Goal: Information Seeking & Learning: Learn about a topic

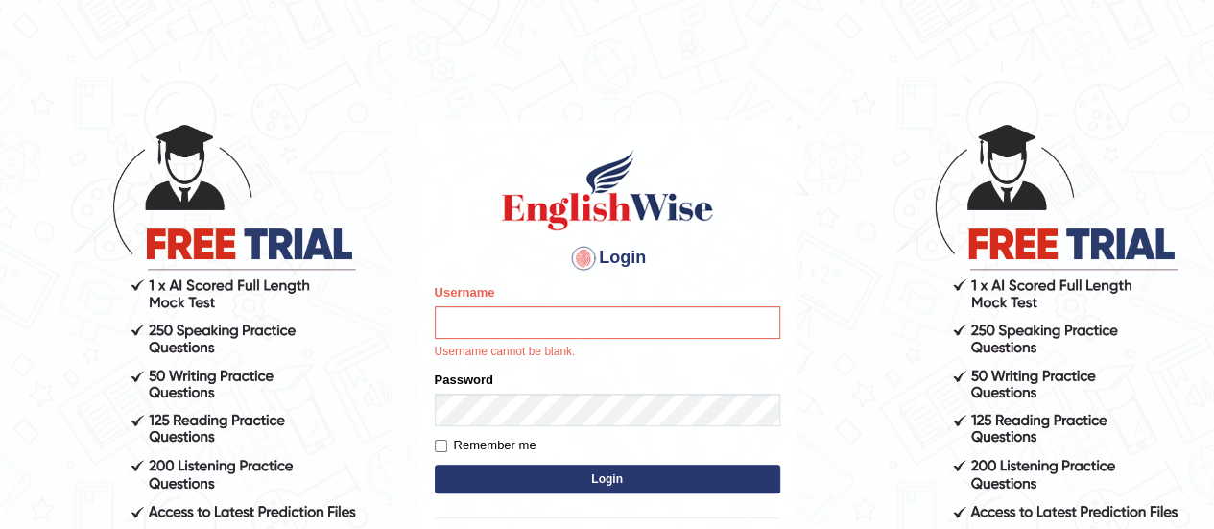
click at [562, 325] on input "Username" at bounding box center [608, 322] width 346 height 33
click at [548, 320] on input "Username" at bounding box center [608, 322] width 346 height 33
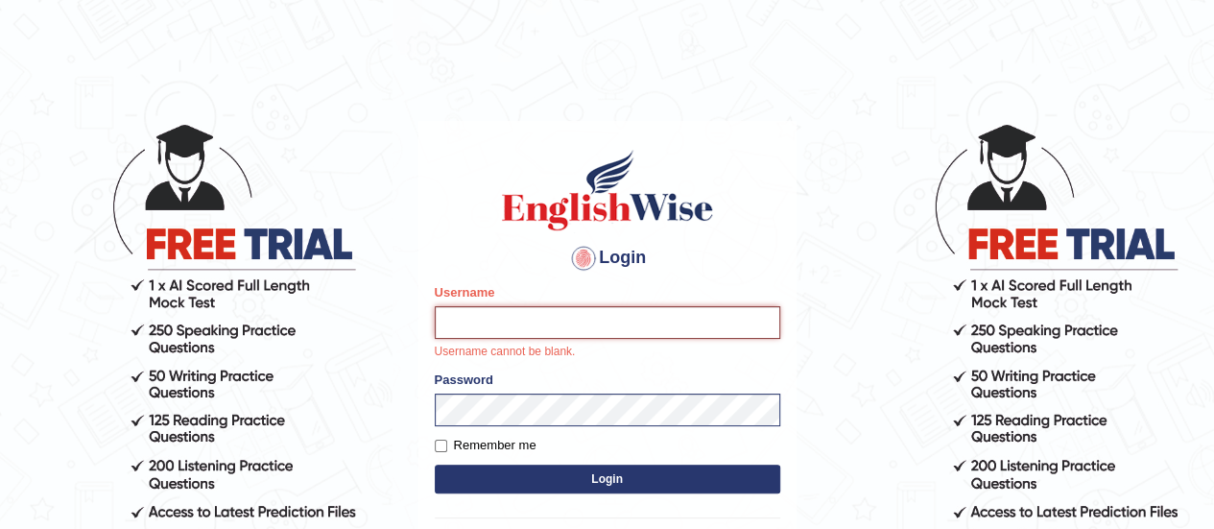
type input "karanvir_parramatta"
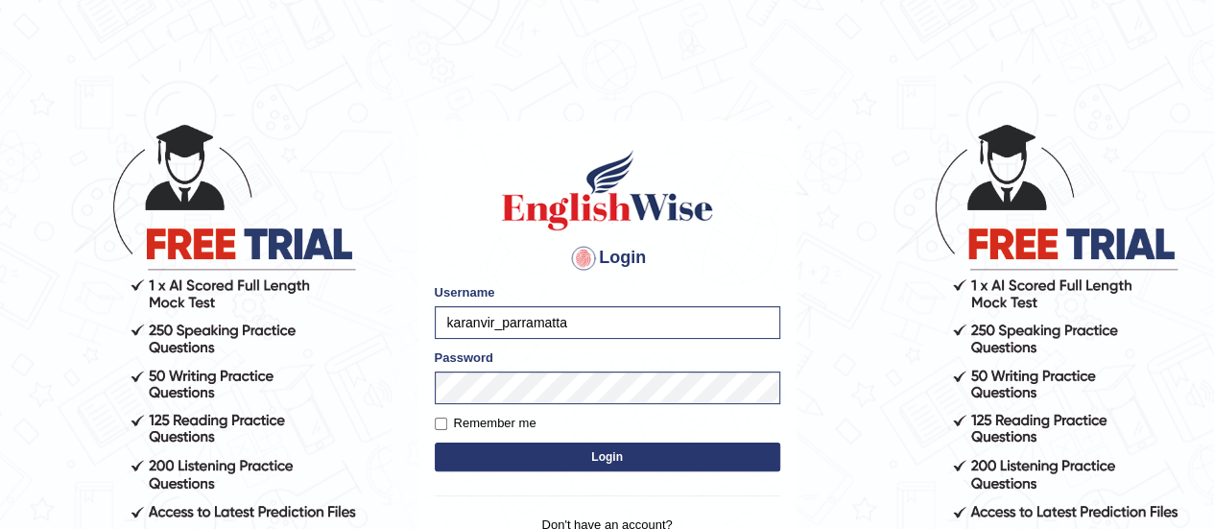
click at [596, 462] on button "Login" at bounding box center [608, 457] width 346 height 29
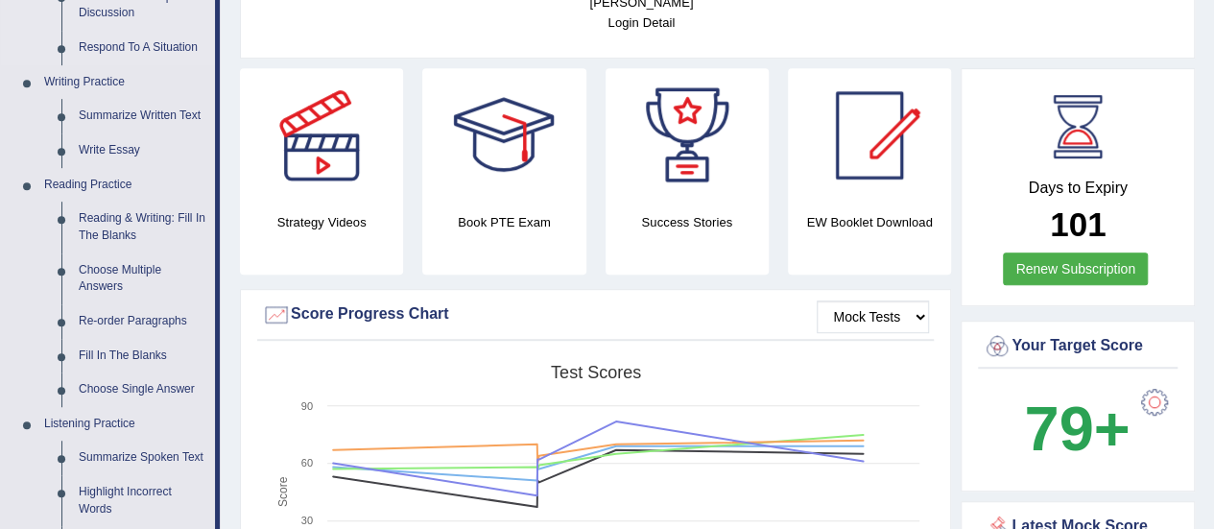
scroll to position [671, 0]
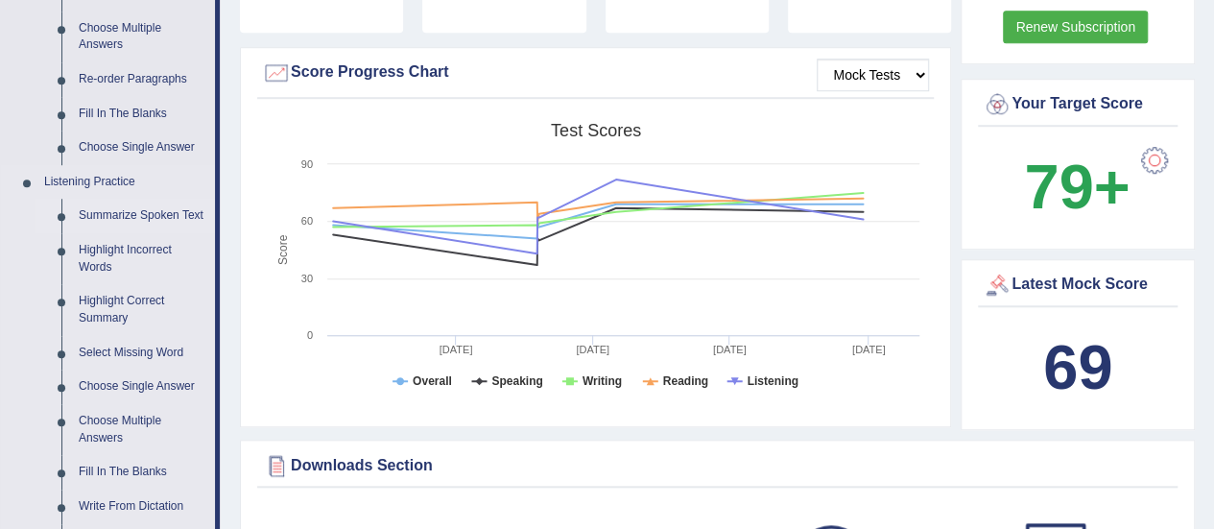
click at [111, 211] on link "Summarize Spoken Text" at bounding box center [142, 216] width 145 height 35
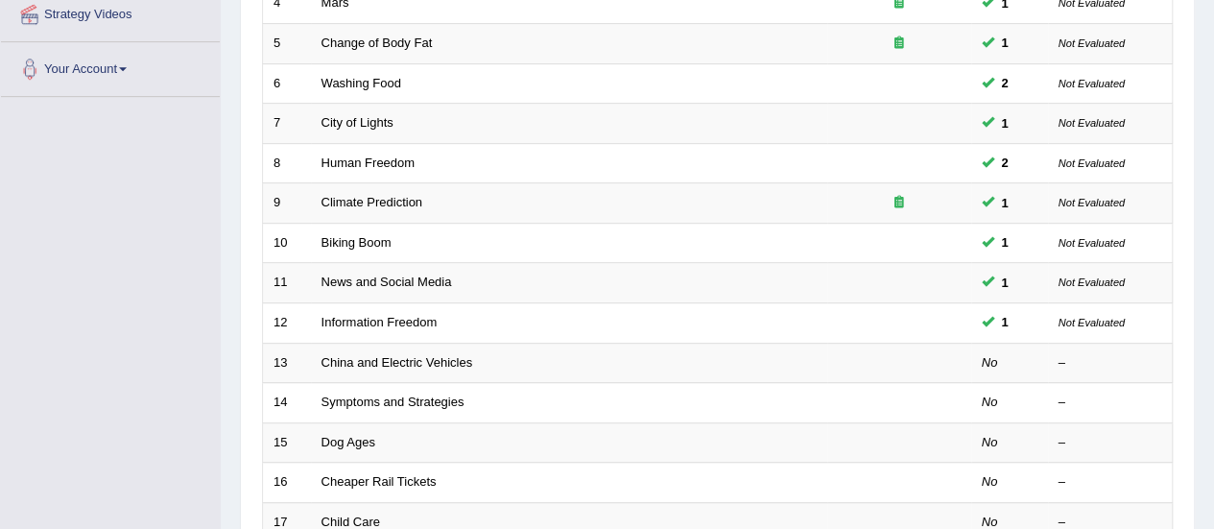
scroll to position [691, 0]
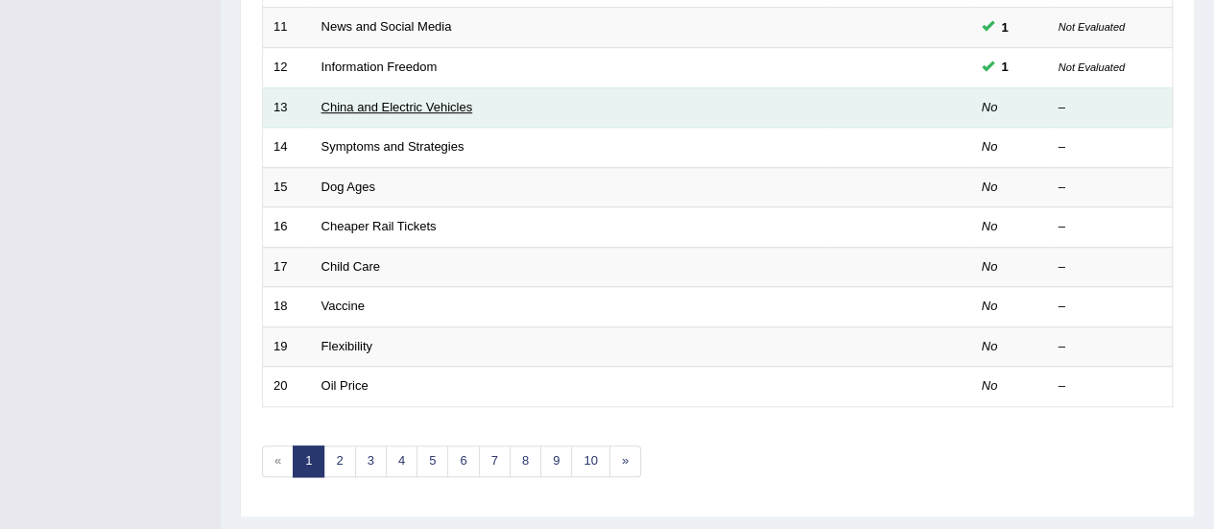
click at [383, 104] on link "China and Electric Vehicles" at bounding box center [398, 107] width 152 height 14
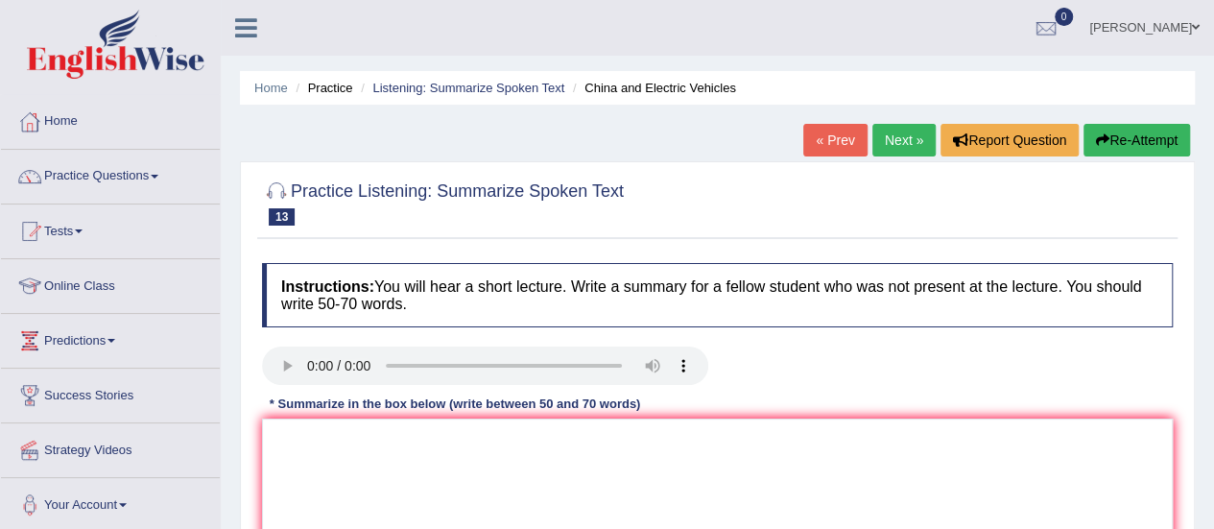
scroll to position [215, 0]
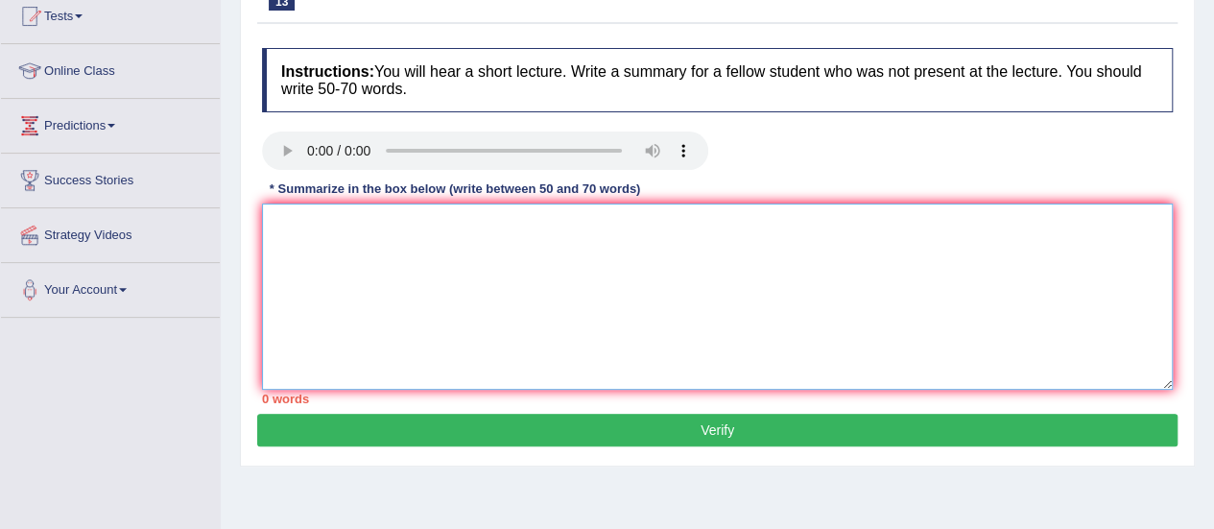
click at [372, 281] on textarea at bounding box center [717, 297] width 911 height 186
click at [335, 236] on textarea at bounding box center [717, 297] width 911 height 186
click at [321, 212] on textarea at bounding box center [717, 297] width 911 height 186
click at [283, 293] on textarea "global ev heating up china dominate" at bounding box center [717, 297] width 911 height 186
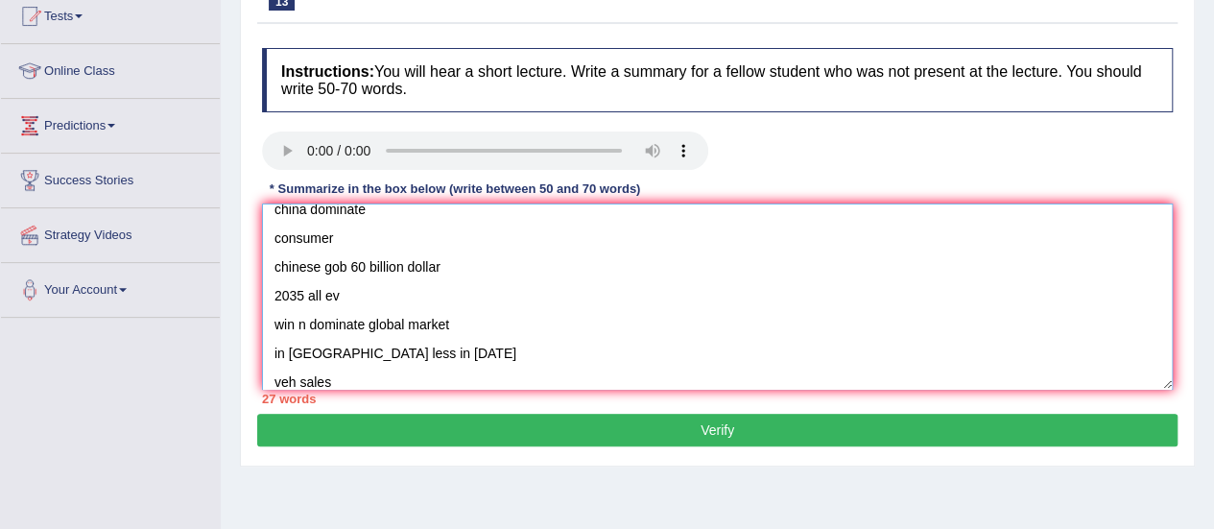
scroll to position [0, 0]
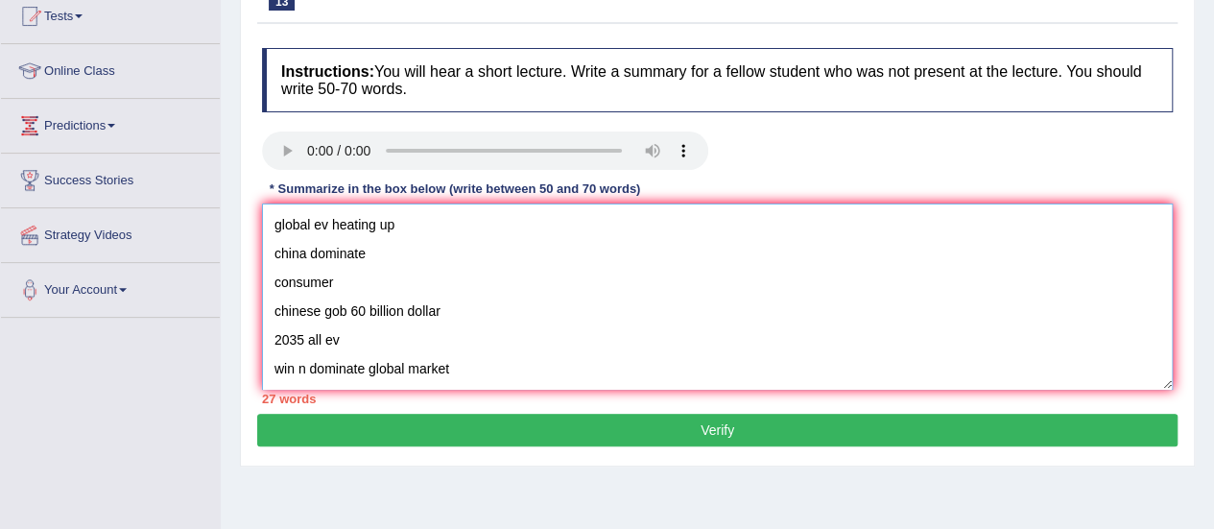
click at [265, 227] on textarea "global ev heating up china dominate consumer chinese gob 60 billion dollar 2035…" at bounding box center [717, 297] width 911 height 186
paste textarea "The speaker provided a comprehensive overview of [main topic], highlighting sev…"
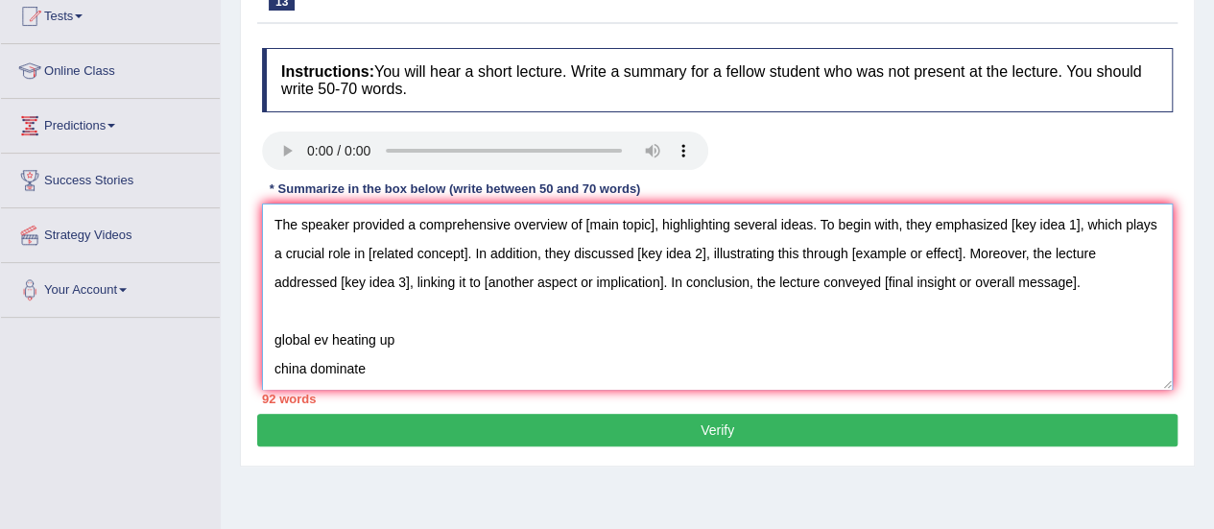
drag, startPoint x: 654, startPoint y: 218, endPoint x: 584, endPoint y: 224, distance: 70.3
click at [584, 224] on textarea "The speaker provided a comprehensive overview of [main topic], highlighting sev…" at bounding box center [717, 297] width 911 height 186
click at [584, 224] on textarea "The speaker provided a comprehensive overview of Electric vehicles, highlightin…" at bounding box center [717, 297] width 911 height 186
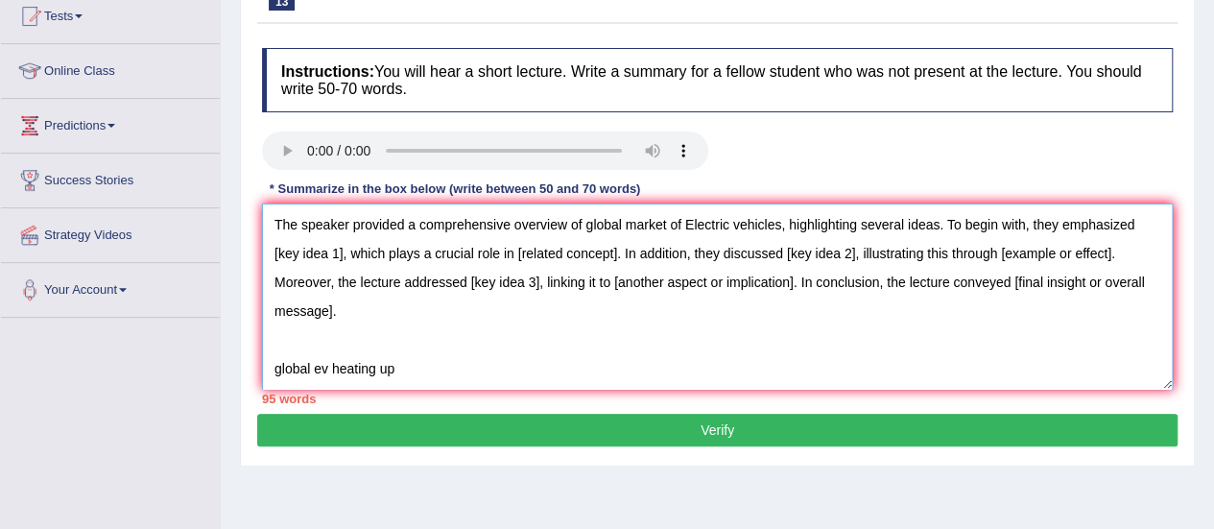
click at [693, 222] on textarea "The speaker provided a comprehensive overview of global market of Electric vehi…" at bounding box center [717, 297] width 911 height 186
click at [739, 226] on textarea "The speaker provided a comprehensive overview of global market of Electric vehi…" at bounding box center [717, 297] width 911 height 186
drag, startPoint x: 344, startPoint y: 249, endPoint x: 268, endPoint y: 253, distance: 76.0
click at [268, 253] on textarea "The speaker provided a comprehensive overview of global market of Electric Vehi…" at bounding box center [717, 297] width 911 height 186
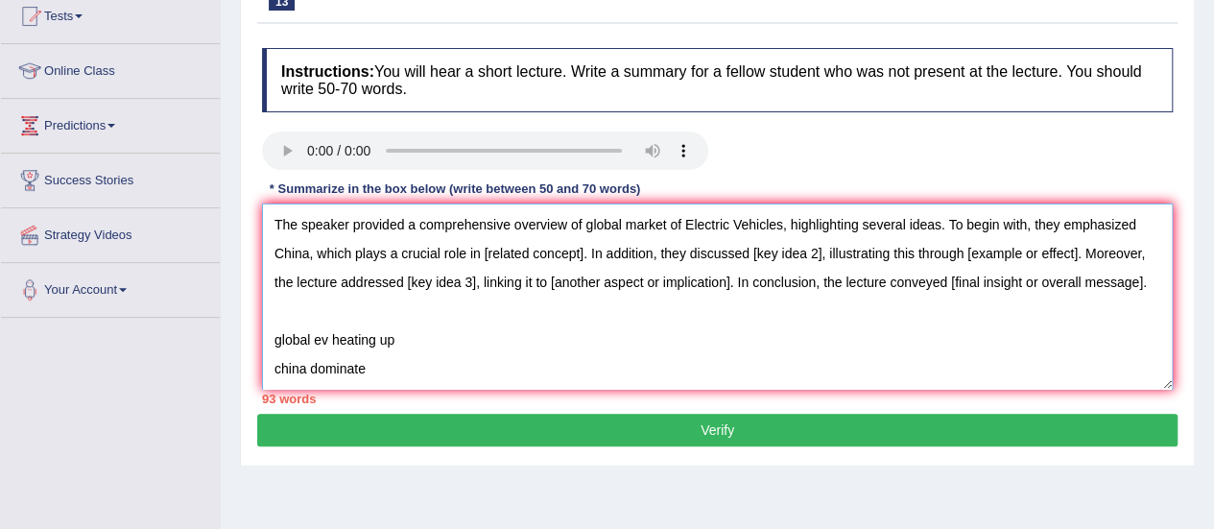
click at [271, 254] on textarea "The speaker provided a comprehensive overview of global market of Electric Vehi…" at bounding box center [717, 297] width 911 height 186
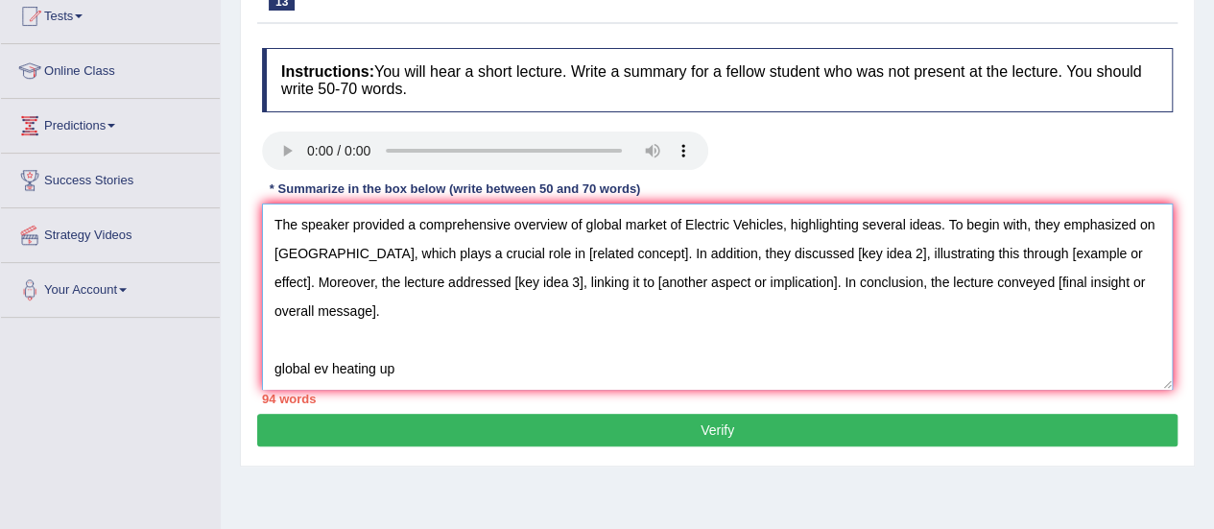
drag, startPoint x: 602, startPoint y: 254, endPoint x: 503, endPoint y: 245, distance: 99.3
click at [503, 245] on textarea "The speaker provided a comprehensive overview of global market of Electric Vehi…" at bounding box center [717, 297] width 911 height 186
drag, startPoint x: 918, startPoint y: 251, endPoint x: 848, endPoint y: 256, distance: 70.3
click at [848, 256] on textarea "The speaker provided a comprehensive overview of global market of Electric Vehi…" at bounding box center [717, 297] width 911 height 186
drag, startPoint x: 305, startPoint y: 288, endPoint x: 1064, endPoint y: 256, distance: 759.0
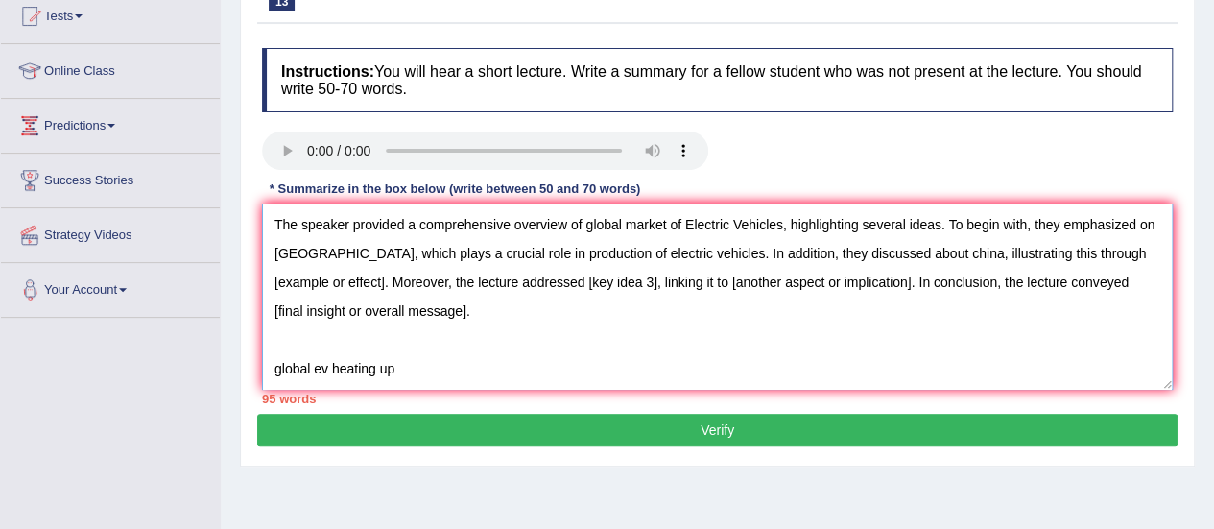
click at [1064, 256] on textarea "The speaker provided a comprehensive overview of global market of Electric Vehi…" at bounding box center [717, 297] width 911 height 186
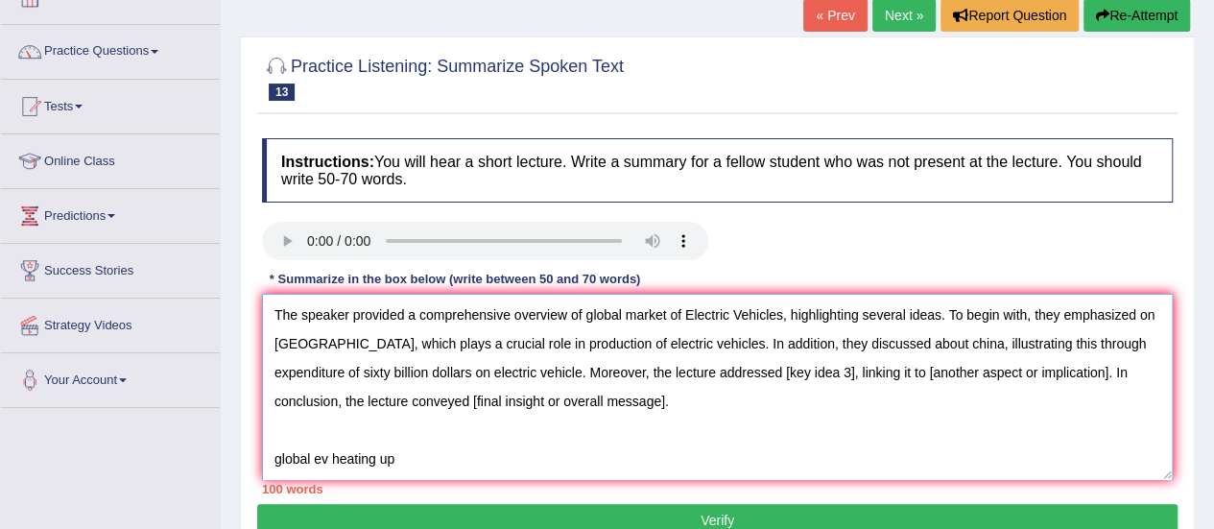
drag, startPoint x: 778, startPoint y: 375, endPoint x: 737, endPoint y: 363, distance: 42.2
click at [733, 364] on textarea "The speaker provided a comprehensive overview of global market of Electric Vehi…" at bounding box center [717, 387] width 911 height 186
drag, startPoint x: 785, startPoint y: 370, endPoint x: 710, endPoint y: 373, distance: 75.0
click at [710, 373] on textarea "The speaker provided a comprehensive overview of global market of Electric Vehi…" at bounding box center [717, 387] width 911 height 186
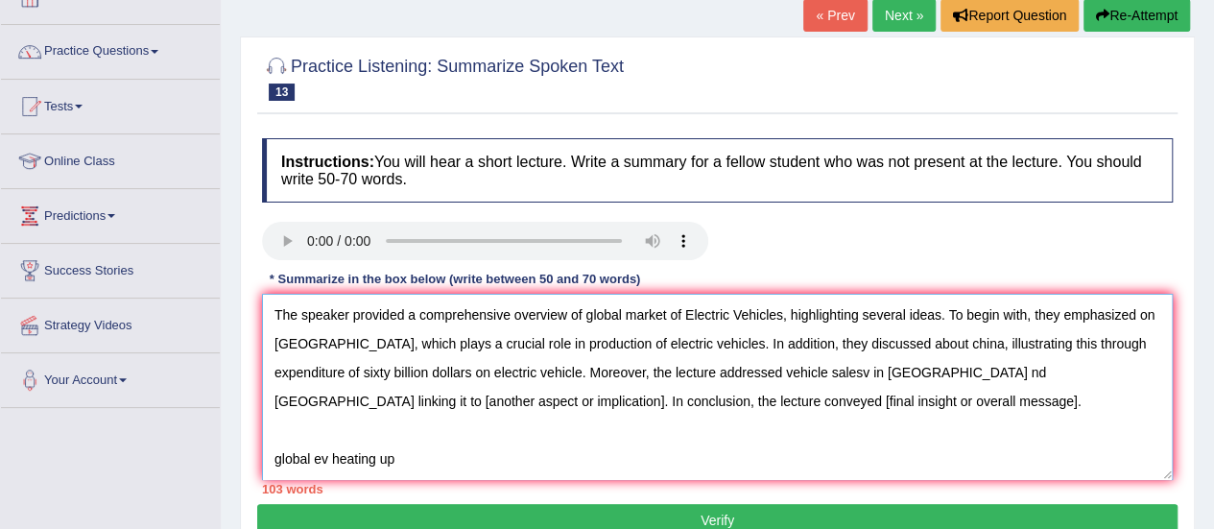
drag, startPoint x: 340, startPoint y: 404, endPoint x: 908, endPoint y: 376, distance: 569.0
click at [908, 376] on textarea "The speaker provided a comprehensive overview of global market of Electric Vehi…" at bounding box center [717, 387] width 911 height 186
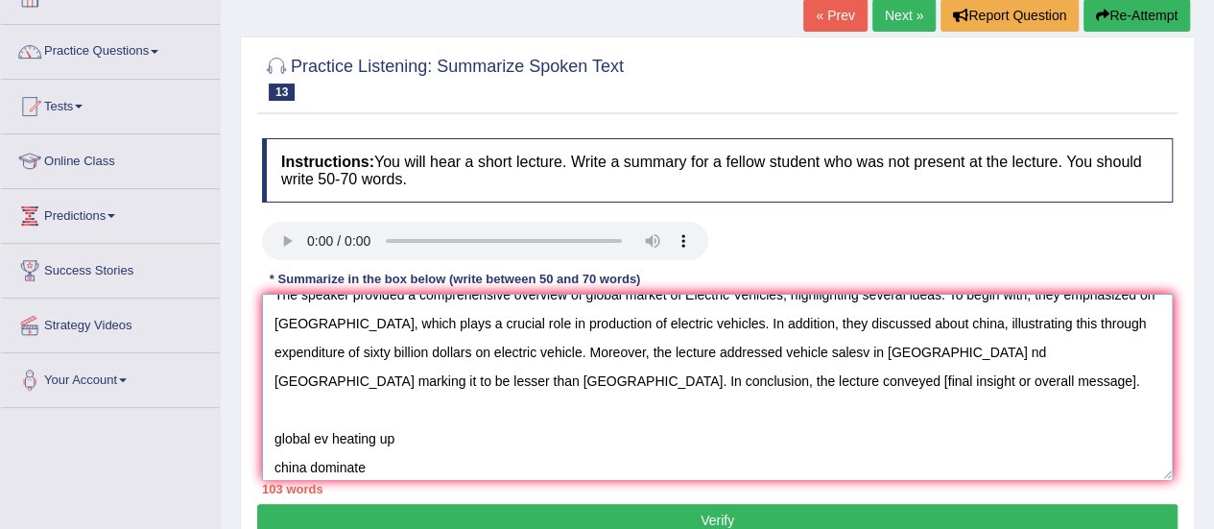
scroll to position [19, 0]
drag, startPoint x: 683, startPoint y: 382, endPoint x: 470, endPoint y: 387, distance: 213.2
click at [470, 387] on textarea "The speaker provided a comprehensive overview of global market of Electric Vehi…" at bounding box center [717, 387] width 911 height 186
click at [469, 380] on textarea "The speaker provided a comprehensive overview of global market of Electric Vehi…" at bounding box center [717, 387] width 911 height 186
click at [529, 383] on textarea "The speaker provided a comprehensive overview of global market of Electric Vehi…" at bounding box center [717, 387] width 911 height 186
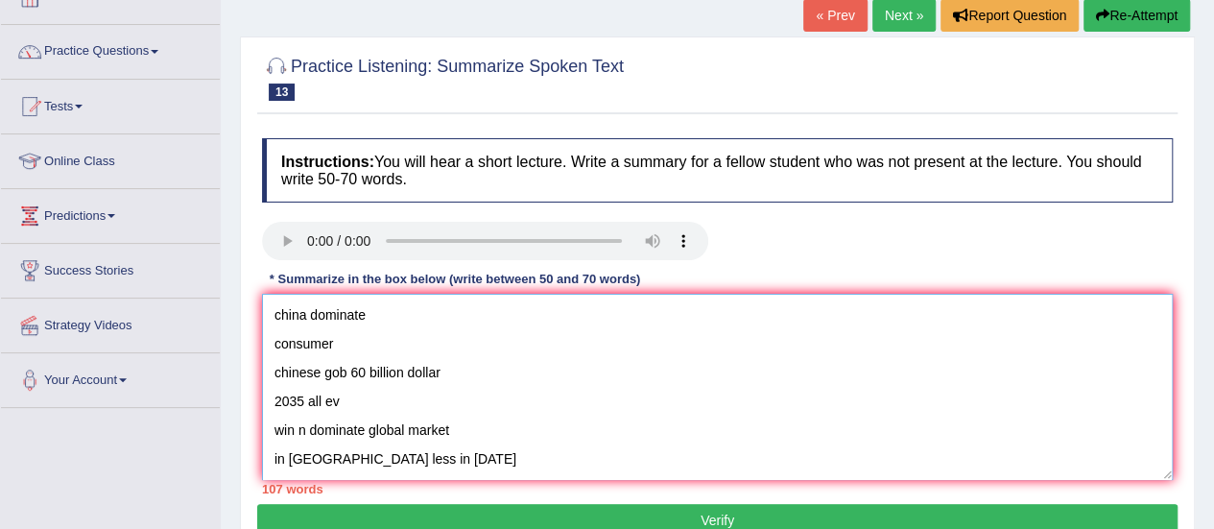
scroll to position [0, 0]
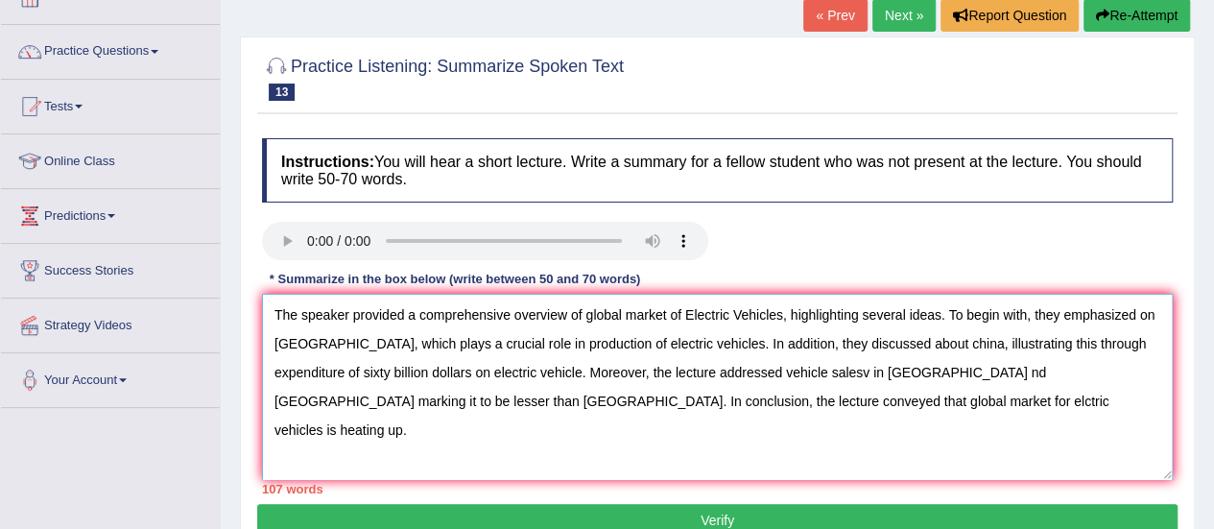
drag, startPoint x: 378, startPoint y: 449, endPoint x: 280, endPoint y: 422, distance: 101.5
click at [280, 422] on textarea "The speaker provided a comprehensive overview of global market of Electric Vehi…" at bounding box center [717, 387] width 911 height 186
click at [799, 372] on textarea "The speaker provided a comprehensive overview of global market of Electric Vehi…" at bounding box center [717, 387] width 911 height 186
drag, startPoint x: 1038, startPoint y: 317, endPoint x: 950, endPoint y: 317, distance: 87.4
click at [950, 317] on textarea "The speaker provided a comprehensive overview of global market of Electric Vehi…" at bounding box center [717, 387] width 911 height 186
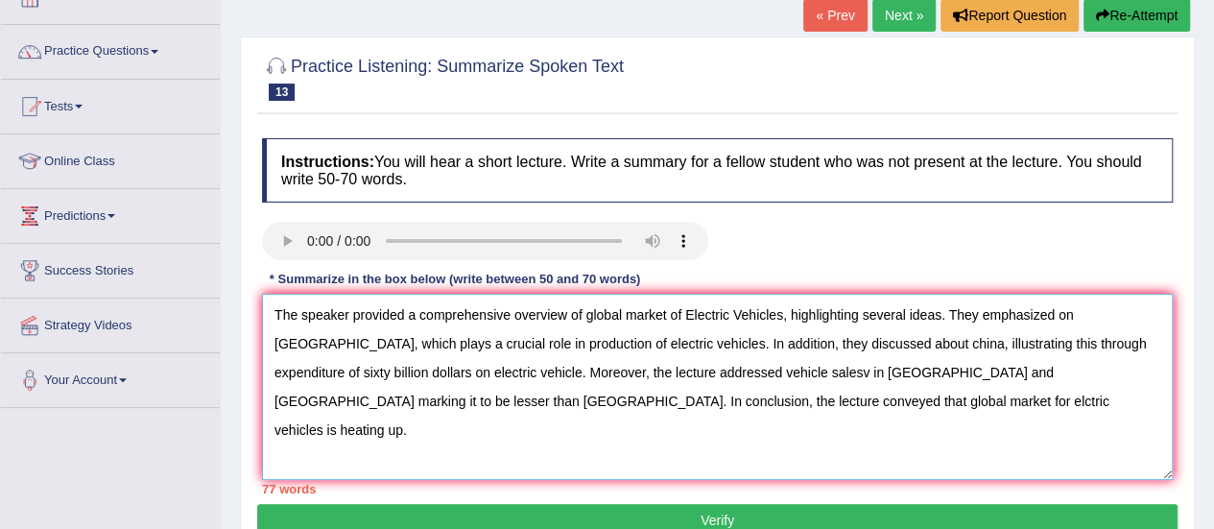
drag, startPoint x: 659, startPoint y: 343, endPoint x: 586, endPoint y: 339, distance: 74.0
click at [586, 339] on textarea "The speaker provided a comprehensive overview of global market of Electric Vehi…" at bounding box center [717, 387] width 911 height 186
click at [712, 393] on textarea "The speaker provided a comprehensive overview of global market of Electric Vehi…" at bounding box center [717, 387] width 911 height 186
click at [724, 348] on textarea "The speaker provided a comprehensive overview of global market of Electric Vehi…" at bounding box center [717, 387] width 911 height 186
drag, startPoint x: 438, startPoint y: 372, endPoint x: 365, endPoint y: 369, distance: 73.0
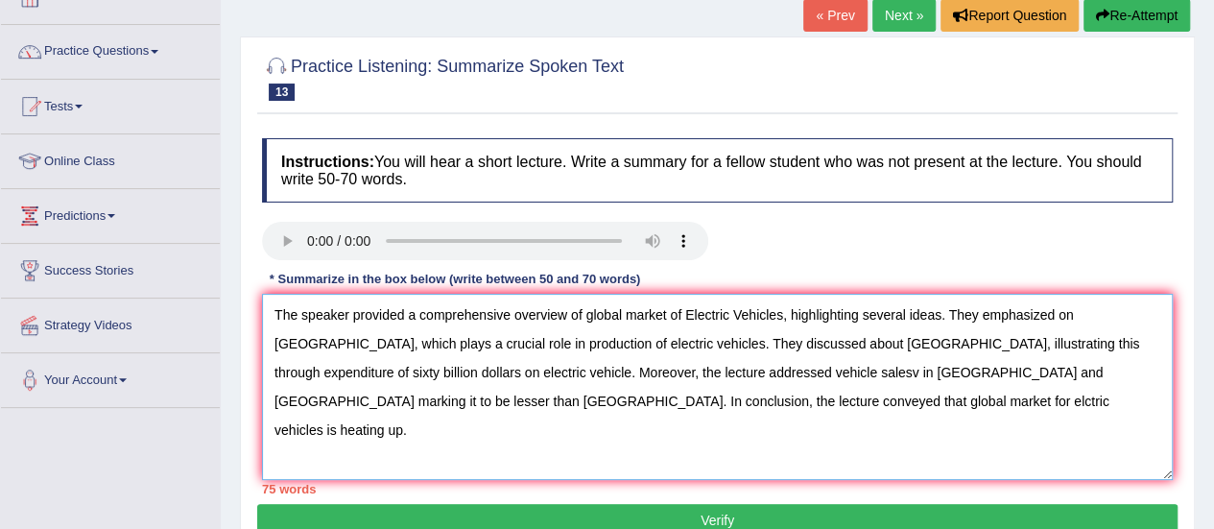
click at [365, 369] on textarea "The speaker provided a comprehensive overview of global market of Electric Vehi…" at bounding box center [717, 387] width 911 height 186
click at [587, 379] on textarea "The speaker provided a comprehensive overview of global market of Electric Vehi…" at bounding box center [717, 387] width 911 height 186
click at [601, 370] on textarea "The speaker provided a comprehensive overview of global market of Electric Vehi…" at bounding box center [717, 387] width 911 height 186
drag, startPoint x: 735, startPoint y: 372, endPoint x: 658, endPoint y: 375, distance: 77.8
click at [658, 375] on textarea "The speaker provided a comprehensive overview of global market of Electric Vehi…" at bounding box center [717, 387] width 911 height 186
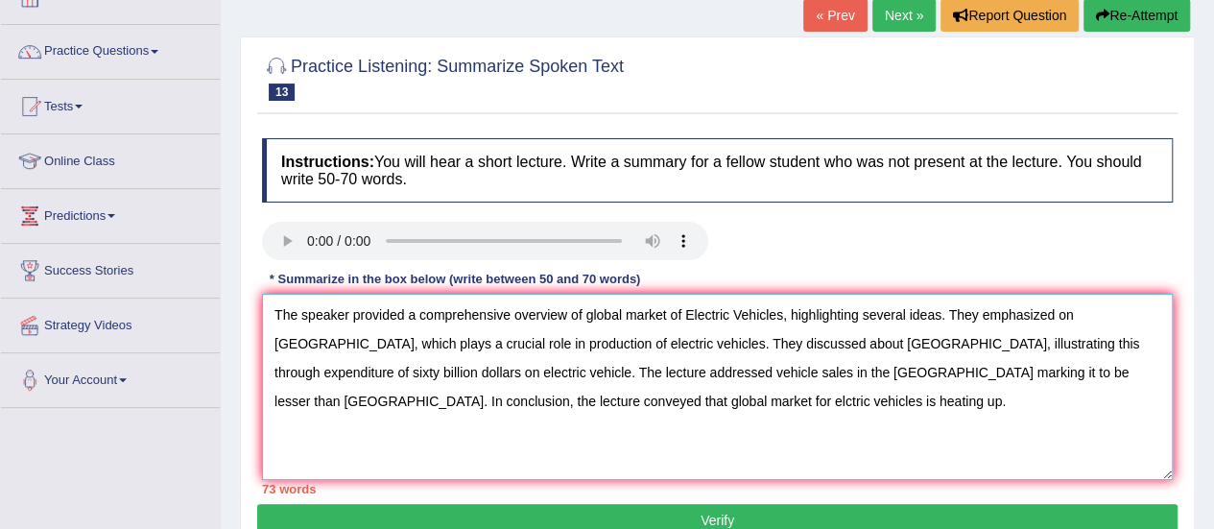
drag, startPoint x: 954, startPoint y: 370, endPoint x: 860, endPoint y: 376, distance: 94.3
click at [860, 376] on textarea "The speaker provided a comprehensive overview of global market of Electric Vehi…" at bounding box center [717, 387] width 911 height 186
click at [1130, 369] on textarea "The speaker provided a comprehensive overview of global market of Electric Vehi…" at bounding box center [717, 387] width 911 height 186
click at [303, 396] on textarea "The speaker provided a comprehensive overview of global market of Electric Vehi…" at bounding box center [717, 387] width 911 height 186
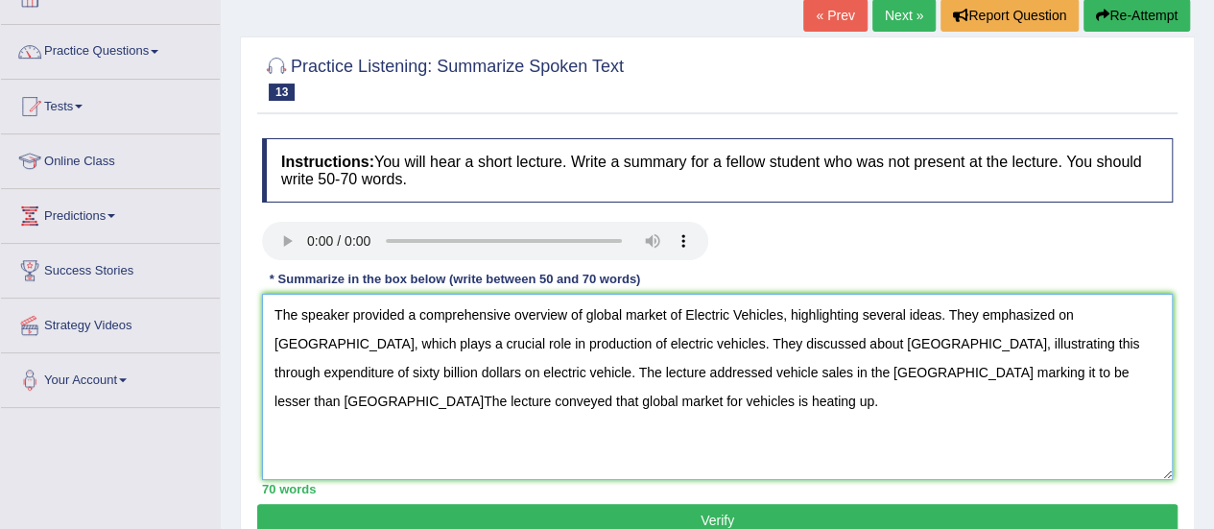
type textarea "The speaker provided a comprehensive overview of global market of Electric Vehi…"
click at [670, 512] on button "Verify" at bounding box center [717, 520] width 921 height 33
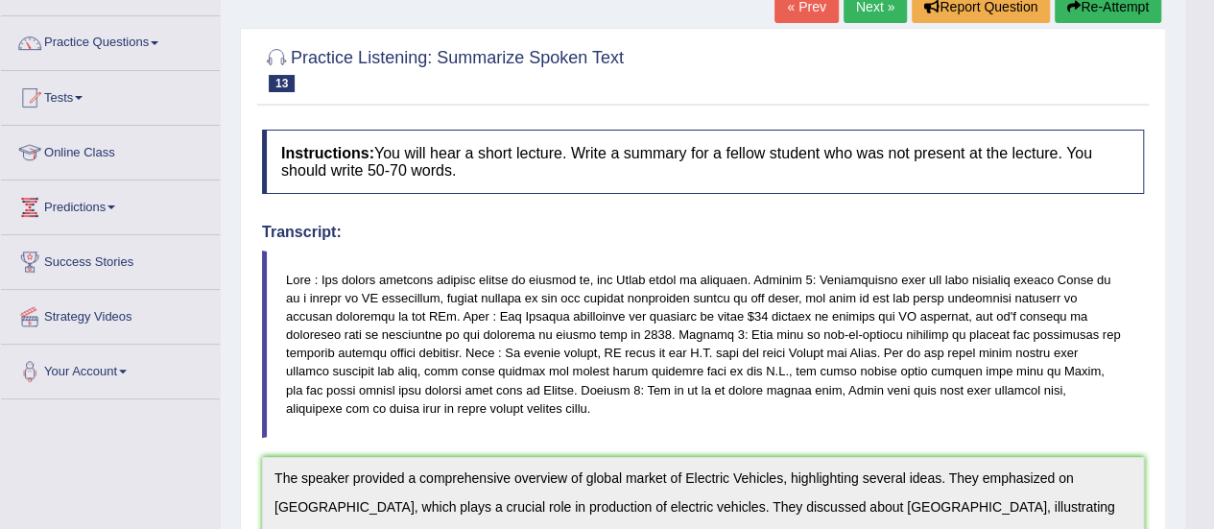
scroll to position [106, 0]
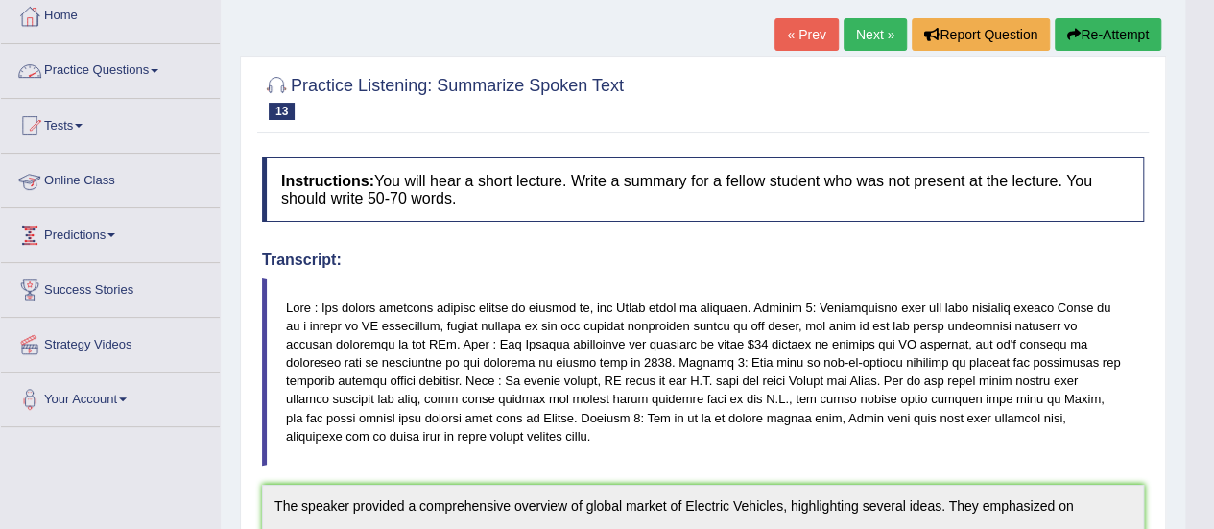
click at [107, 70] on link "Practice Questions" at bounding box center [110, 68] width 219 height 48
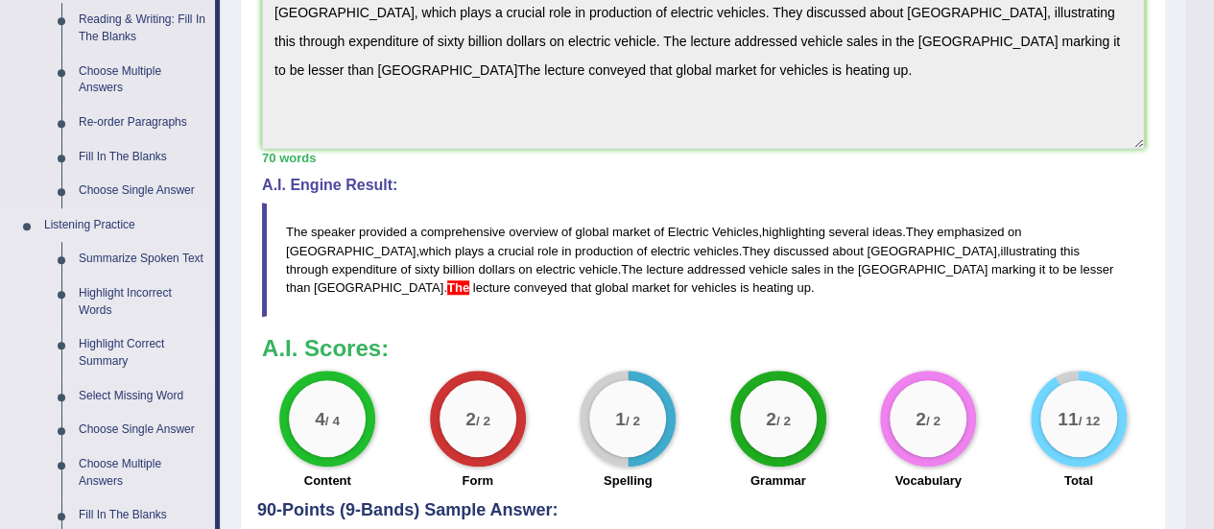
scroll to position [731, 0]
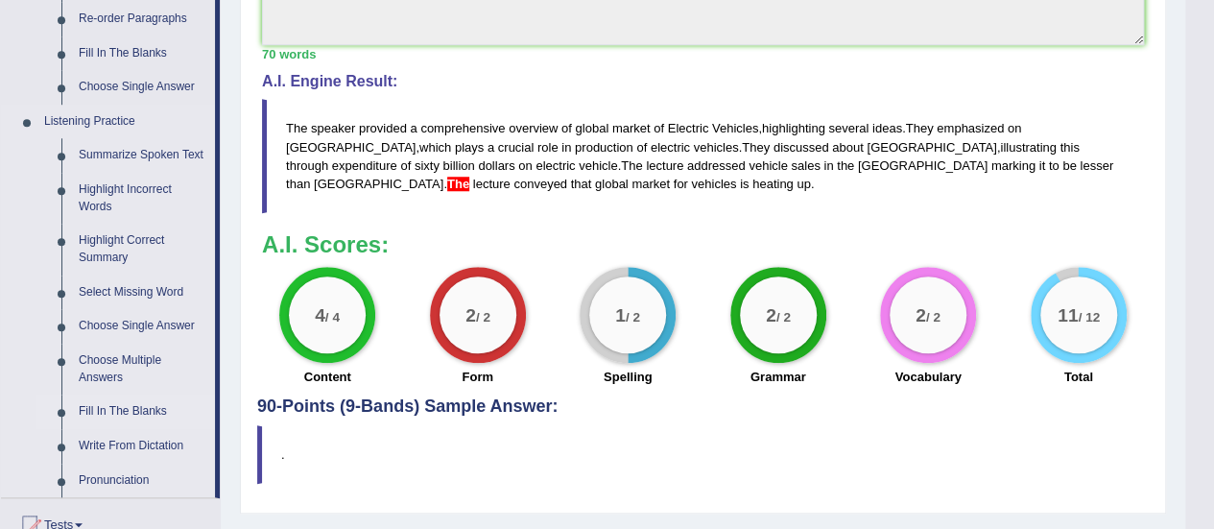
click at [99, 406] on link "Fill In The Blanks" at bounding box center [142, 412] width 145 height 35
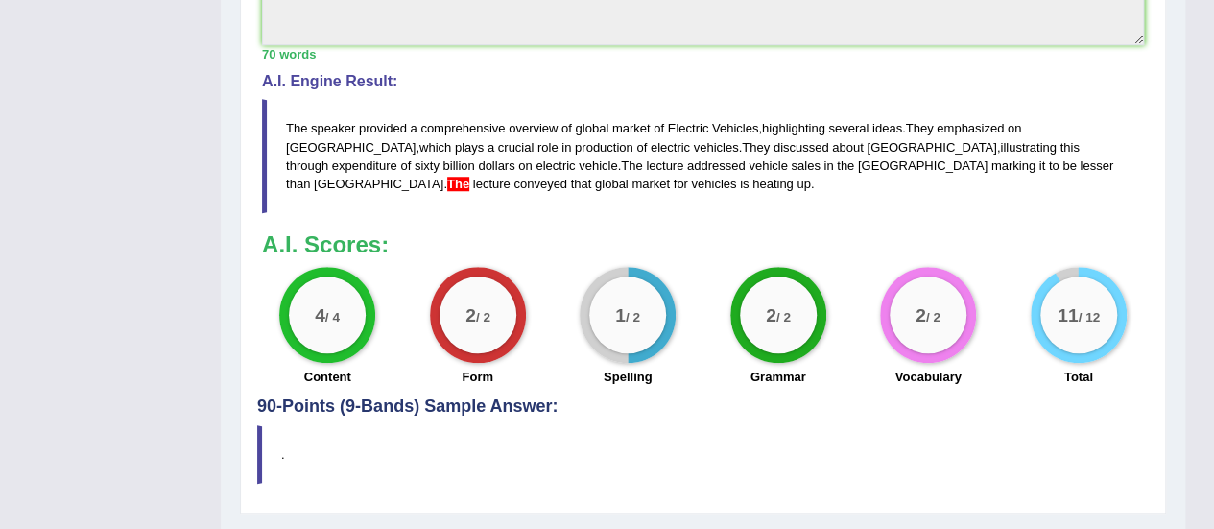
scroll to position [522, 0]
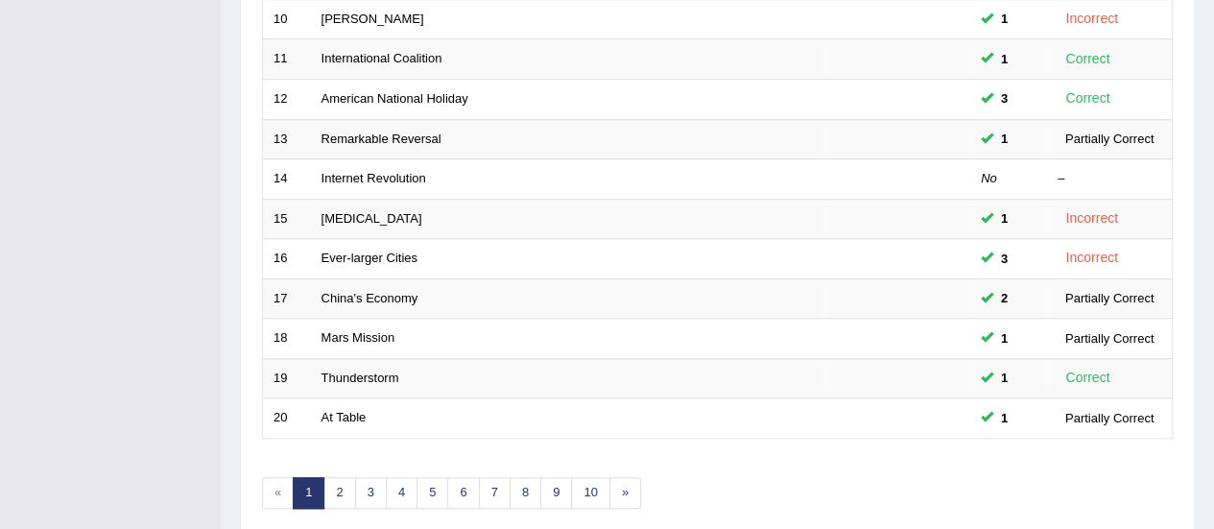
scroll to position [732, 0]
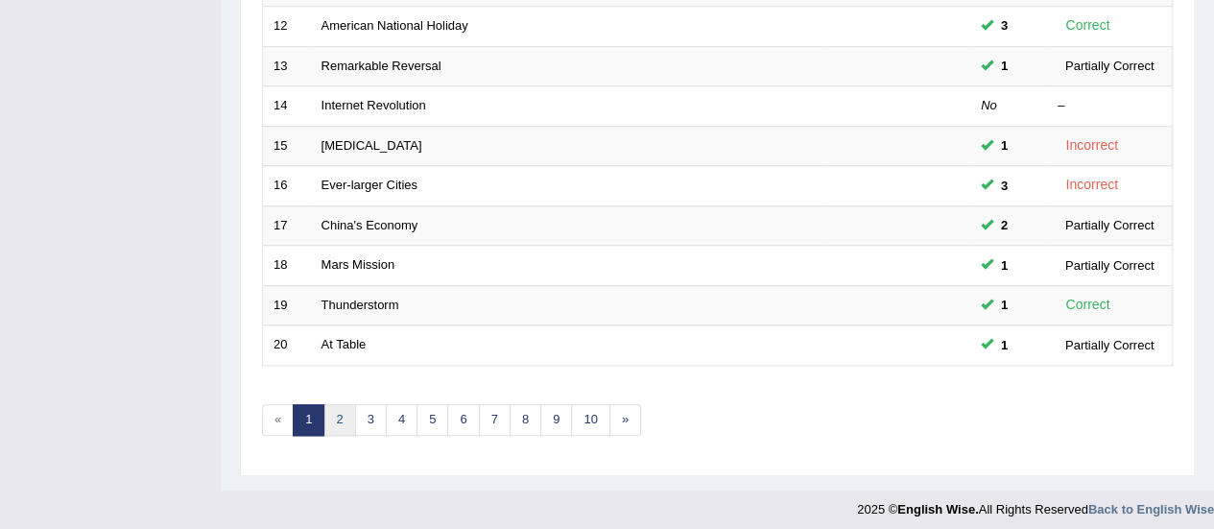
click at [345, 417] on link "2" at bounding box center [340, 420] width 32 height 32
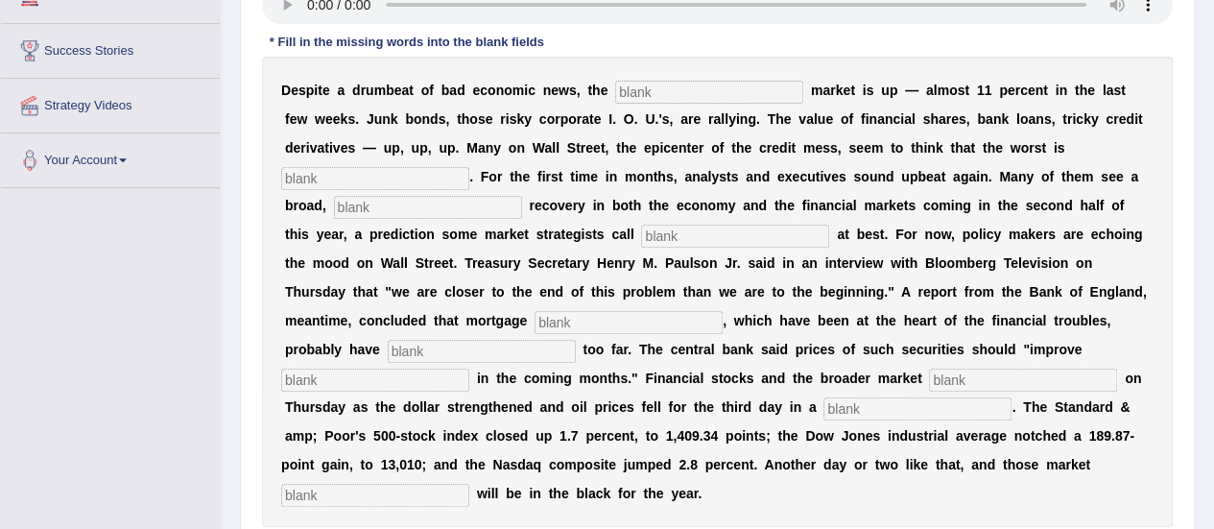
scroll to position [344, 0]
click at [664, 85] on input "text" at bounding box center [709, 93] width 188 height 23
type input "stock"
click at [388, 188] on input "text" at bounding box center [375, 179] width 188 height 23
type input "over"
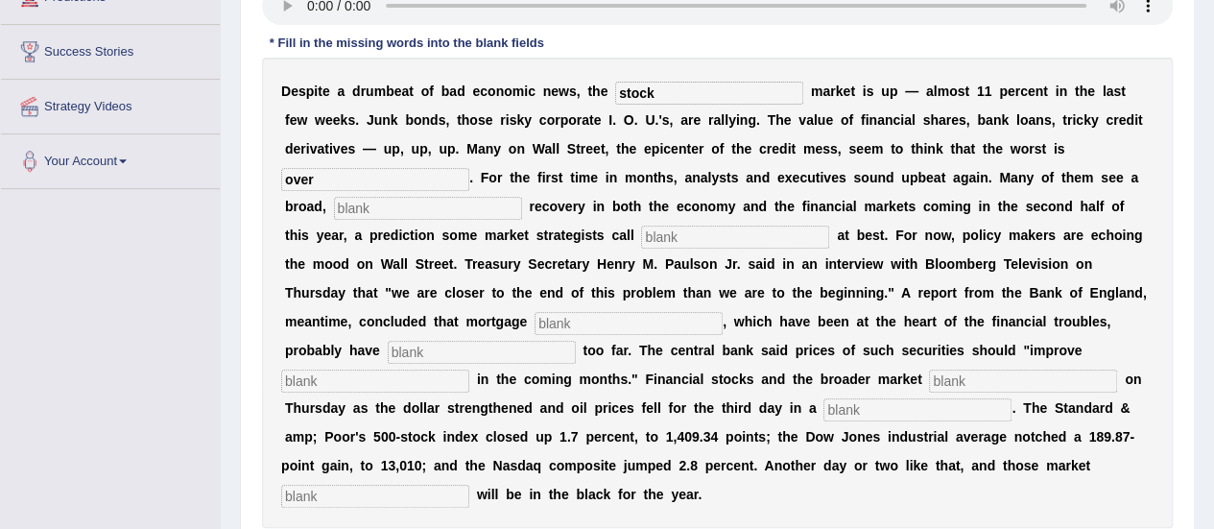
click at [414, 216] on input "text" at bounding box center [428, 208] width 188 height 23
type input "sustained"
click at [666, 243] on input "text" at bounding box center [735, 237] width 188 height 23
type input "hopeful"
click at [635, 318] on input "text" at bounding box center [629, 323] width 188 height 23
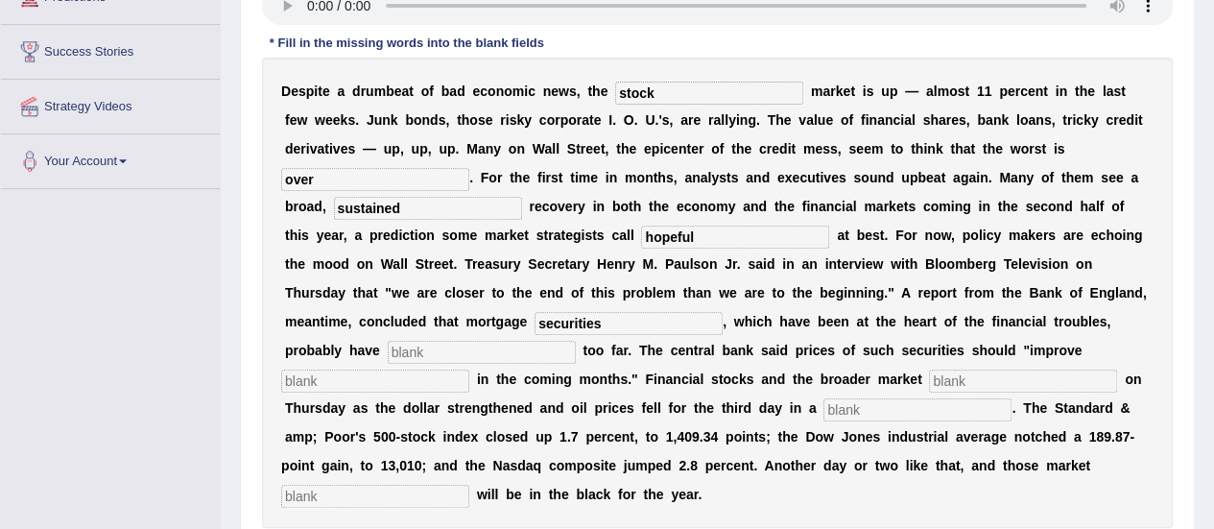
type input "securities"
click at [497, 347] on input "text" at bounding box center [482, 352] width 188 height 23
type input "fallen"
click at [422, 384] on input "text" at bounding box center [375, 381] width 188 height 23
type input "gradually"
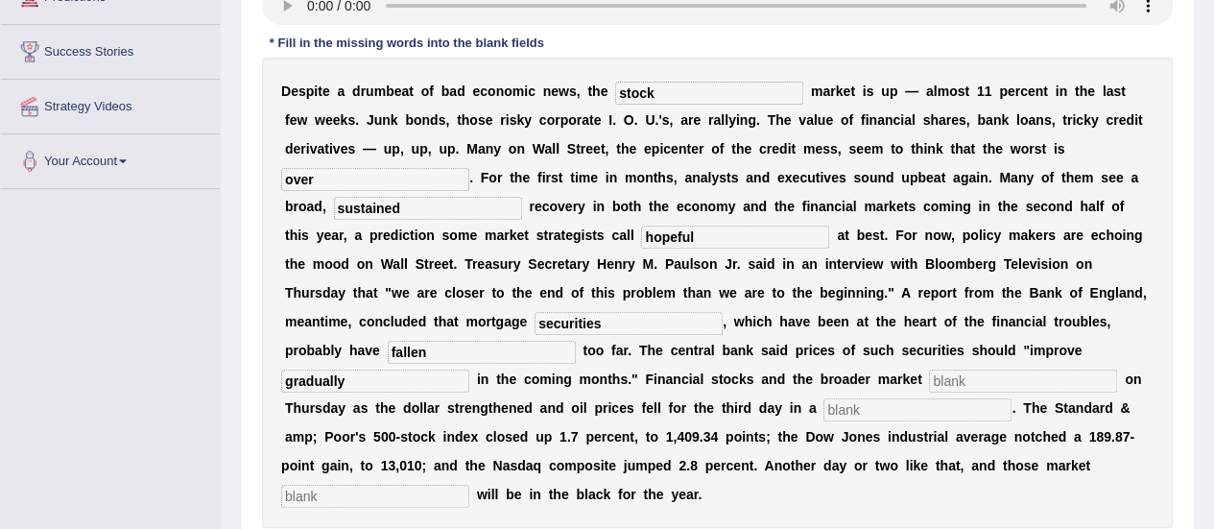
click at [966, 372] on input "text" at bounding box center [1023, 381] width 188 height 23
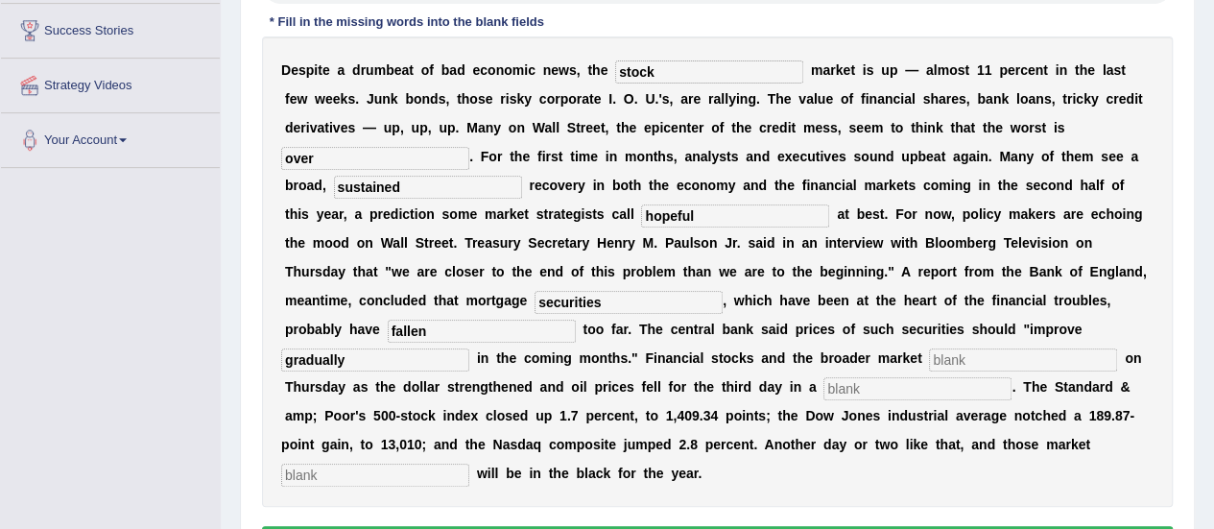
scroll to position [366, 0]
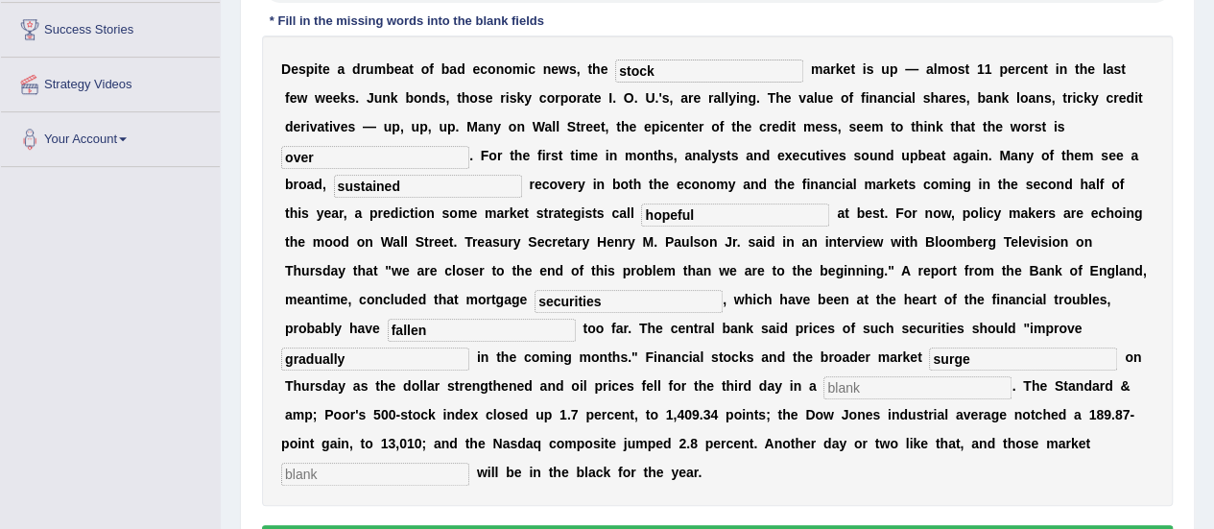
type input "surge"
click at [914, 393] on input "text" at bounding box center [918, 387] width 188 height 23
type input "row"
click at [393, 468] on input "text" at bounding box center [375, 474] width 188 height 23
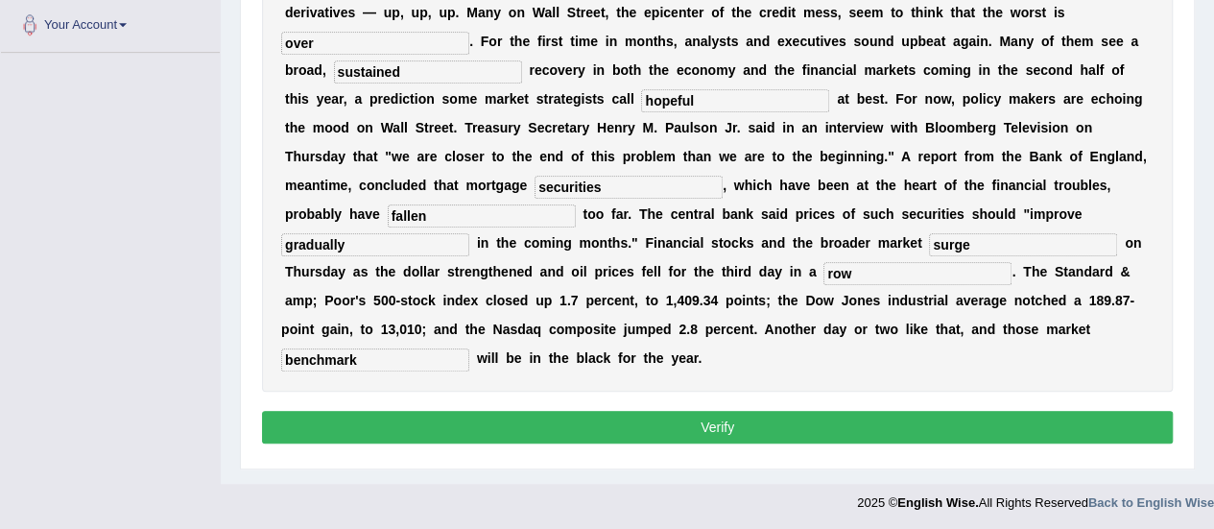
type input "benchmark"
click at [649, 413] on button "Verify" at bounding box center [717, 427] width 911 height 33
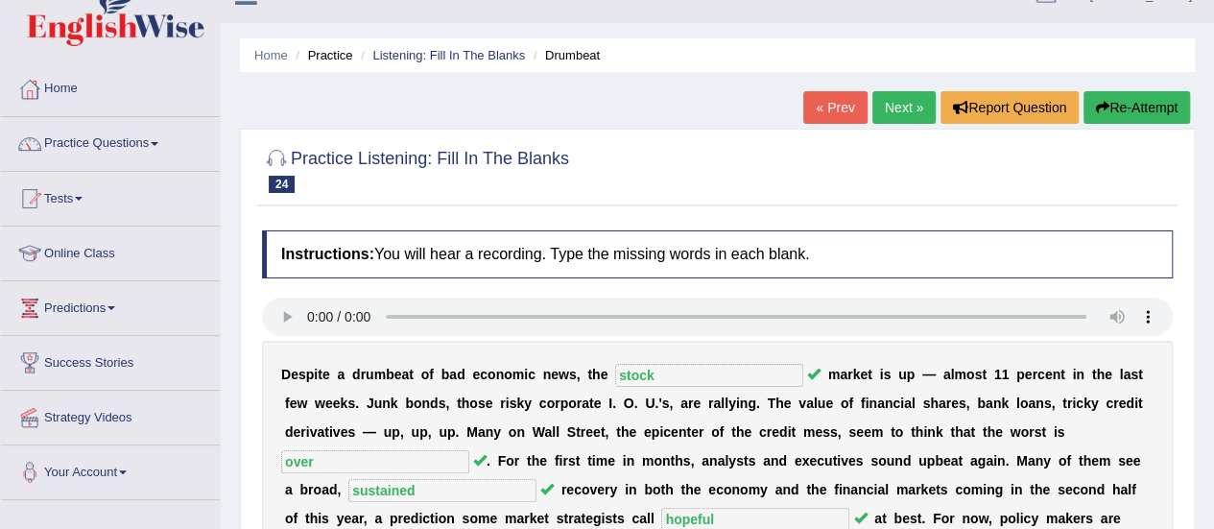
scroll to position [0, 0]
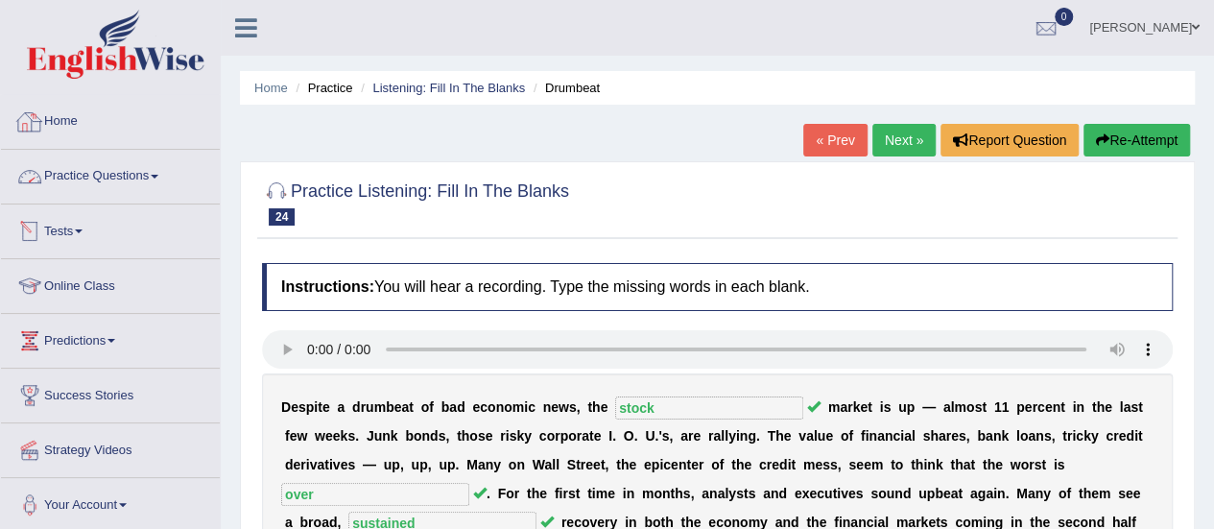
click at [96, 160] on link "Practice Questions" at bounding box center [110, 174] width 219 height 48
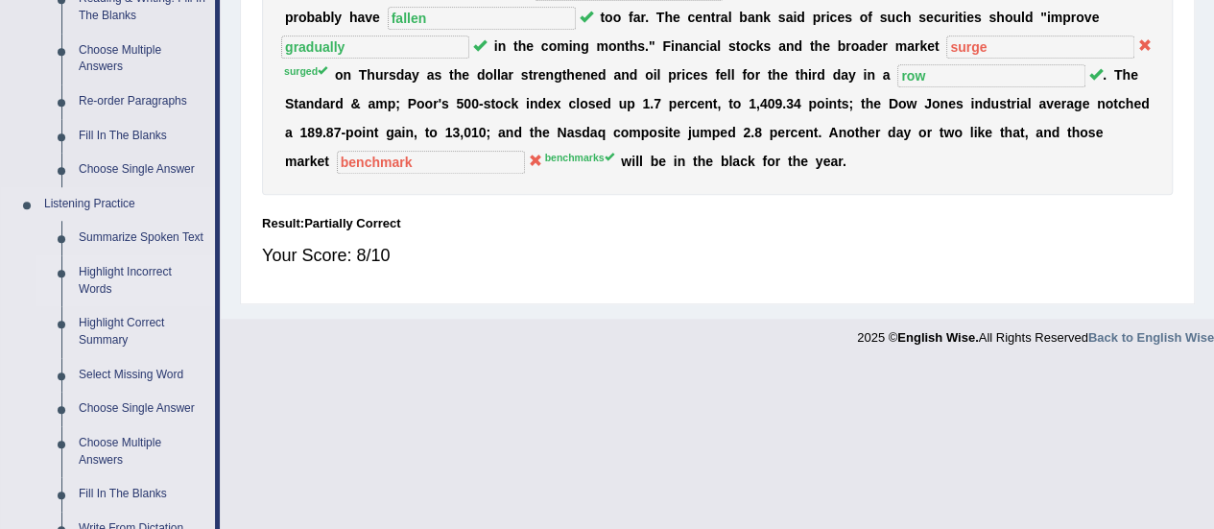
scroll to position [650, 0]
click at [109, 274] on link "Highlight Incorrect Words" at bounding box center [142, 279] width 145 height 51
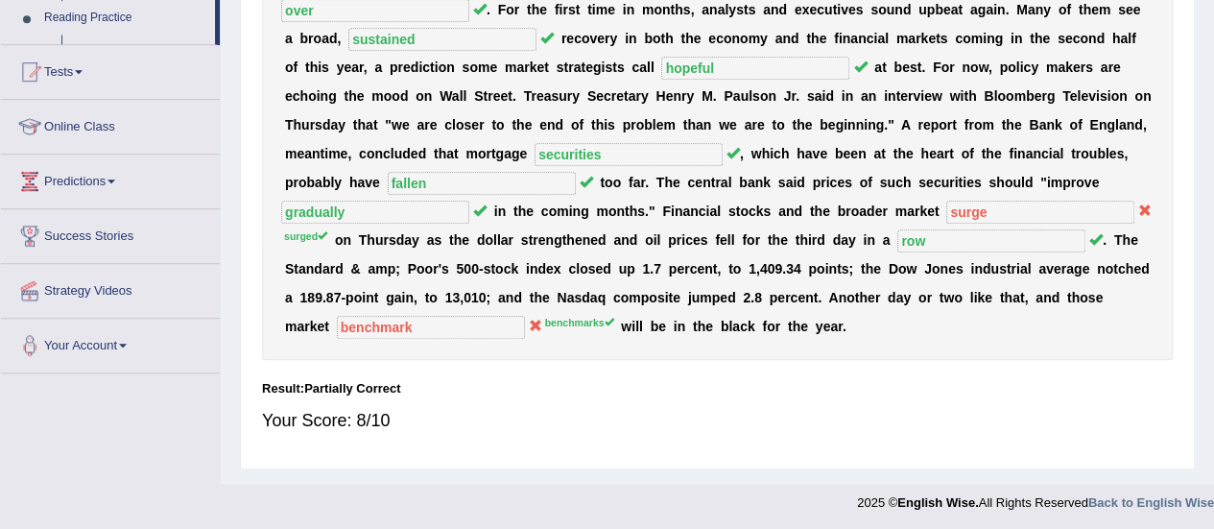
scroll to position [496, 0]
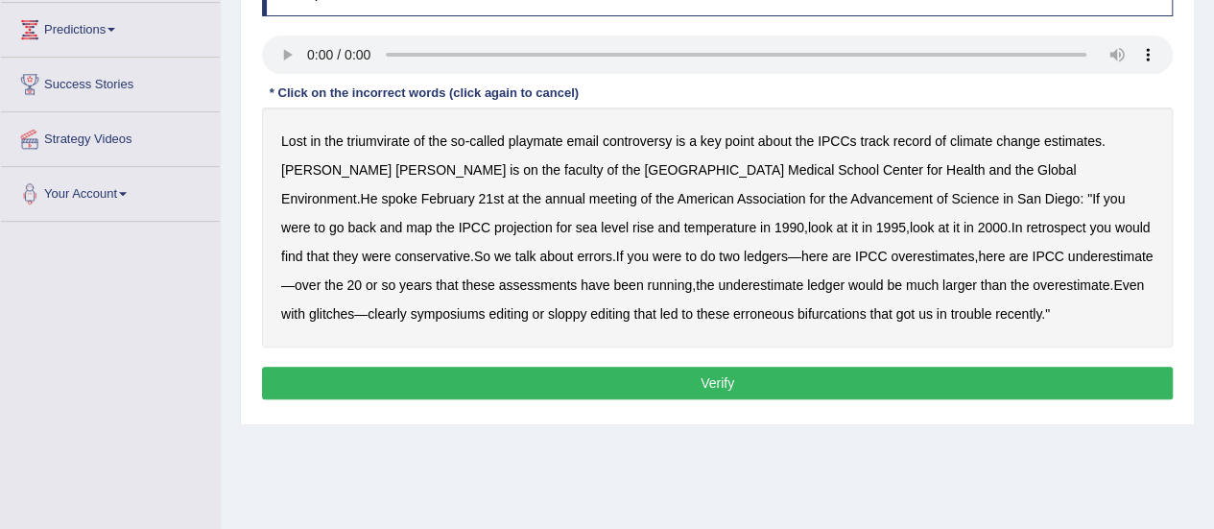
click at [507, 206] on div "Lost in the triumvirate of the so - called playmate email controversy is a key …" at bounding box center [717, 228] width 911 height 240
click at [809, 201] on b "for" at bounding box center [816, 198] width 15 height 15
click at [867, 158] on div "Lost in the triumvirate of the so - called playmate email controversy is a key …" at bounding box center [717, 228] width 911 height 240
click at [868, 151] on div "Lost in the triumvirate of the so - called playmate email controversy is a key …" at bounding box center [717, 228] width 911 height 240
click at [868, 139] on b "track" at bounding box center [874, 140] width 29 height 15
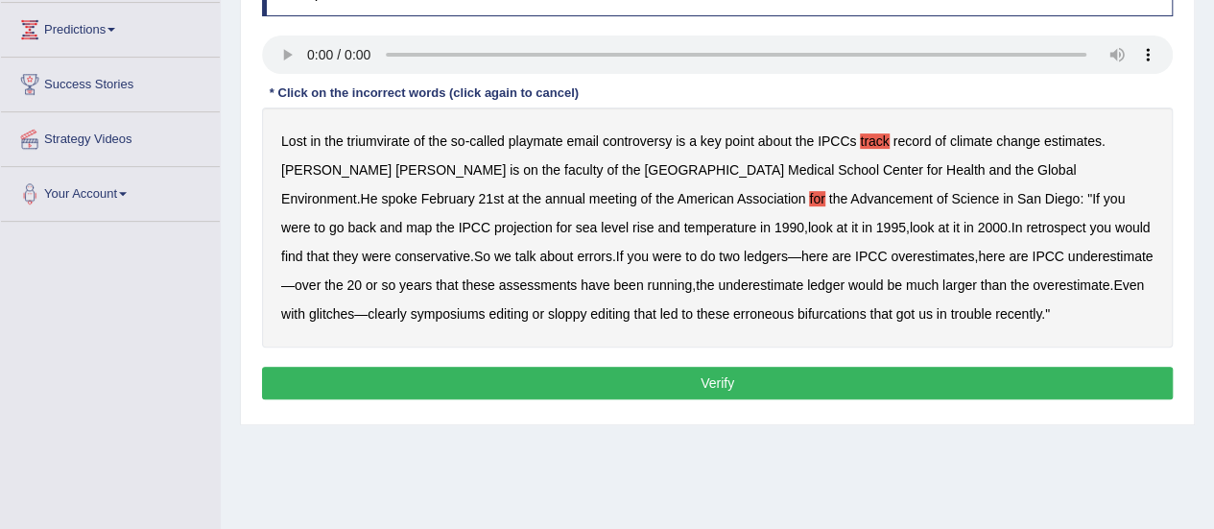
click at [868, 139] on b "track" at bounding box center [874, 140] width 29 height 15
click at [516, 197] on div "Lost in the triumvirate of the so - called playmate email controversy is a key …" at bounding box center [717, 228] width 911 height 240
click at [809, 197] on b "for" at bounding box center [816, 198] width 15 height 15
click at [486, 306] on b "symposiums" at bounding box center [448, 313] width 75 height 15
click at [798, 318] on b "bifurcations" at bounding box center [832, 313] width 69 height 15
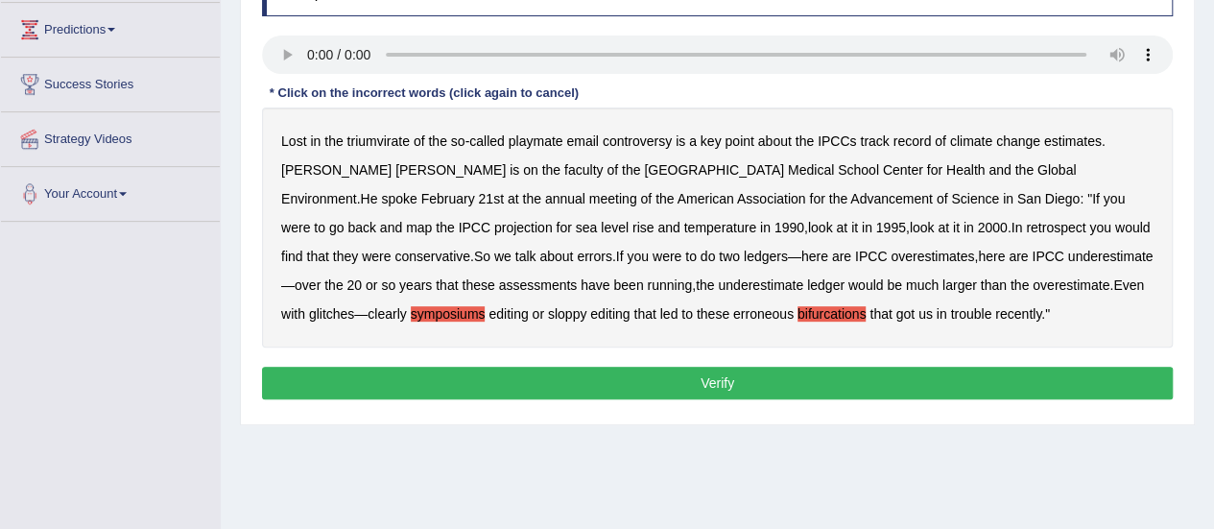
click at [371, 137] on b "triumvirate" at bounding box center [379, 140] width 62 height 15
click at [525, 145] on b "playmate" at bounding box center [536, 140] width 55 height 15
click at [669, 383] on button "Verify" at bounding box center [717, 383] width 911 height 33
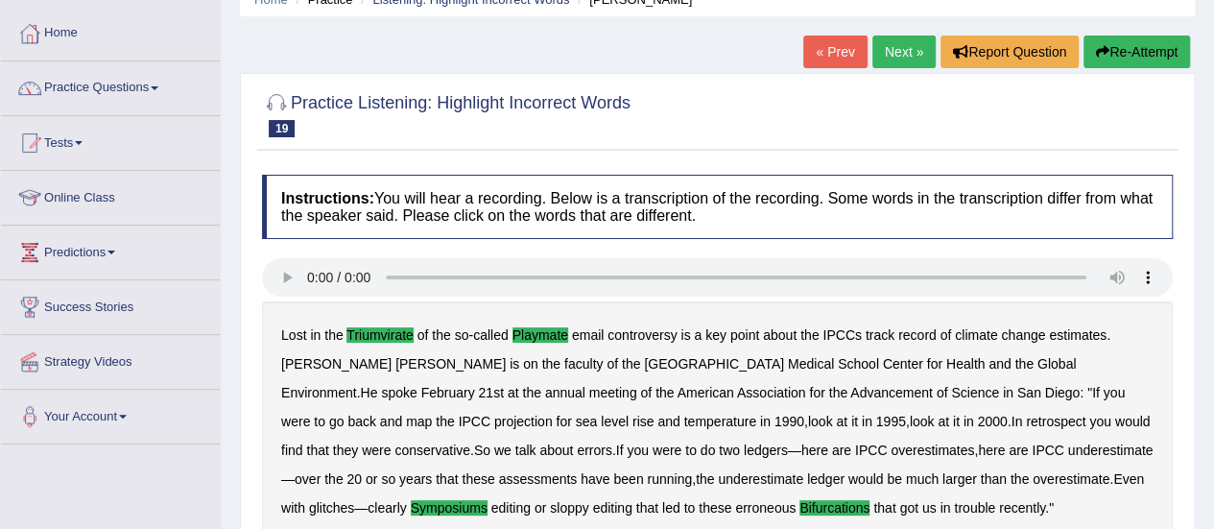
scroll to position [84, 0]
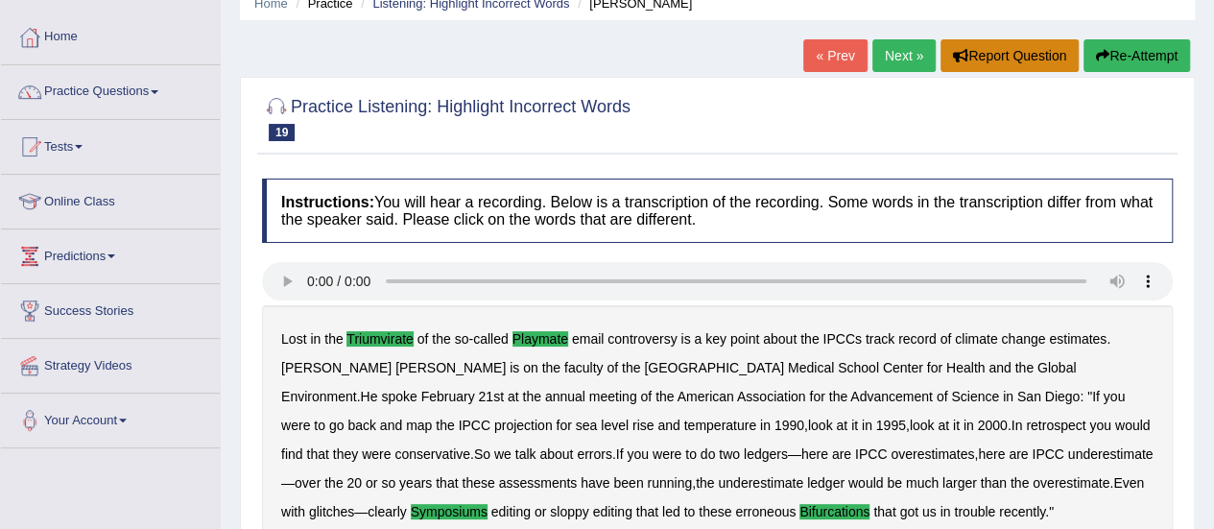
click at [941, 48] on button "Report Question" at bounding box center [1010, 55] width 138 height 33
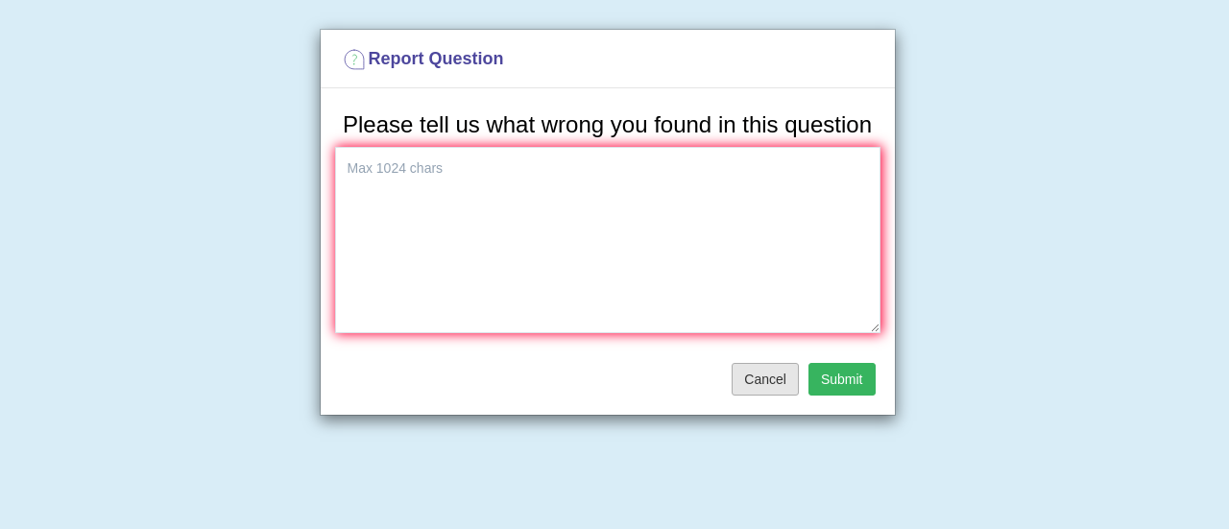
click at [776, 373] on button "Cancel" at bounding box center [764, 379] width 67 height 33
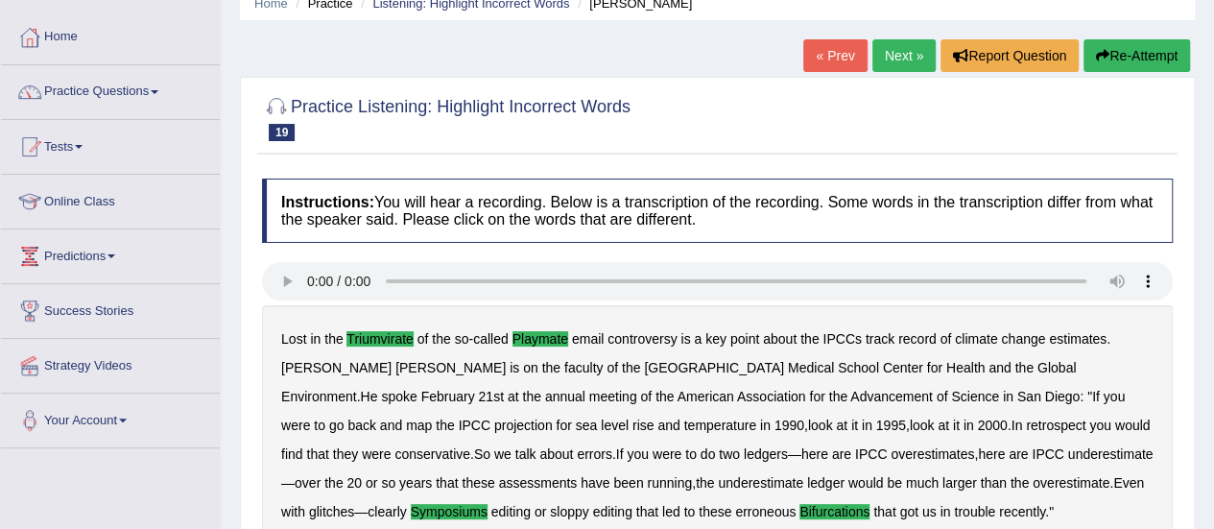
click at [893, 56] on link "Next »" at bounding box center [904, 55] width 63 height 33
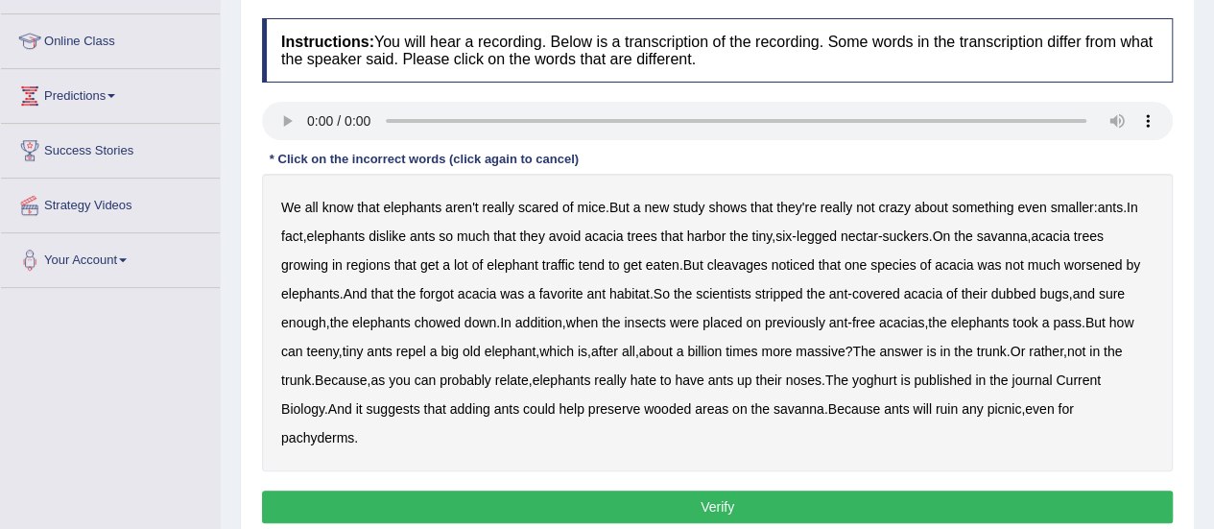
click at [739, 257] on b "cleavages" at bounding box center [737, 264] width 60 height 15
click at [1101, 258] on b "worsened" at bounding box center [1094, 264] width 59 height 15
click at [444, 293] on b "forgot" at bounding box center [437, 293] width 35 height 15
click at [1008, 294] on b "dubbed" at bounding box center [1014, 293] width 45 height 15
click at [878, 386] on div "We all know that elephants aren't really scared of mice . But a new study shows…" at bounding box center [717, 323] width 911 height 298
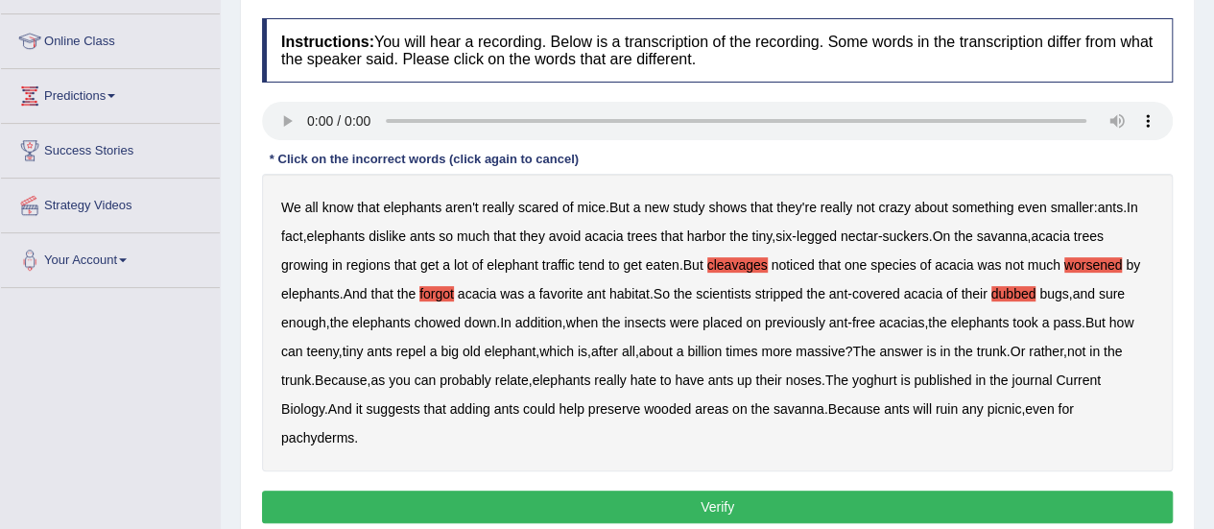
click at [878, 379] on b "yoghurt" at bounding box center [874, 379] width 45 height 15
click at [695, 506] on button "Verify" at bounding box center [717, 507] width 911 height 33
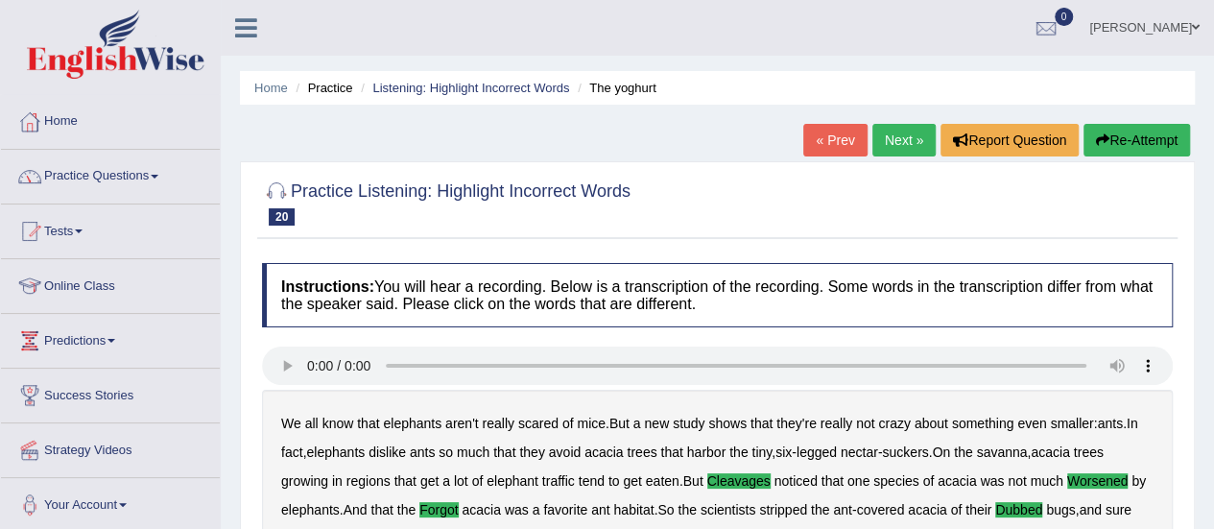
click at [171, 182] on link "Practice Questions" at bounding box center [110, 174] width 219 height 48
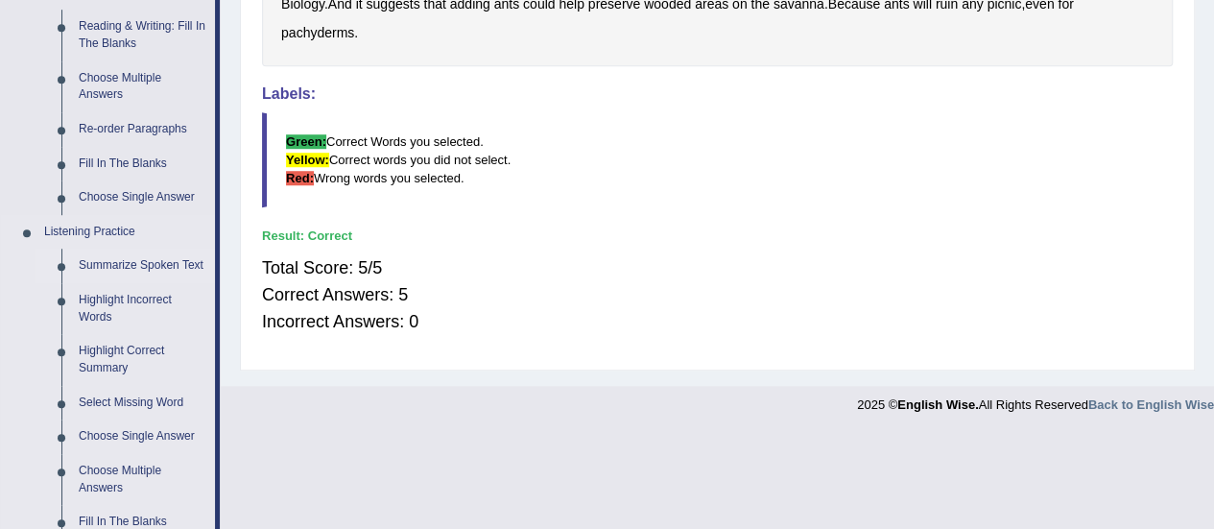
scroll to position [622, 0]
click at [88, 314] on link "Highlight Incorrect Words" at bounding box center [142, 307] width 145 height 51
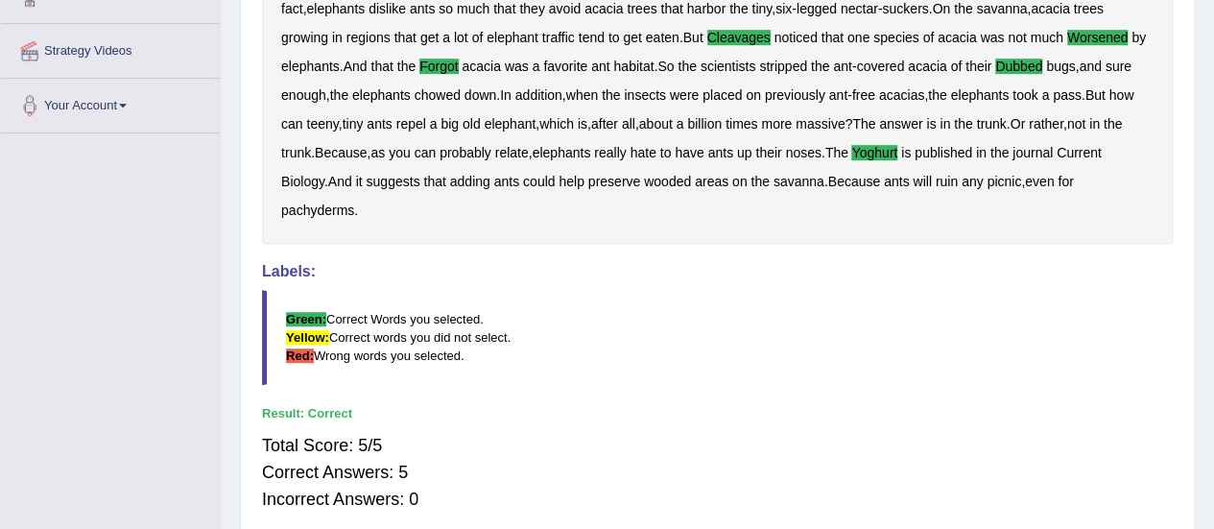
scroll to position [314, 0]
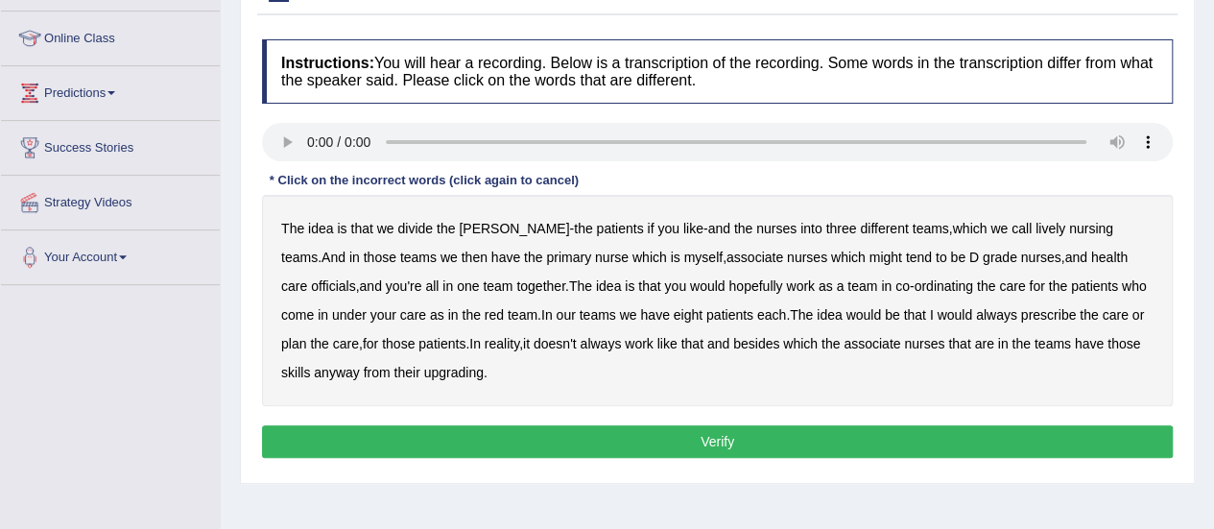
click at [1036, 231] on b "lively" at bounding box center [1051, 228] width 30 height 15
click at [870, 257] on b "might" at bounding box center [886, 257] width 33 height 15
click at [307, 278] on b "care" at bounding box center [294, 285] width 26 height 15
click at [355, 278] on b "officials" at bounding box center [333, 285] width 44 height 15
click at [307, 278] on b "care" at bounding box center [294, 285] width 26 height 15
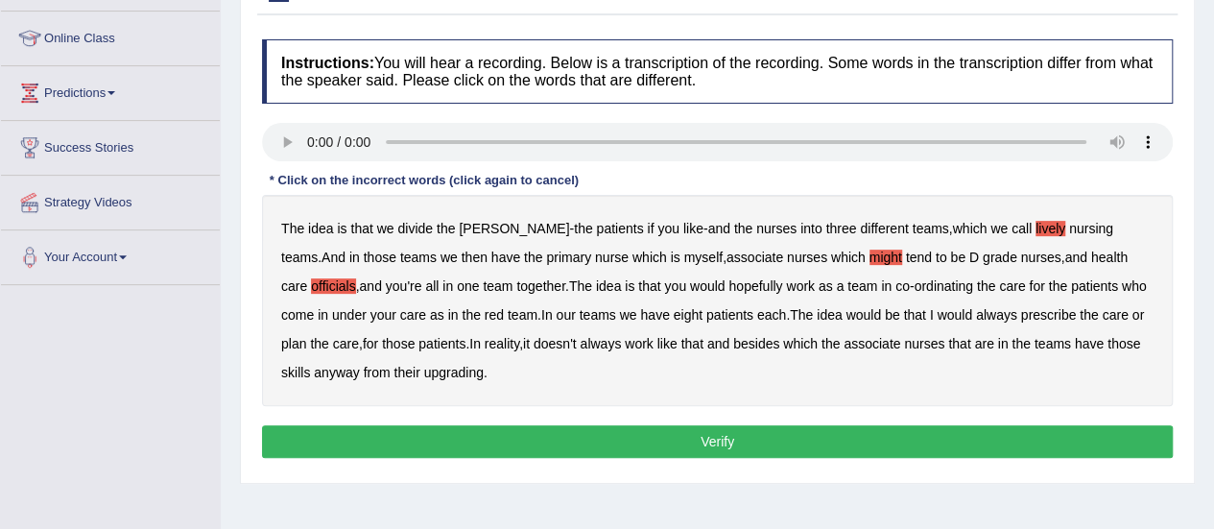
click at [433, 383] on div "The idea is that we divide the ward - the patients if you like - and the nurses…" at bounding box center [717, 300] width 911 height 211
click at [425, 377] on div "The idea is that we divide the ward - the patients if you like - and the nurses…" at bounding box center [717, 300] width 911 height 211
click at [424, 372] on b "upgrading" at bounding box center [454, 372] width 60 height 15
click at [628, 444] on button "Verify" at bounding box center [717, 441] width 911 height 33
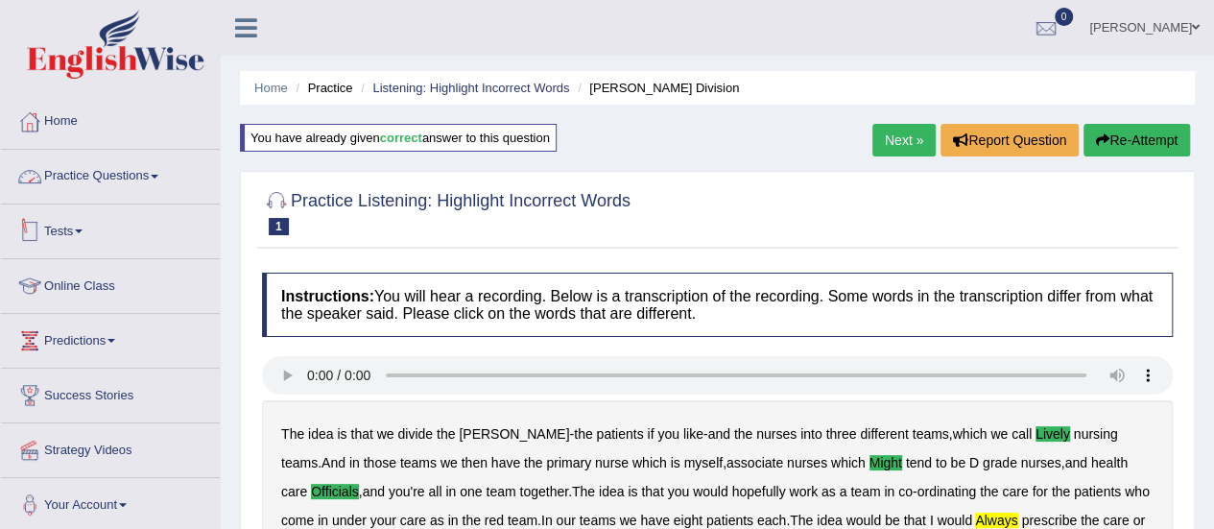
click at [111, 206] on link "Tests" at bounding box center [110, 228] width 219 height 48
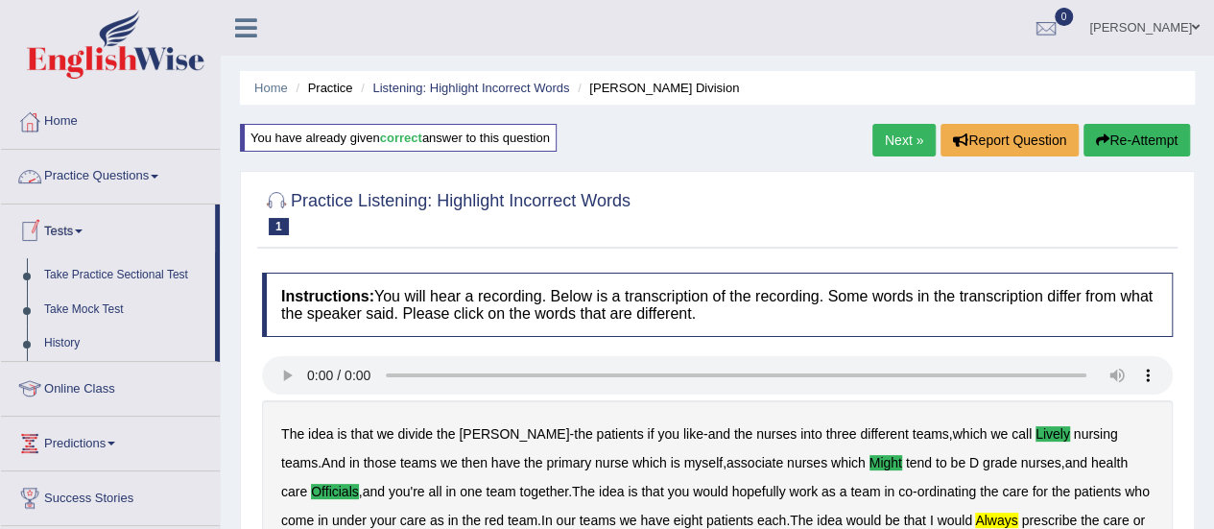
click at [123, 184] on link "Practice Questions" at bounding box center [110, 174] width 219 height 48
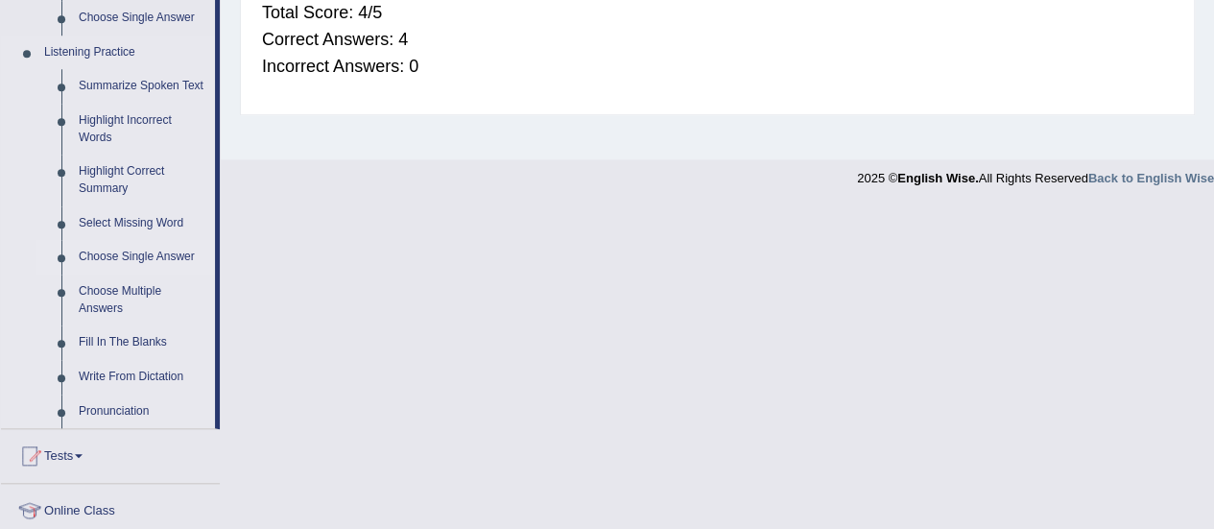
scroll to position [802, 0]
click at [123, 375] on link "Write From Dictation" at bounding box center [142, 376] width 145 height 35
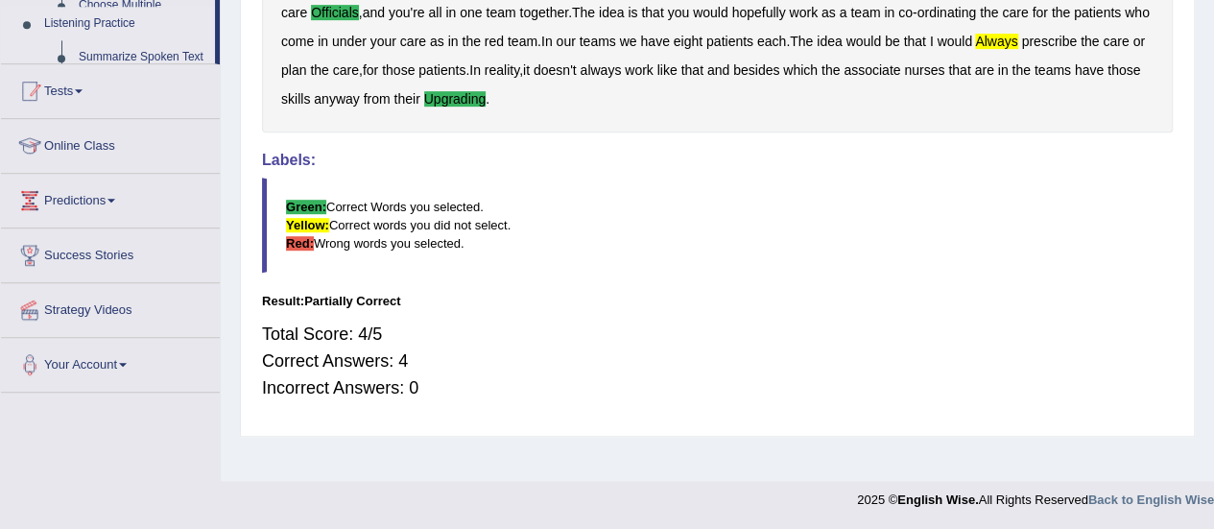
scroll to position [361, 0]
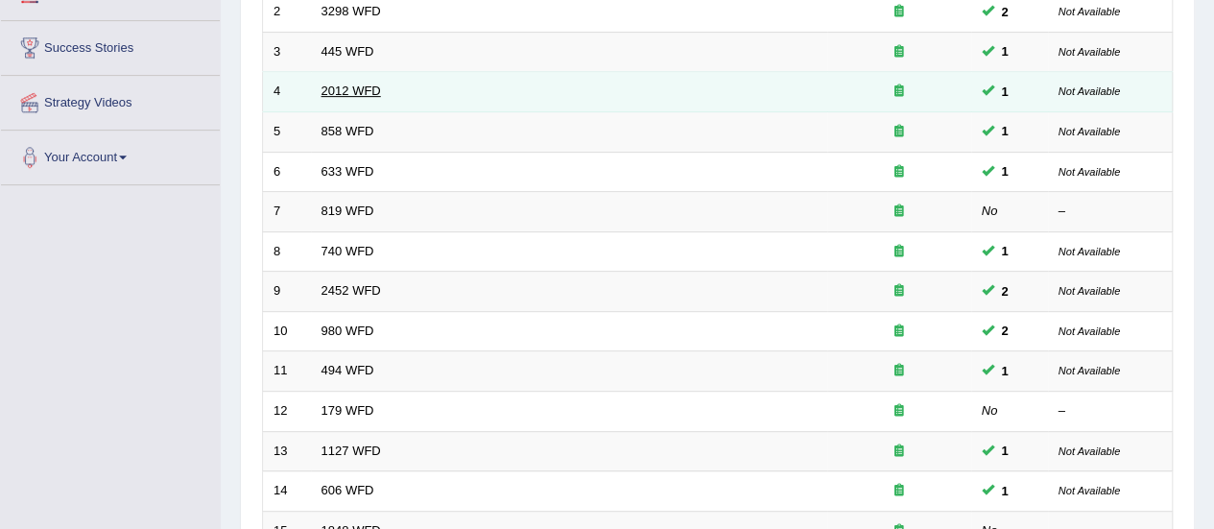
click at [337, 92] on link "2012 WFD" at bounding box center [352, 91] width 60 height 14
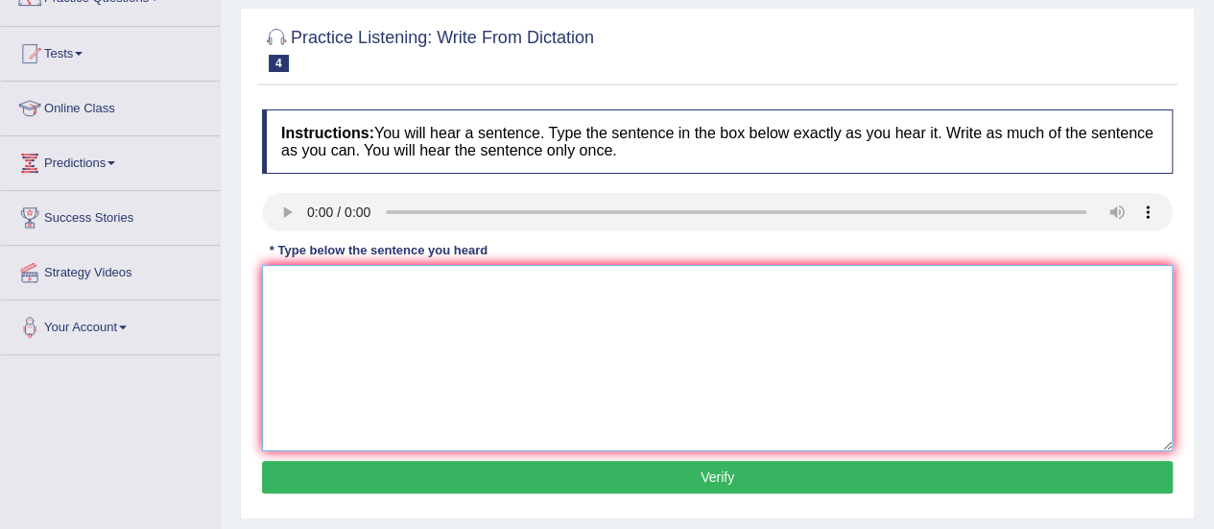
click at [479, 350] on textarea at bounding box center [717, 358] width 911 height 186
click at [412, 300] on textarea at bounding box center [717, 358] width 911 height 186
paste textarea "There is a great deal of debate on this topic"
type textarea "There is a great deal of debate on this topic."
click at [622, 473] on button "Verify" at bounding box center [717, 477] width 911 height 33
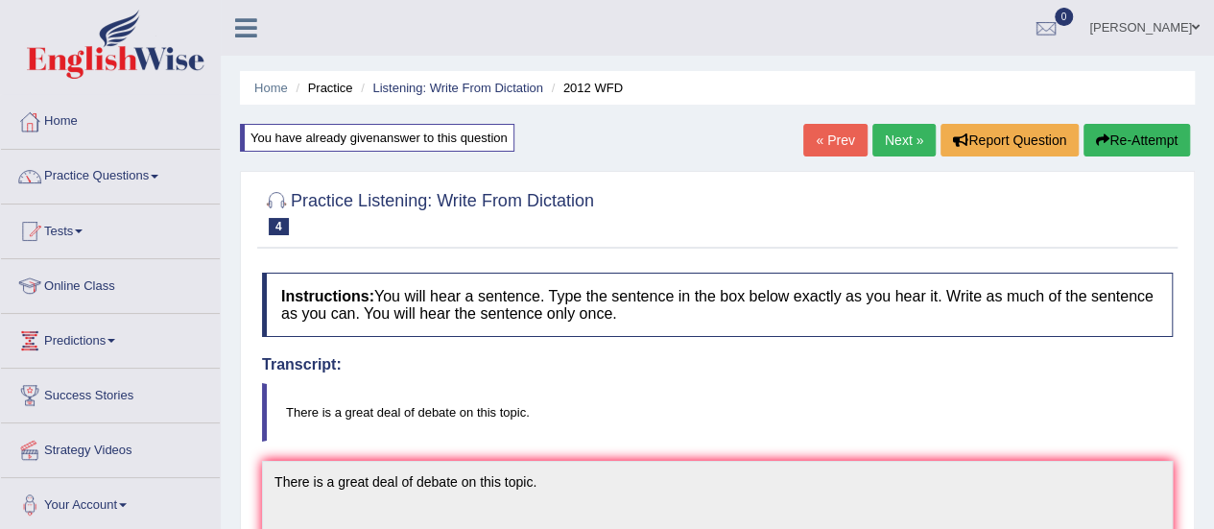
click at [893, 128] on link "Next »" at bounding box center [904, 140] width 63 height 33
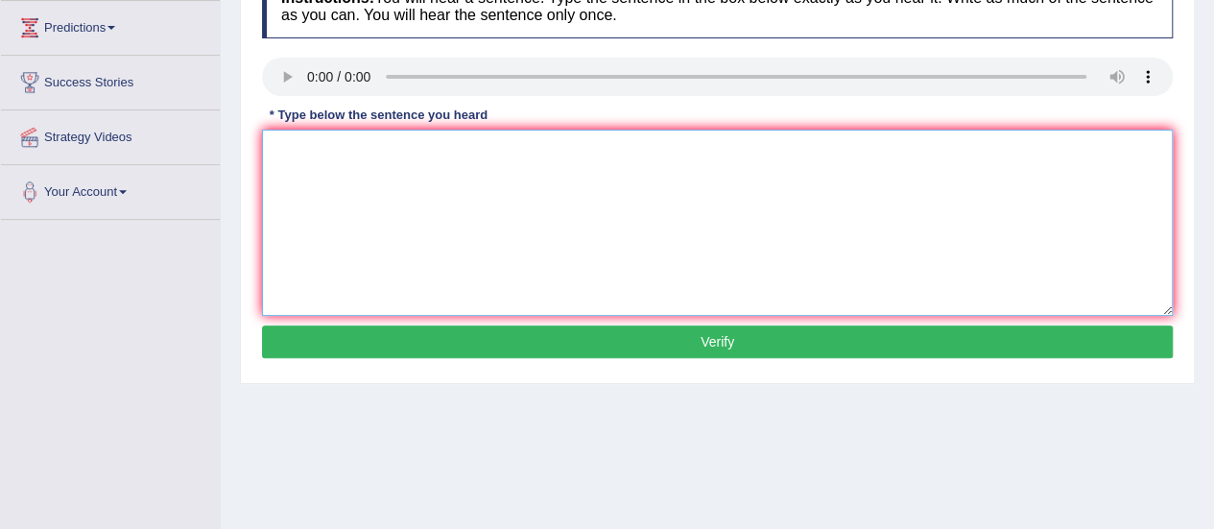
click at [475, 188] on textarea at bounding box center [717, 223] width 911 height 186
paste textarea "the year when art effect Restricted Historians"
click at [274, 144] on textarea "the year when art effect Restricted Historians" at bounding box center [717, 223] width 911 height 186
click at [367, 149] on textarea "The year when art effect Restricted Historians" at bounding box center [717, 223] width 911 height 186
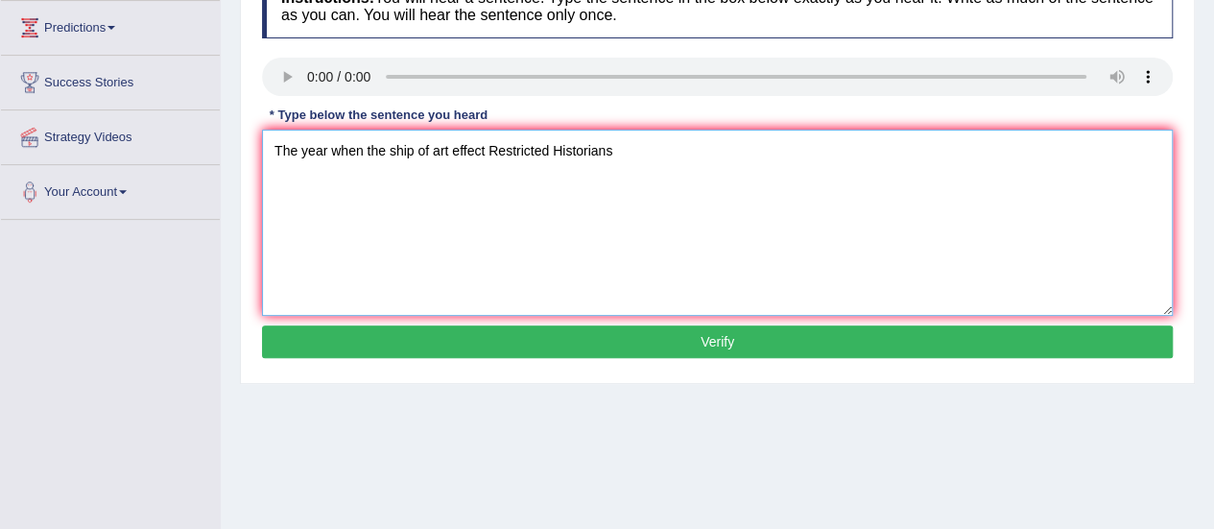
click at [472, 141] on textarea "The year when the ship of art effect Restricted Historians" at bounding box center [717, 223] width 911 height 186
click at [584, 235] on textarea "The year when the ship of artifacts Restricted Historians" at bounding box center [717, 223] width 911 height 186
click at [481, 142] on textarea "The year when the ship of artifacts Restricted Historians" at bounding box center [717, 223] width 911 height 186
click at [609, 148] on textarea "The year when the ship of artifacts of wrecked Restricted Historians" at bounding box center [717, 223] width 911 height 186
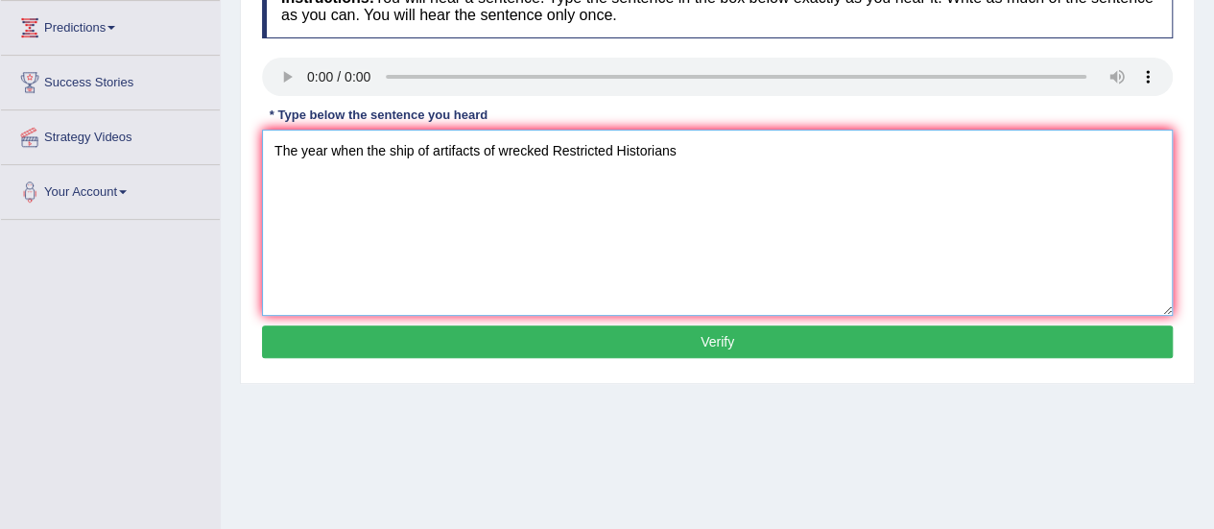
click at [609, 148] on textarea "The year when the ship of artifacts of wrecked Restricted Historians" at bounding box center [717, 223] width 911 height 186
click at [584, 151] on textarea "The year when the ship of artifacts of wrecked Restricted Historians" at bounding box center [717, 223] width 911 height 186
click at [492, 146] on textarea "The year when the ship of artifacts of wrecked Restricted Historians" at bounding box center [717, 223] width 911 height 186
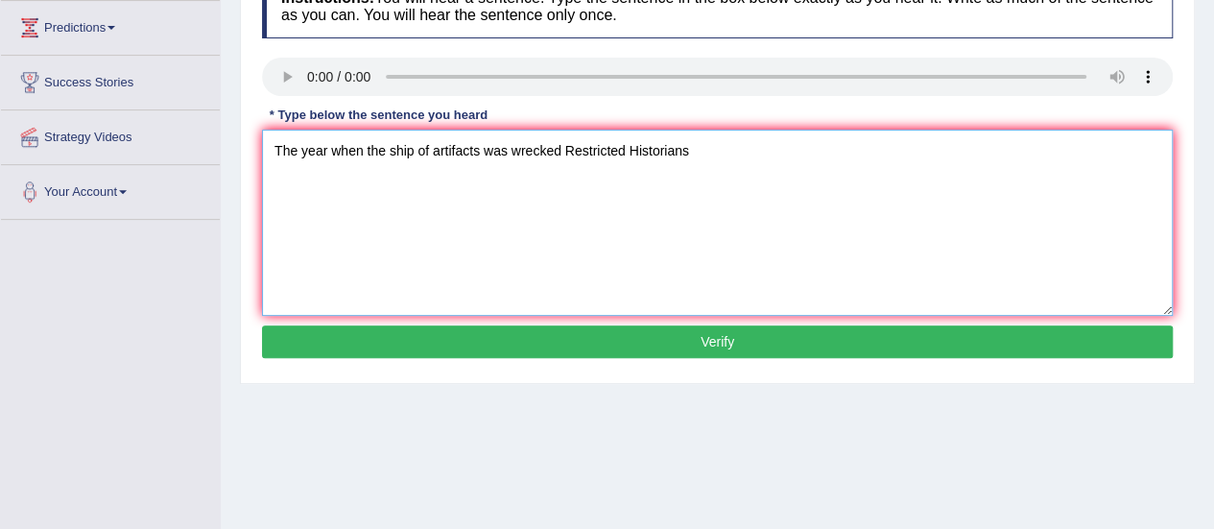
drag, startPoint x: 586, startPoint y: 132, endPoint x: 590, endPoint y: 156, distance: 24.5
click at [590, 156] on textarea "The year when the ship of artifacts was wrecked Restricted Historians" at bounding box center [717, 223] width 911 height 186
click at [702, 151] on textarea "The year when the ship of artifacts was wrecked interested historians" at bounding box center [717, 223] width 911 height 186
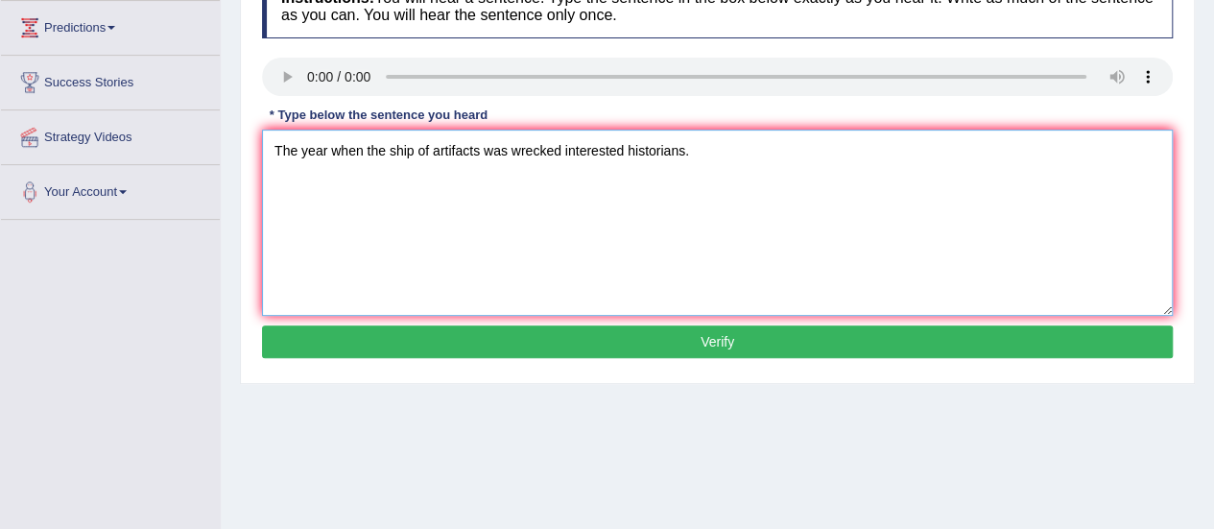
type textarea "The year when the ship of artifacts was wrecked interested historians."
click at [706, 332] on button "Verify" at bounding box center [717, 341] width 911 height 33
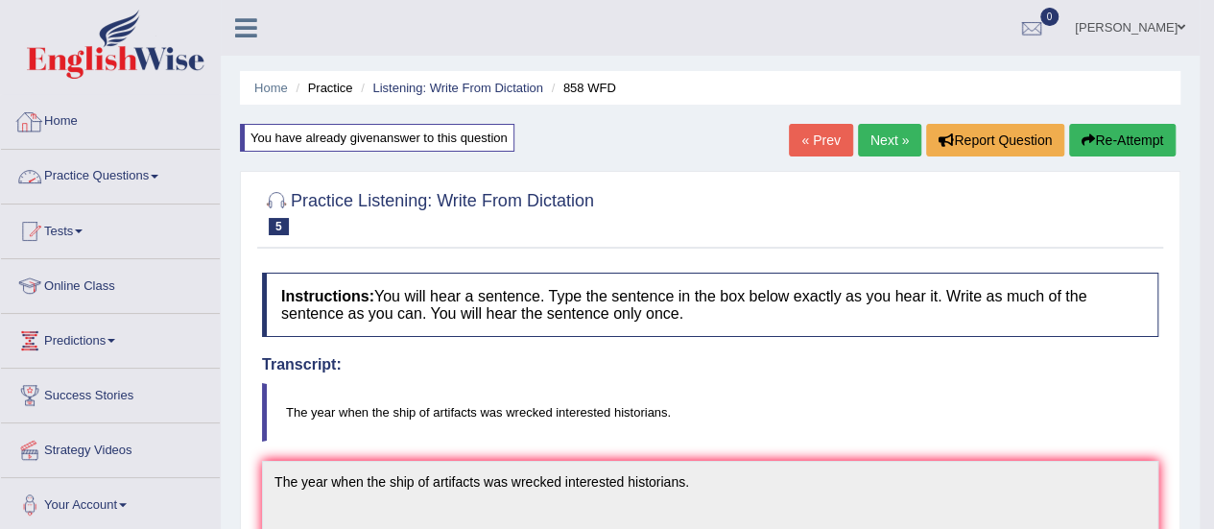
click at [123, 170] on link "Practice Questions" at bounding box center [110, 174] width 219 height 48
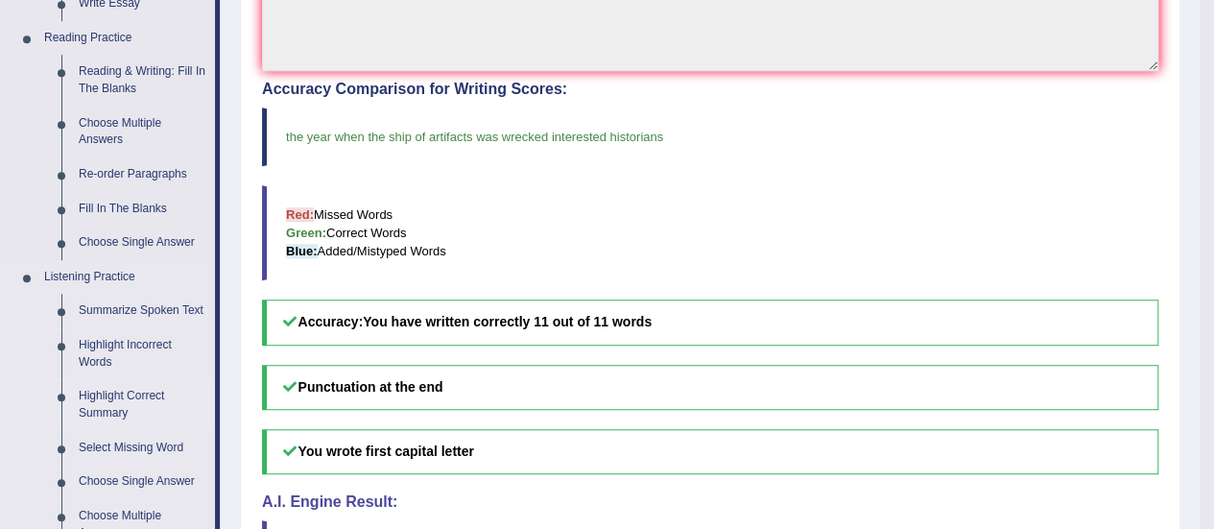
scroll to position [730, 0]
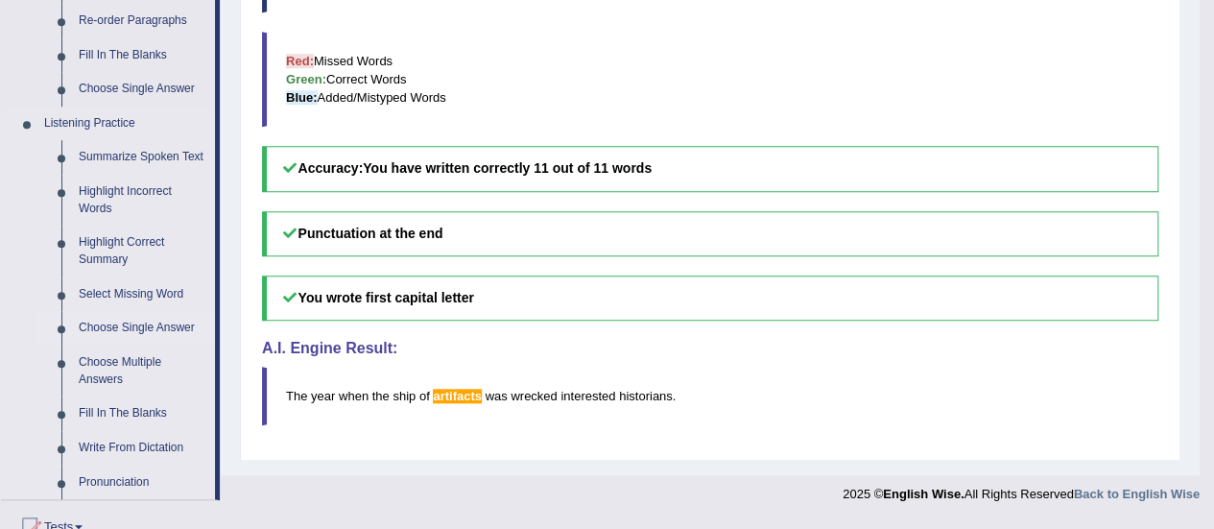
click at [108, 332] on link "Choose Single Answer" at bounding box center [142, 328] width 145 height 35
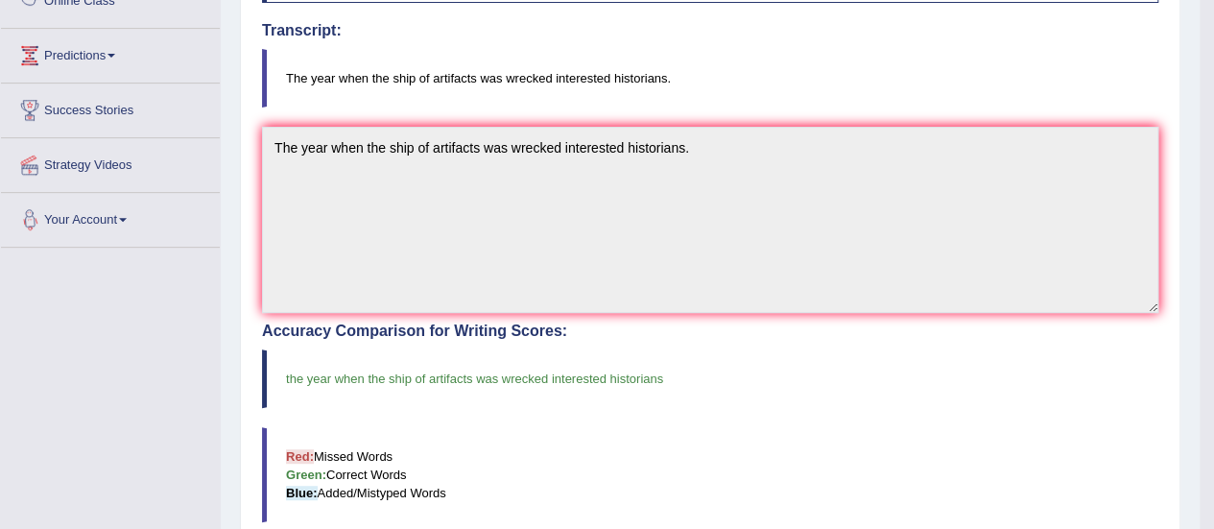
scroll to position [401, 0]
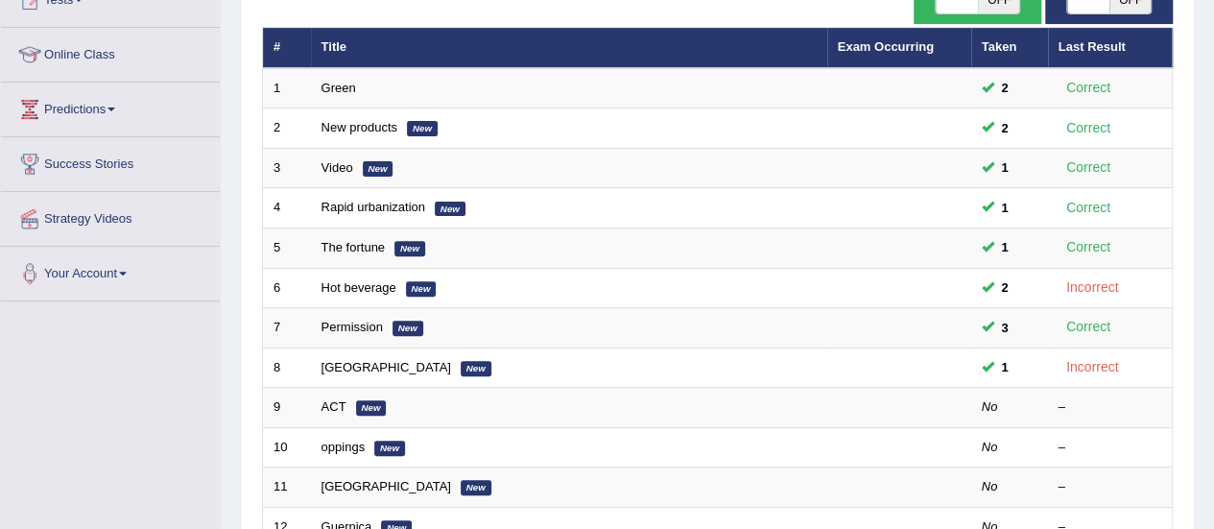
click at [347, 364] on link "[GEOGRAPHIC_DATA]" at bounding box center [387, 367] width 130 height 14
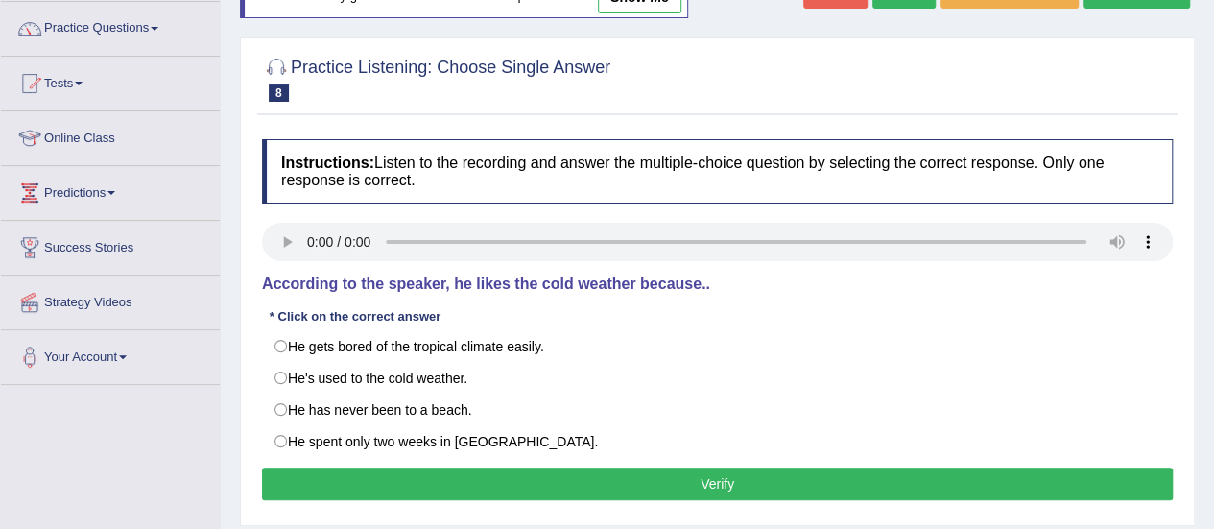
scroll to position [147, 0]
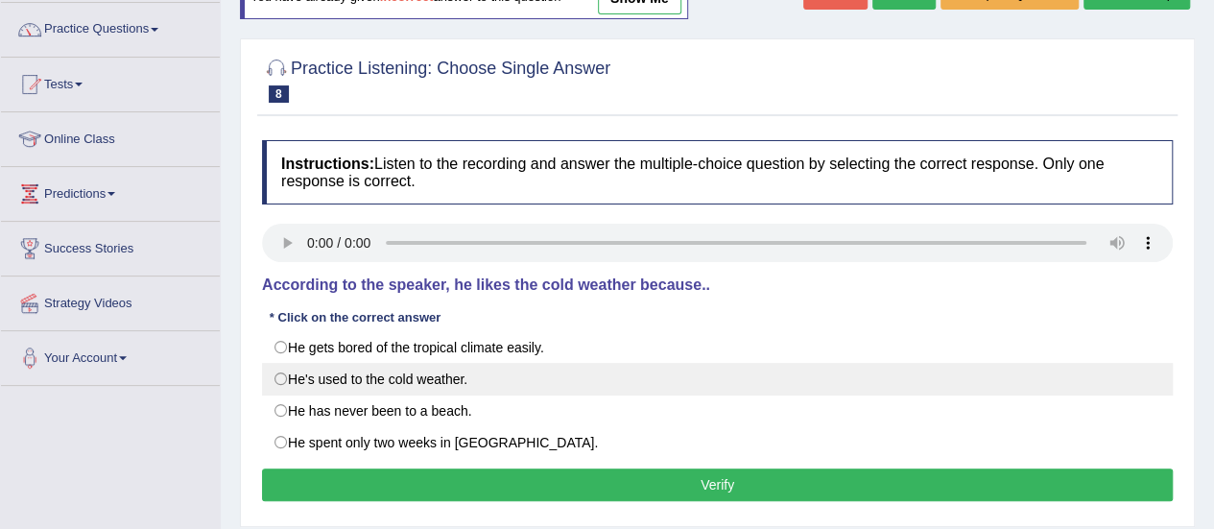
click at [684, 377] on label "He's used to the cold weather." at bounding box center [717, 379] width 911 height 33
radio input "true"
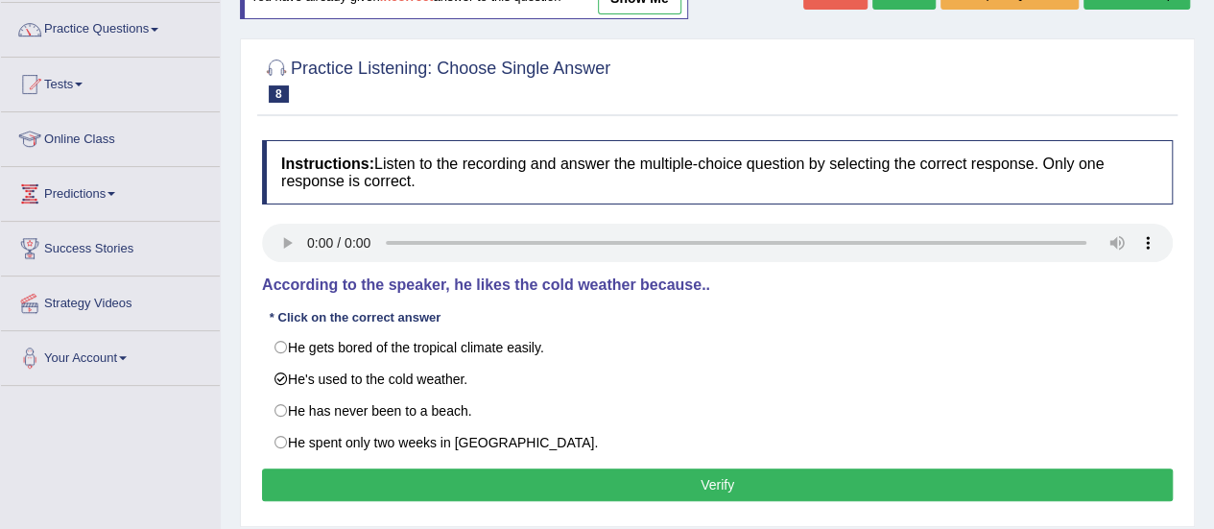
click at [693, 468] on button "Verify" at bounding box center [717, 484] width 911 height 33
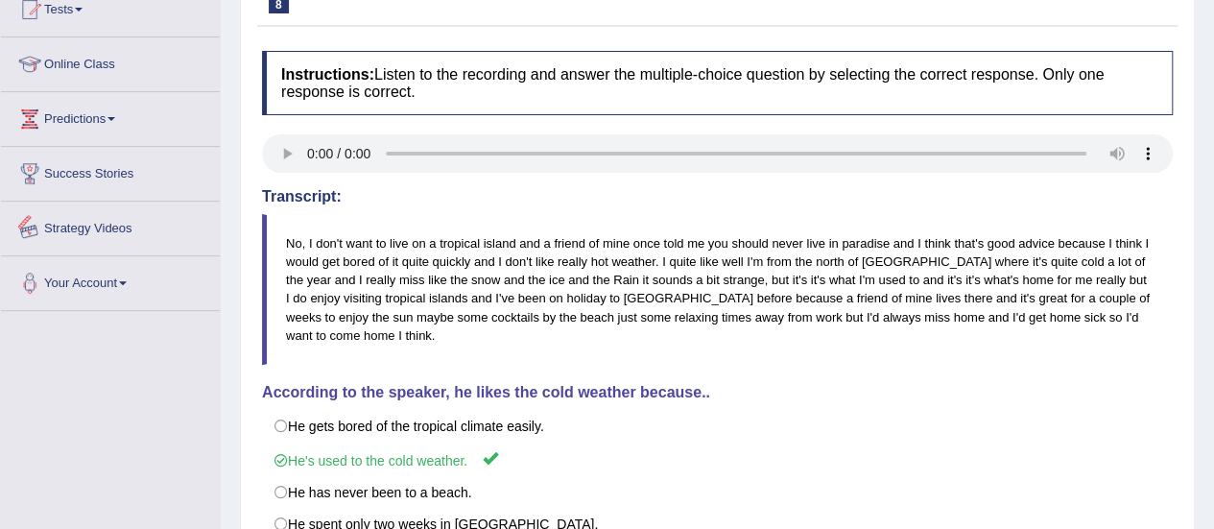
scroll to position [0, 0]
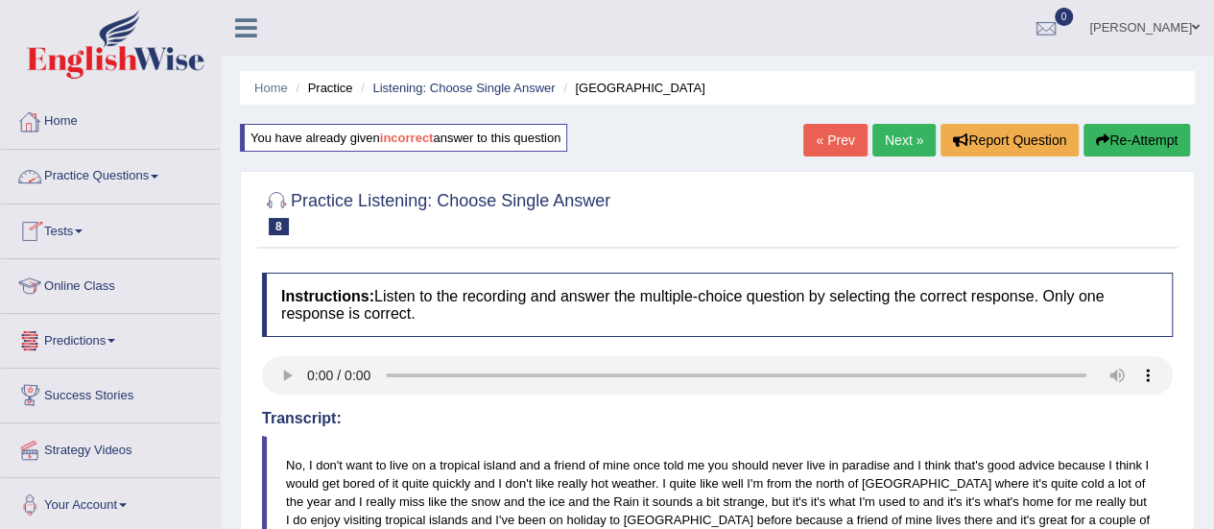
click at [83, 183] on link "Practice Questions" at bounding box center [110, 174] width 219 height 48
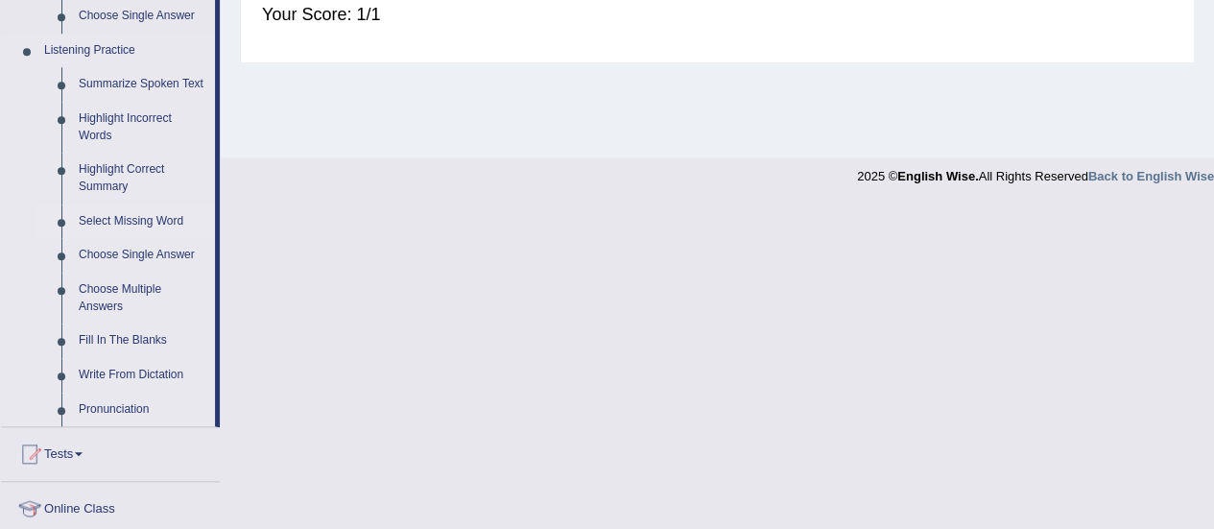
scroll to position [805, 0]
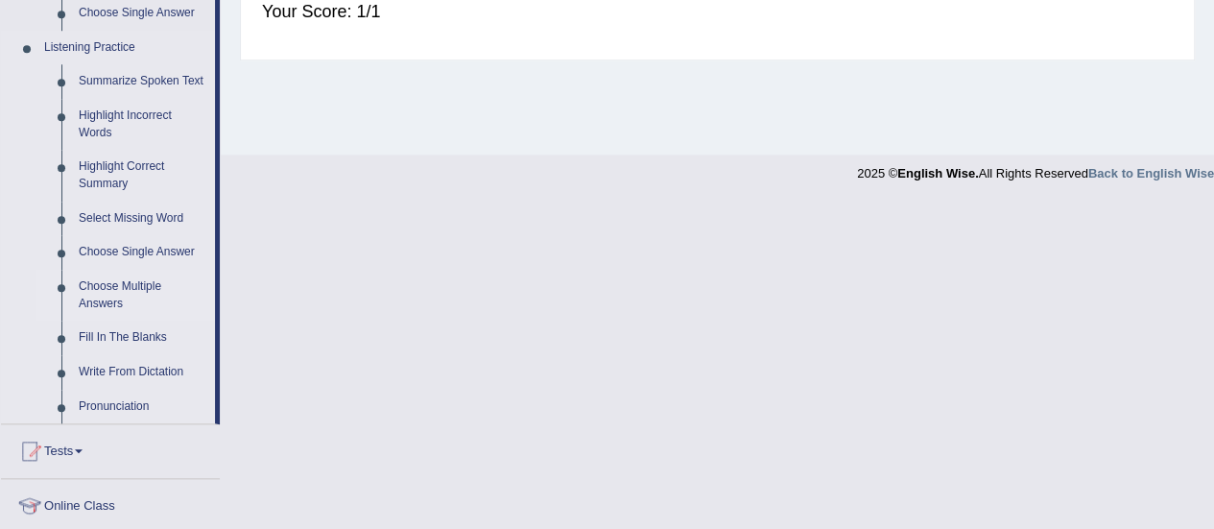
click at [106, 284] on link "Choose Multiple Answers" at bounding box center [142, 295] width 145 height 51
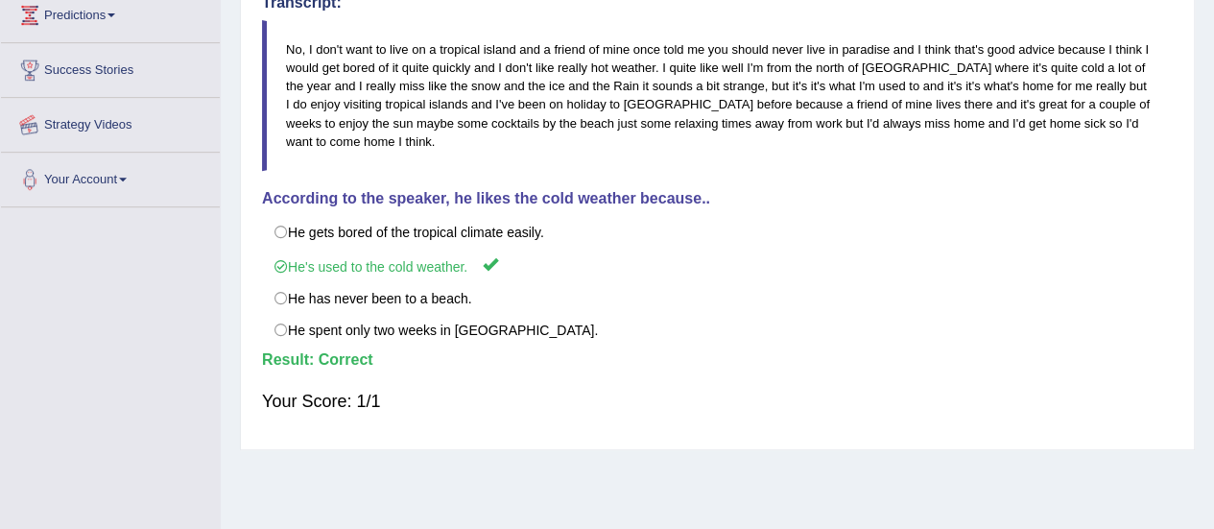
scroll to position [478, 0]
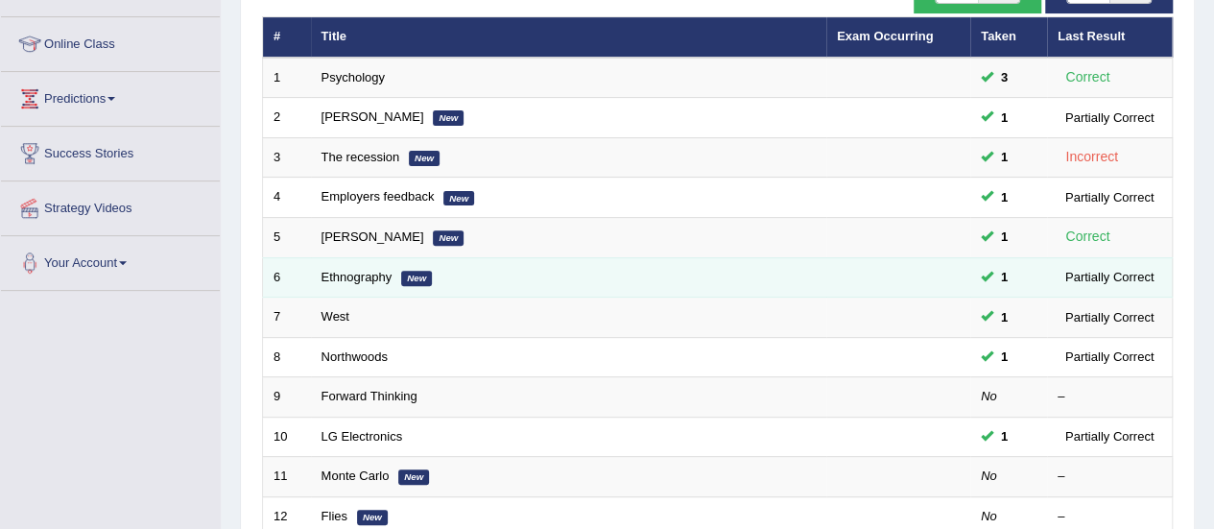
scroll to position [250, 0]
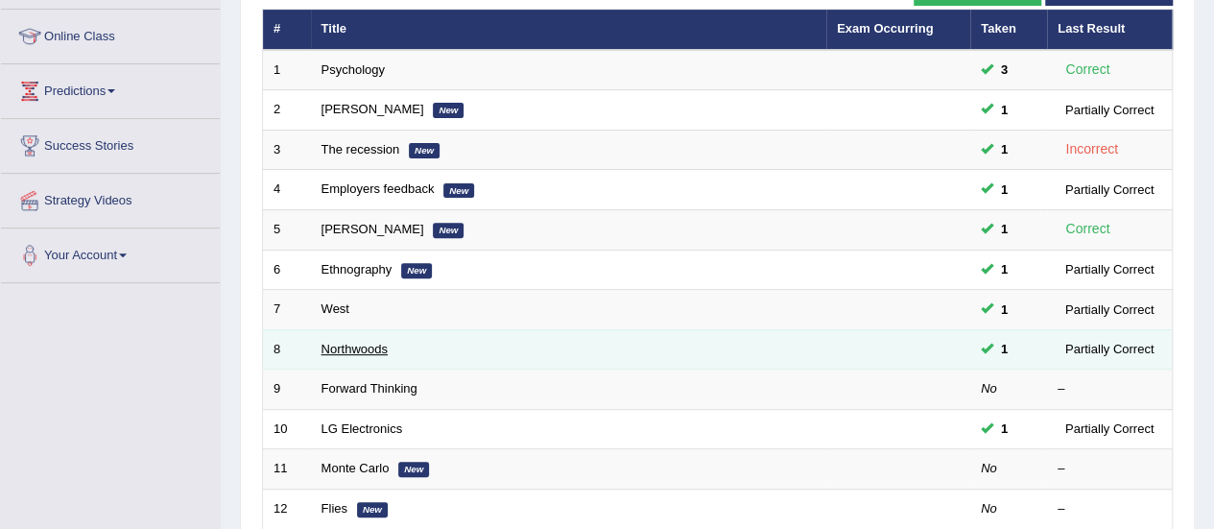
click at [337, 342] on link "Northwoods" at bounding box center [355, 349] width 66 height 14
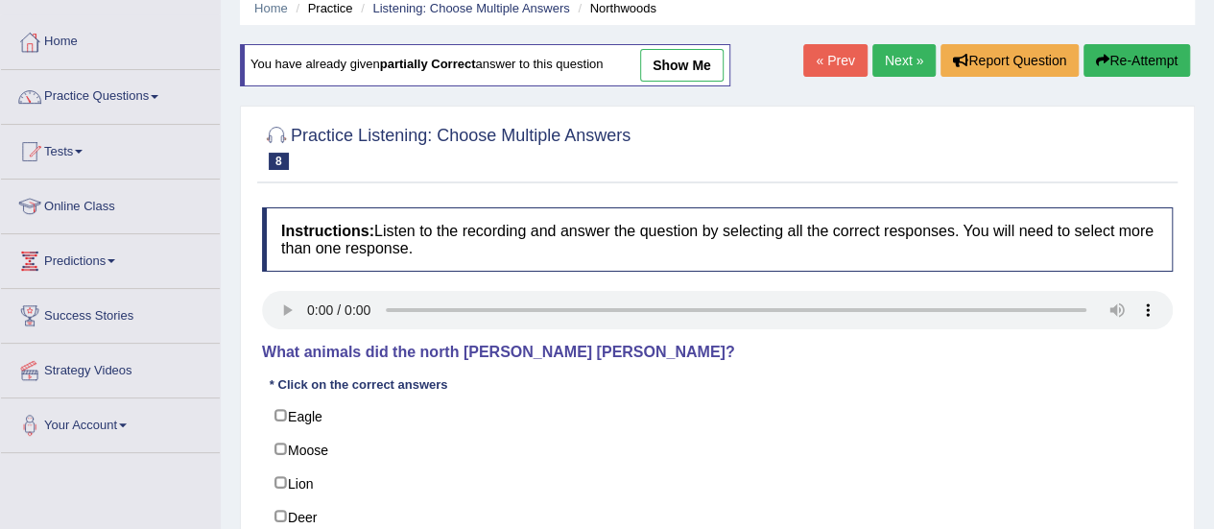
scroll to position [92, 0]
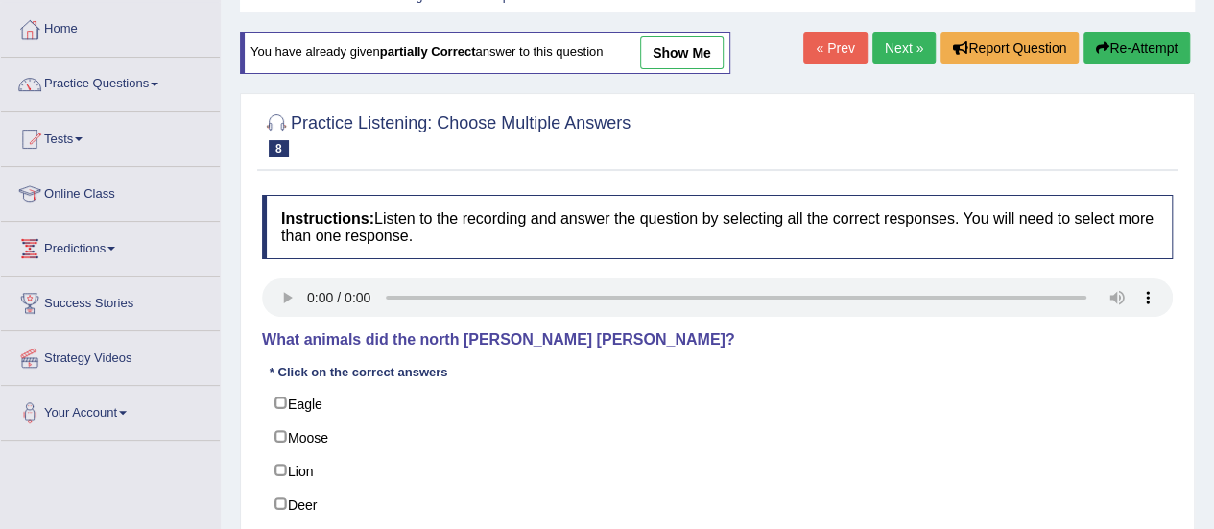
drag, startPoint x: 862, startPoint y: 58, endPoint x: 923, endPoint y: 49, distance: 62.0
click at [923, 49] on div "« Prev Next » Report Question Re-Attempt" at bounding box center [999, 50] width 392 height 37
click at [923, 49] on link "Next »" at bounding box center [904, 48] width 63 height 33
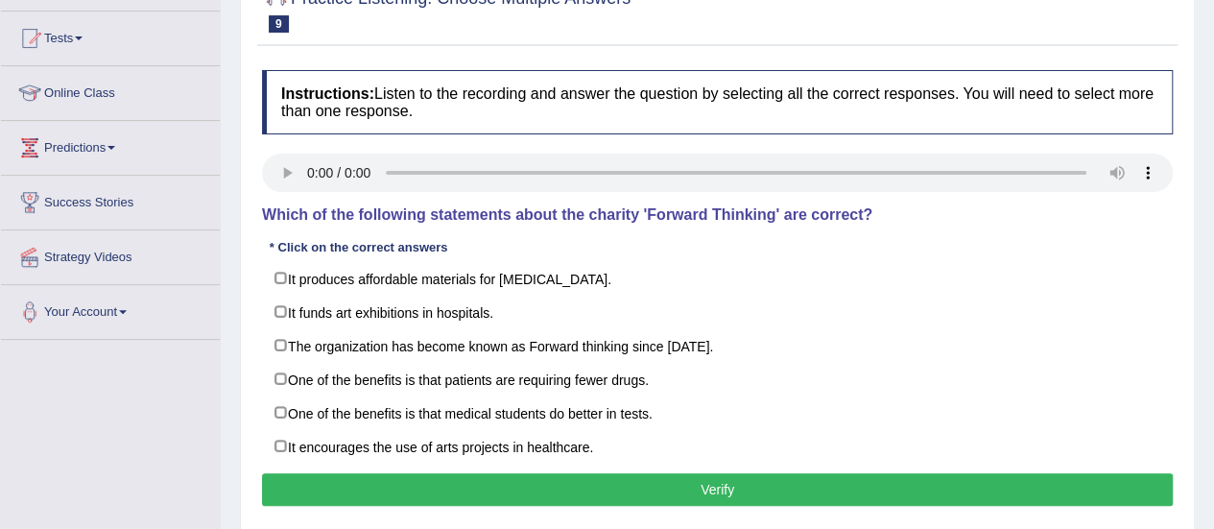
scroll to position [194, 0]
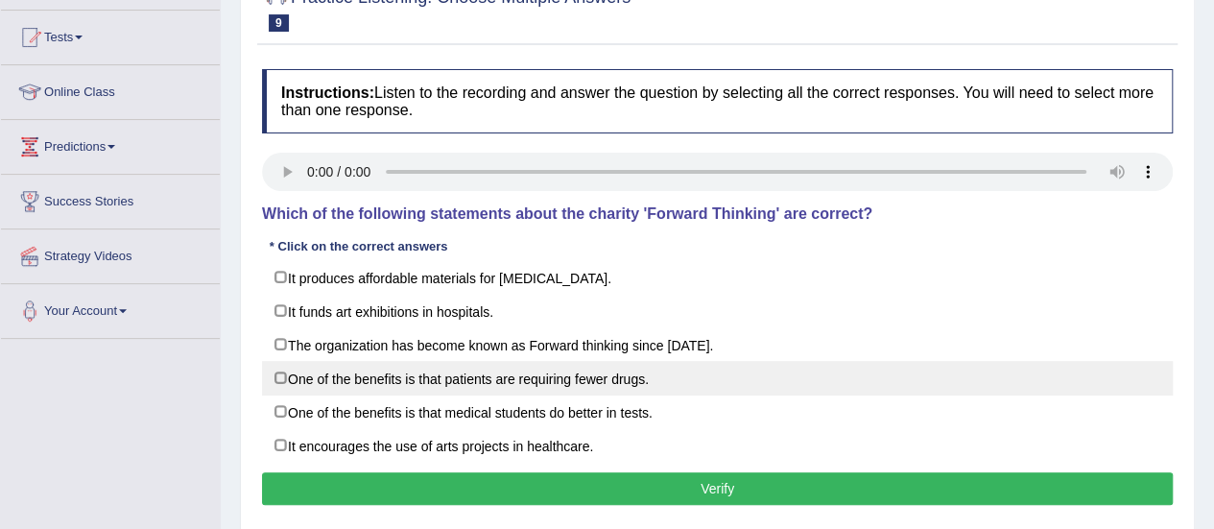
click at [693, 381] on label "One of the benefits is that patients are requiring fewer drugs." at bounding box center [717, 378] width 911 height 35
checkbox input "true"
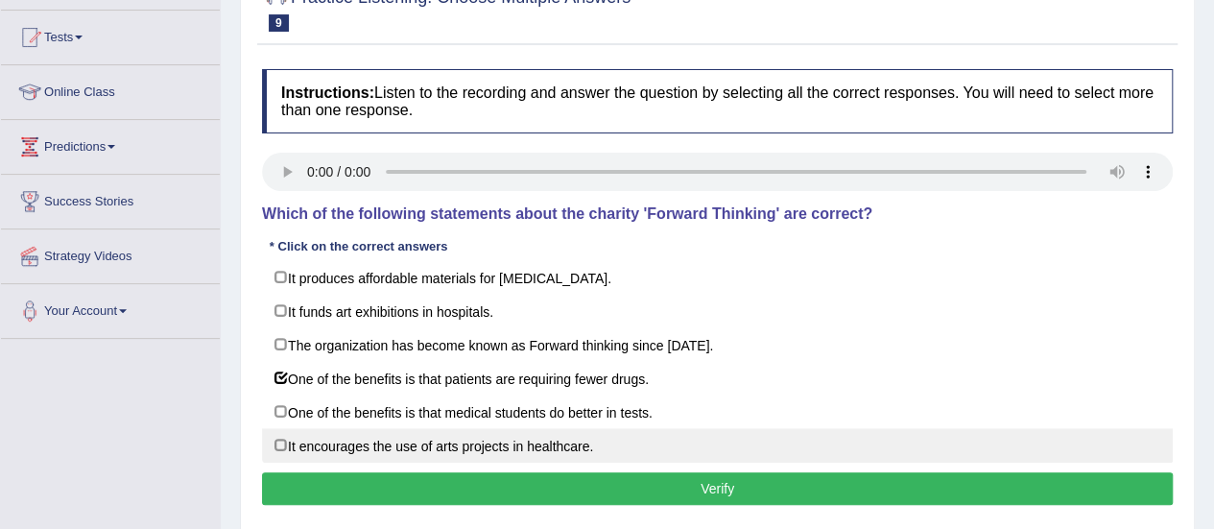
click at [630, 435] on label "It encourages the use of arts projects in healthcare." at bounding box center [717, 445] width 911 height 35
checkbox input "true"
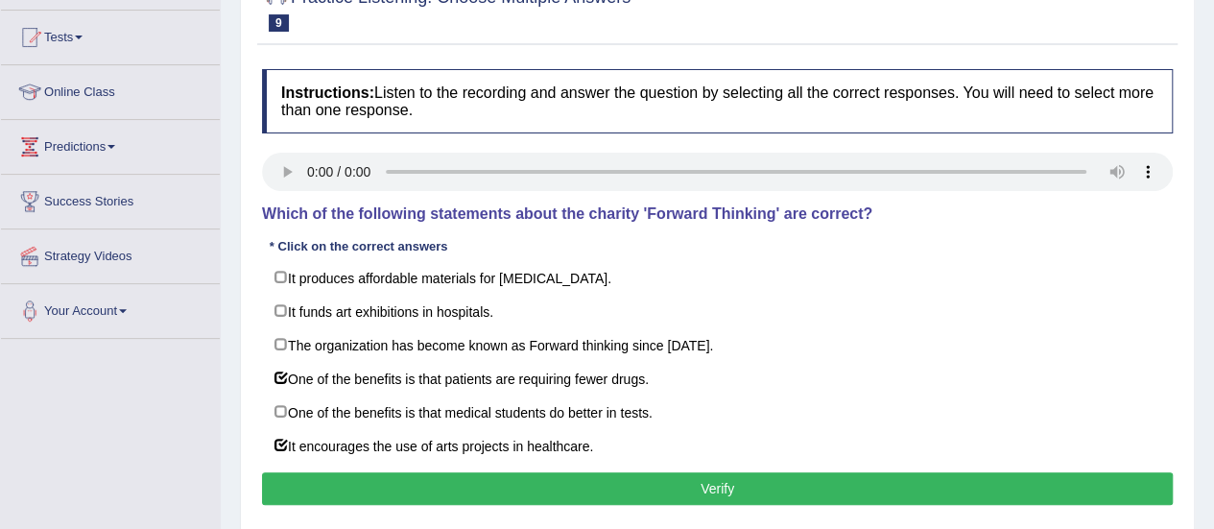
click at [648, 490] on button "Verify" at bounding box center [717, 488] width 911 height 33
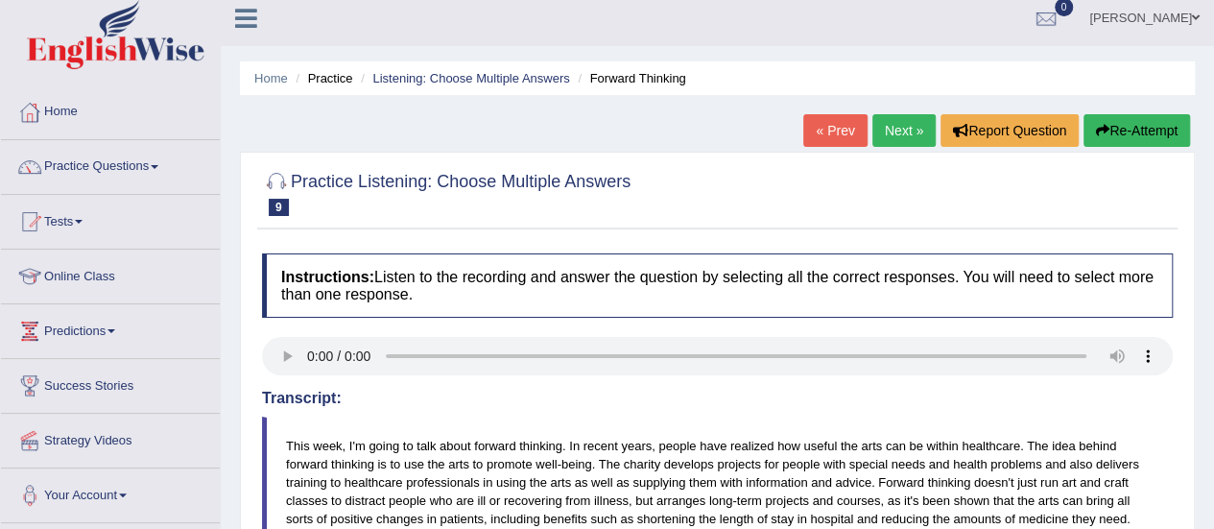
scroll to position [0, 0]
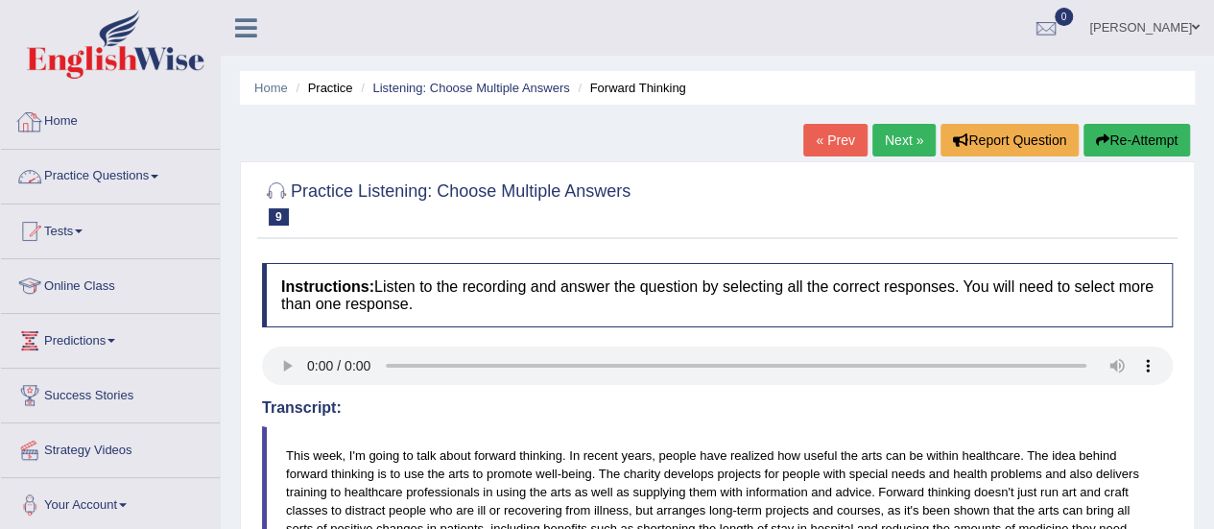
click at [67, 170] on link "Practice Questions" at bounding box center [110, 174] width 219 height 48
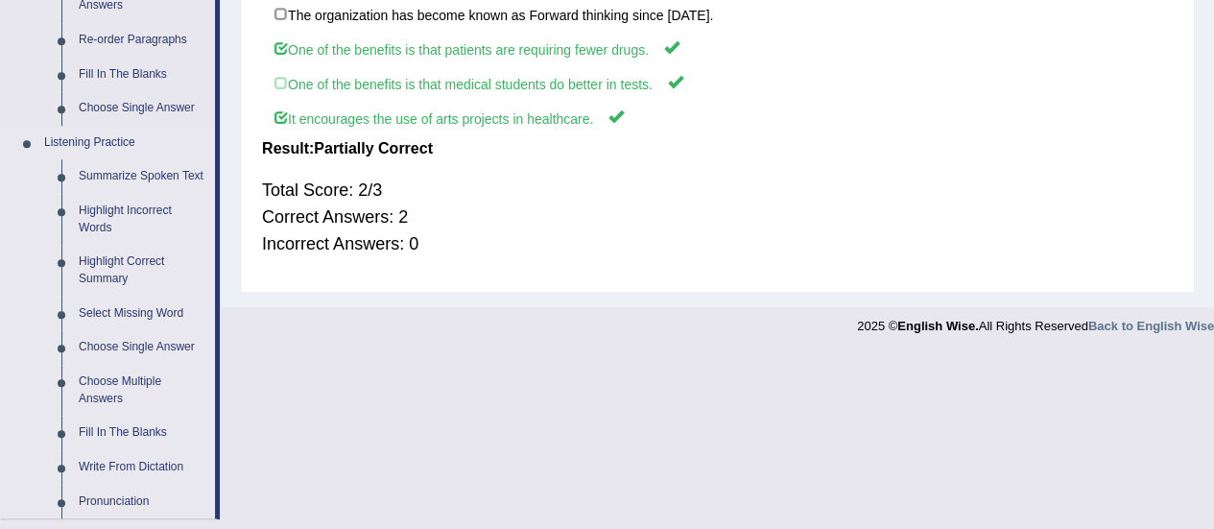
scroll to position [713, 0]
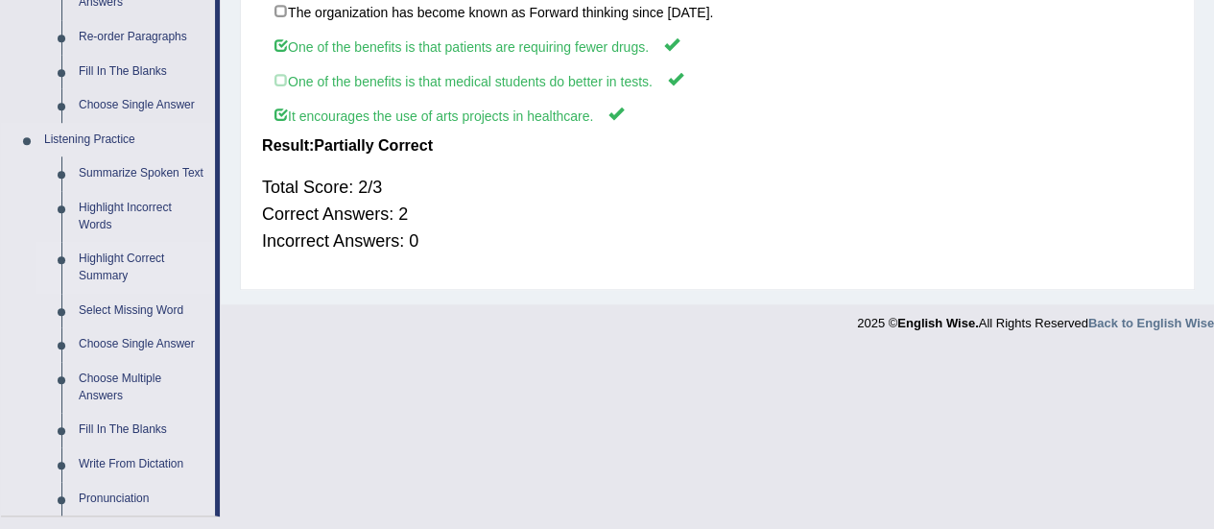
click at [105, 271] on link "Highlight Correct Summary" at bounding box center [142, 267] width 145 height 51
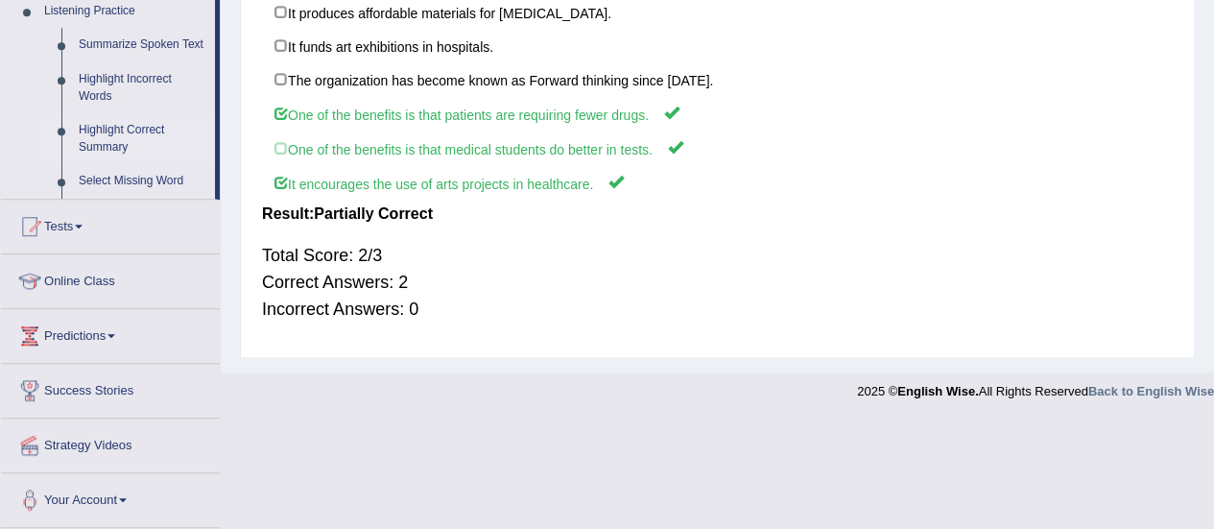
scroll to position [535, 0]
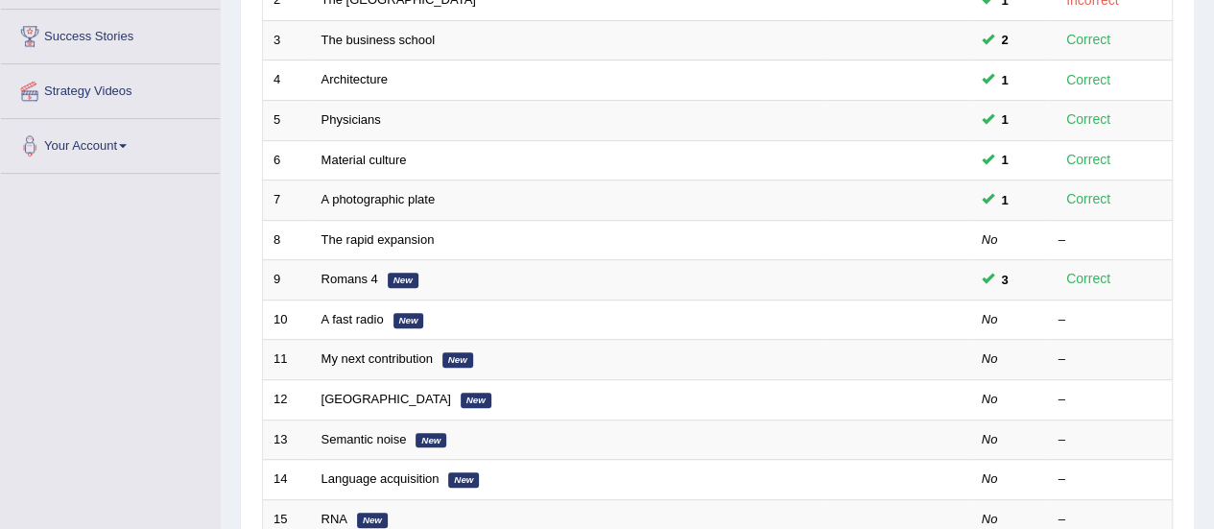
scroll to position [379, 0]
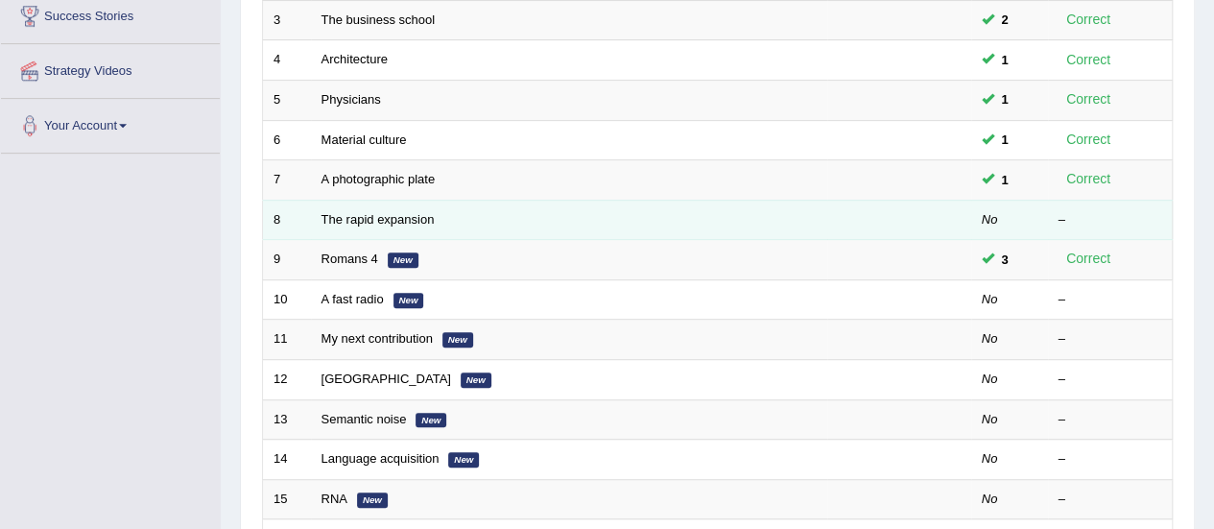
click at [357, 225] on td "The rapid expansion" at bounding box center [569, 220] width 516 height 40
click at [359, 221] on link "The rapid expansion" at bounding box center [378, 219] width 113 height 14
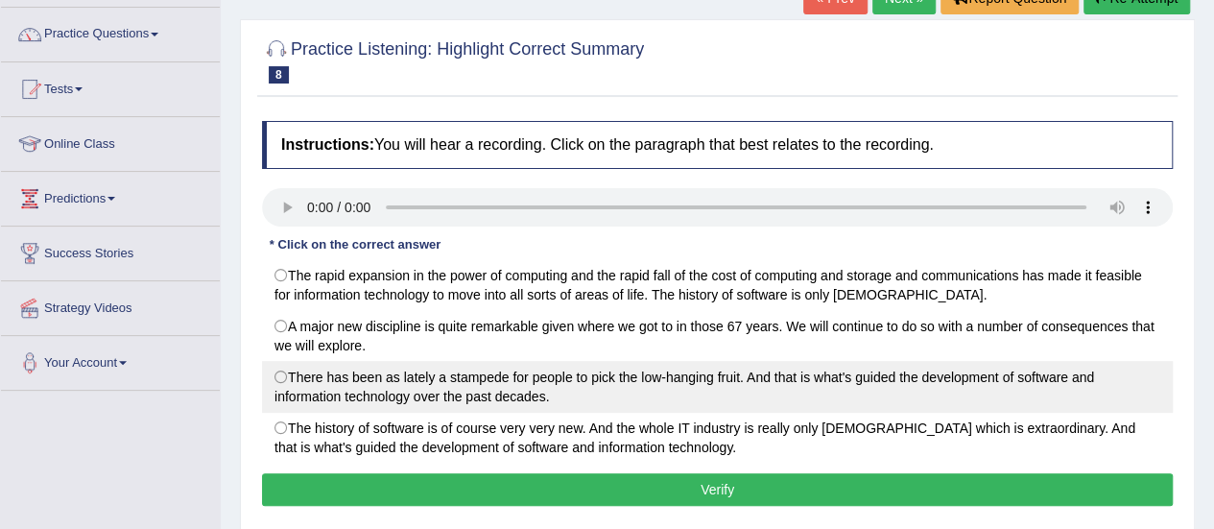
scroll to position [141, 0]
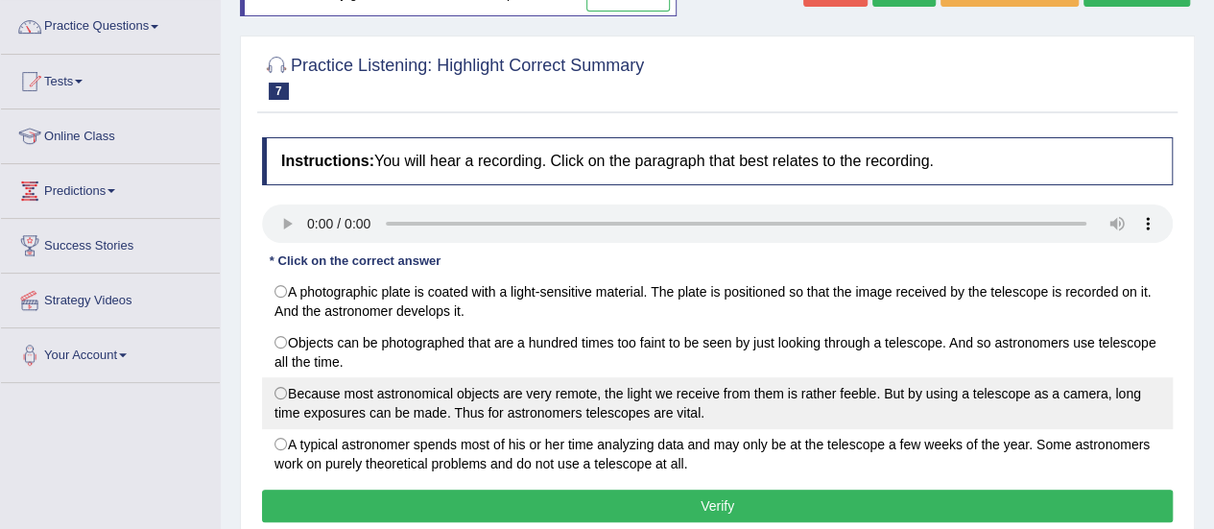
click at [676, 420] on label "Because most astronomical objects are very remote, the light we receive from th…" at bounding box center [717, 403] width 911 height 52
radio input "true"
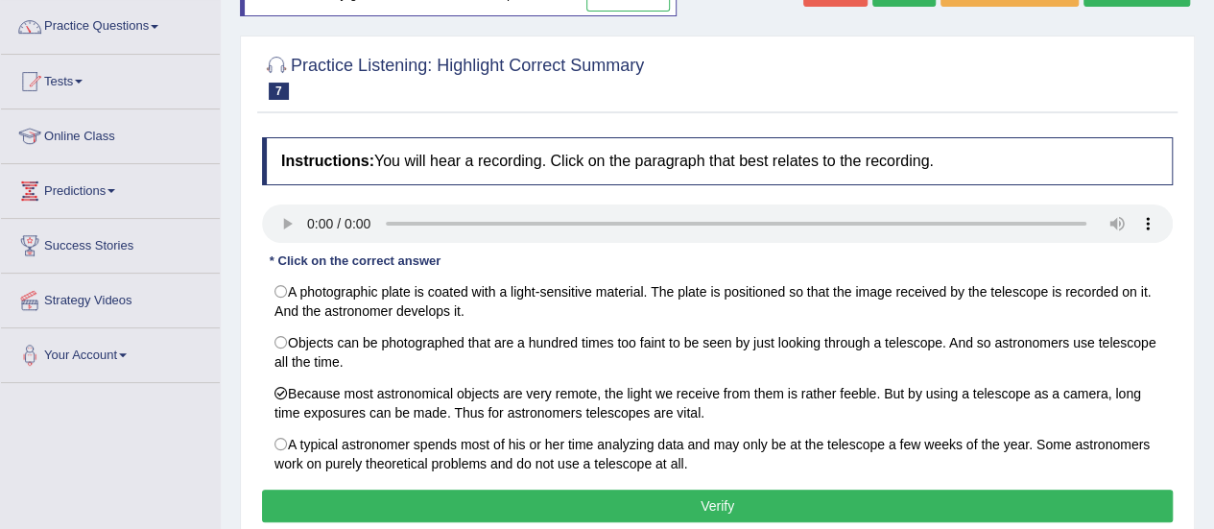
click at [689, 504] on button "Verify" at bounding box center [717, 506] width 911 height 33
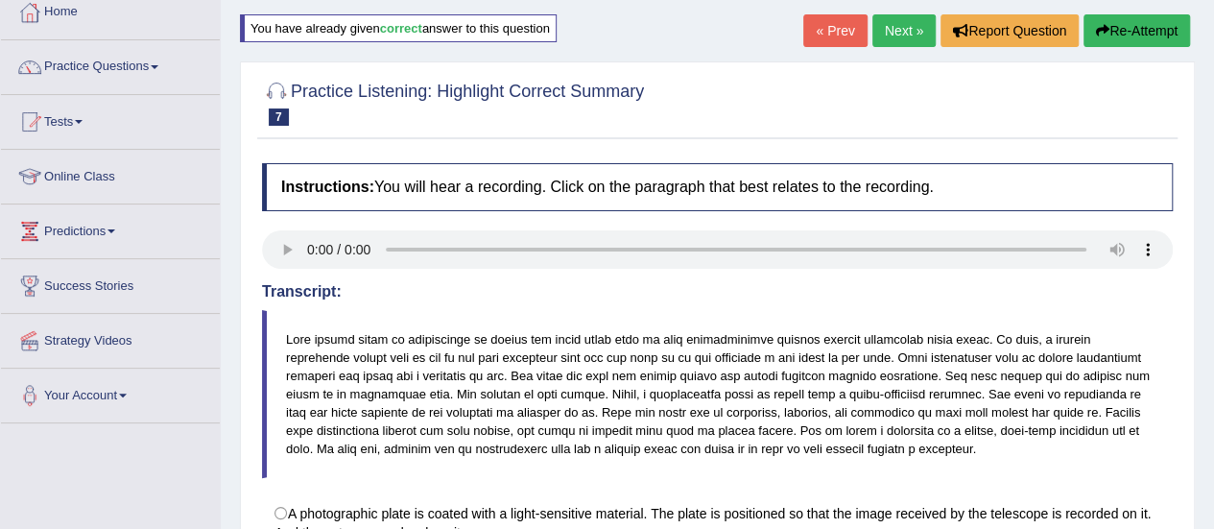
scroll to position [90, 0]
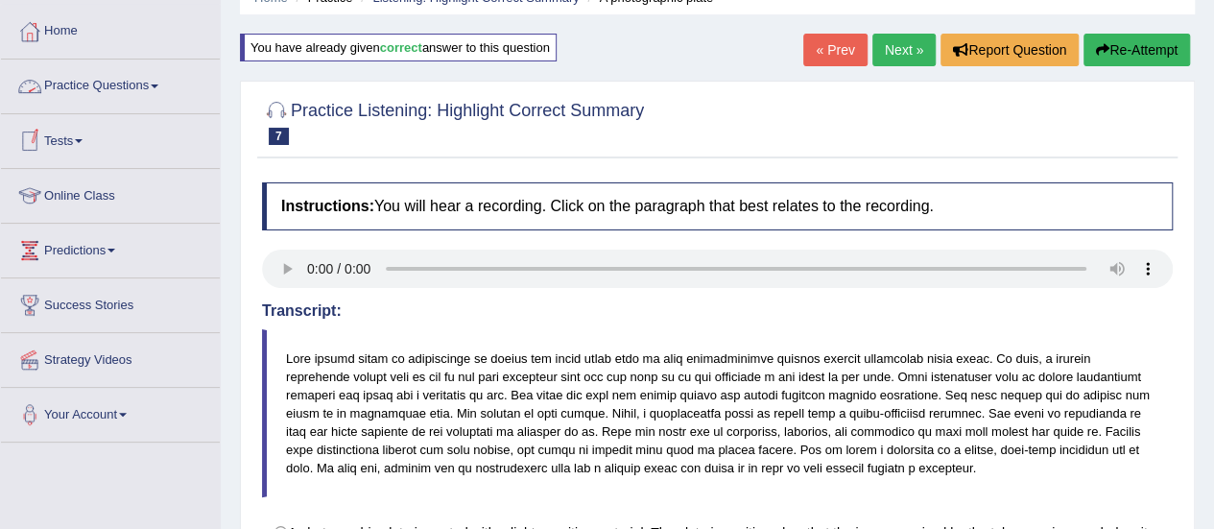
click at [117, 88] on link "Practice Questions" at bounding box center [110, 84] width 219 height 48
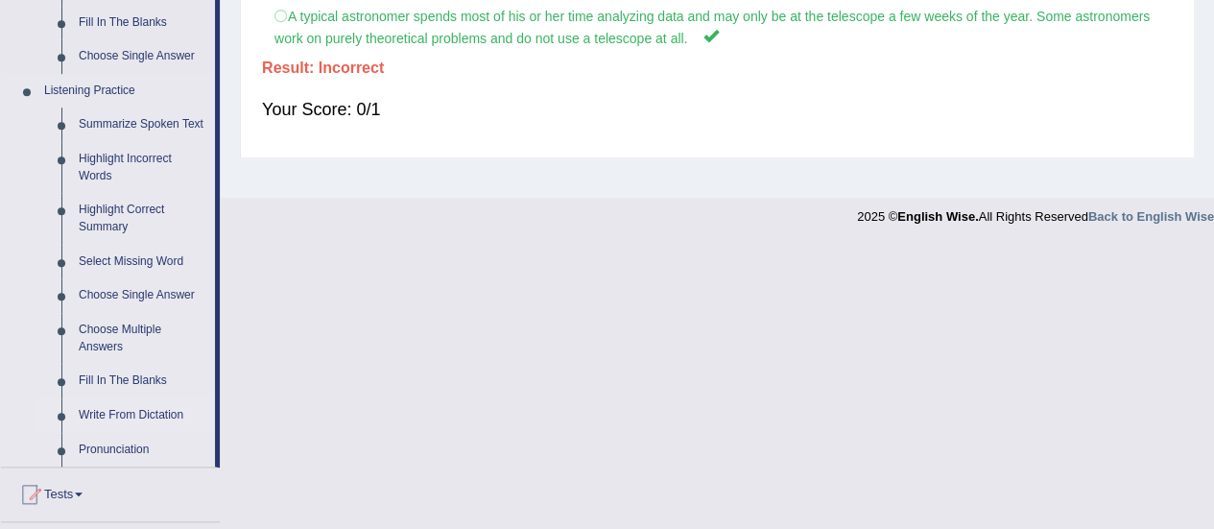
scroll to position [764, 0]
click at [98, 245] on link "Select Missing Word" at bounding box center [142, 260] width 145 height 35
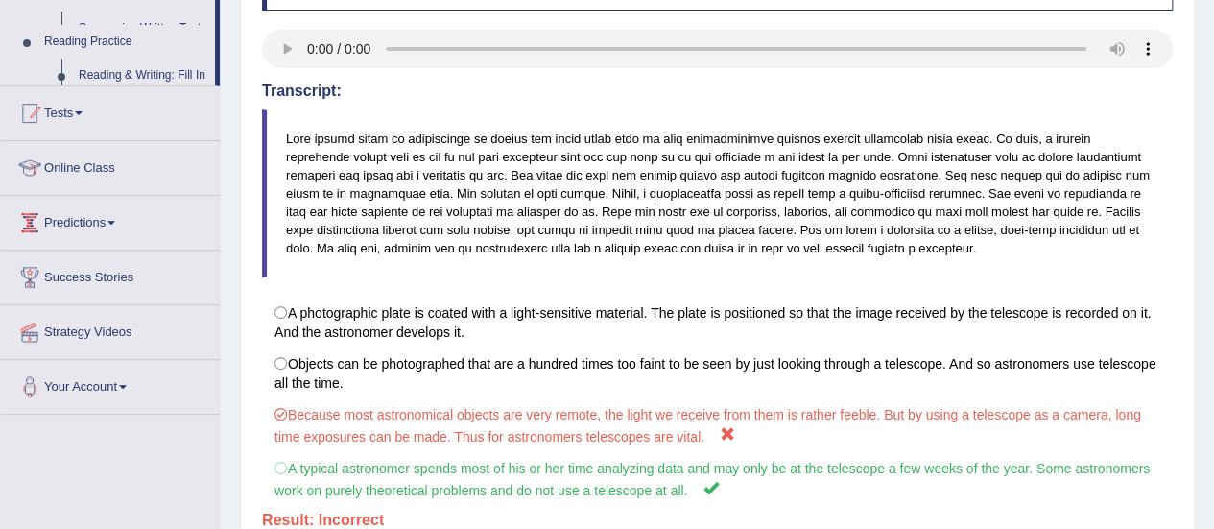
scroll to position [423, 0]
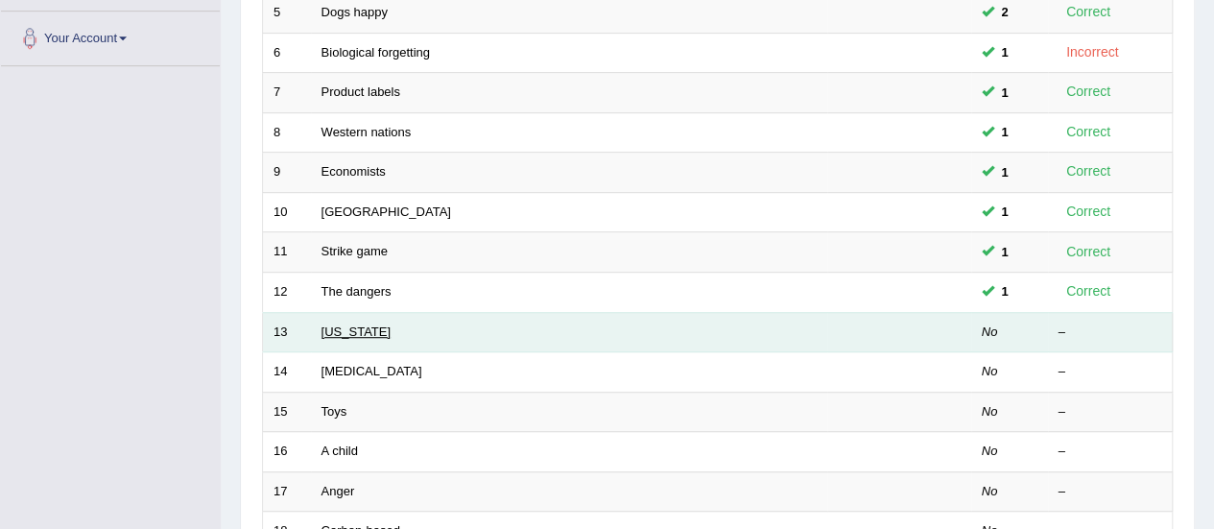
scroll to position [612, 0]
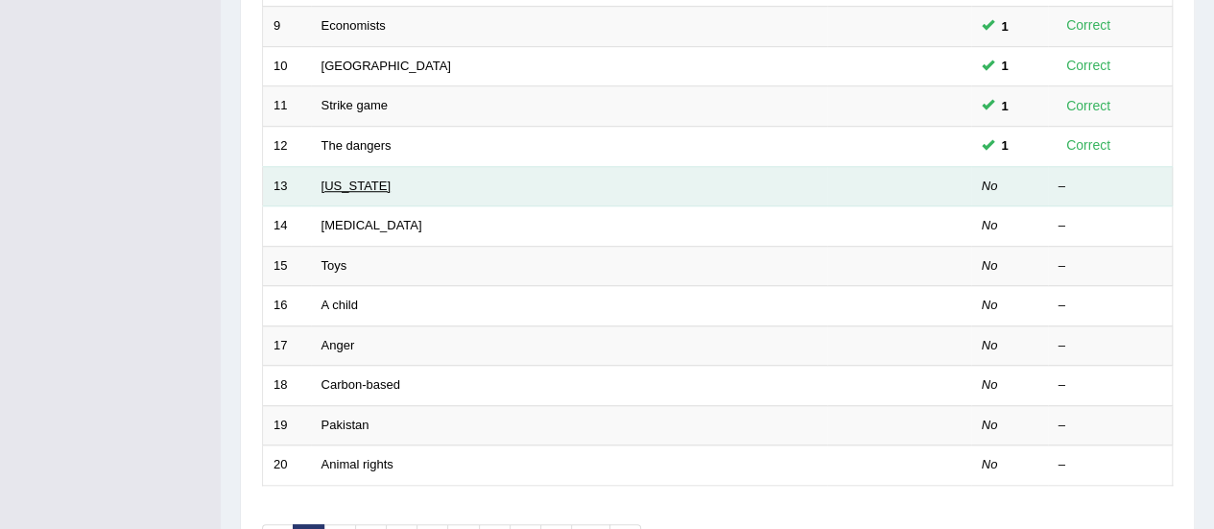
click at [336, 182] on link "[US_STATE]" at bounding box center [356, 186] width 69 height 14
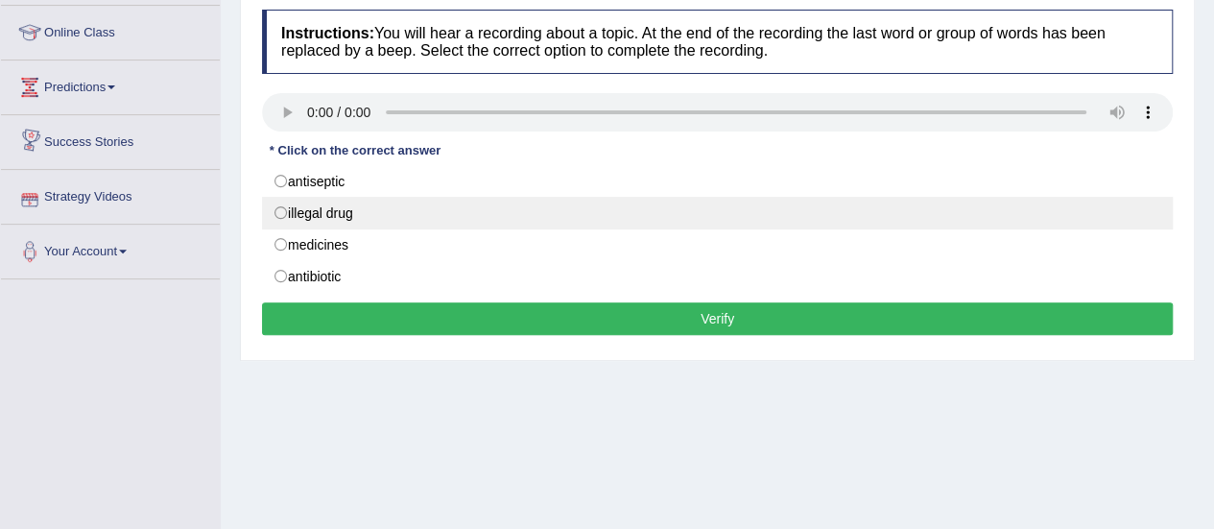
click at [324, 197] on label "illegal drug" at bounding box center [717, 213] width 911 height 33
radio input "true"
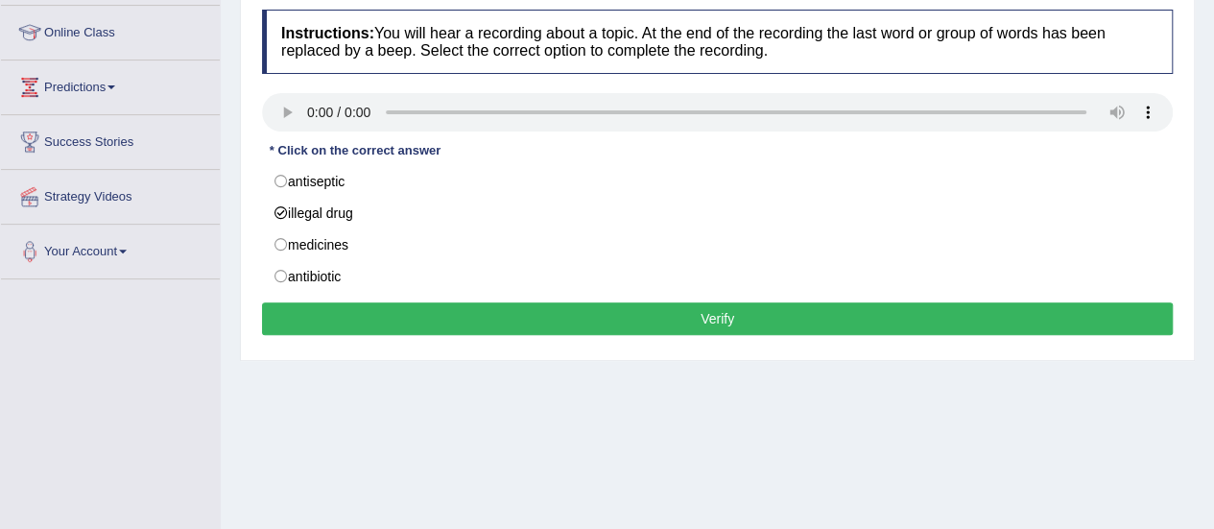
click at [438, 310] on button "Verify" at bounding box center [717, 318] width 911 height 33
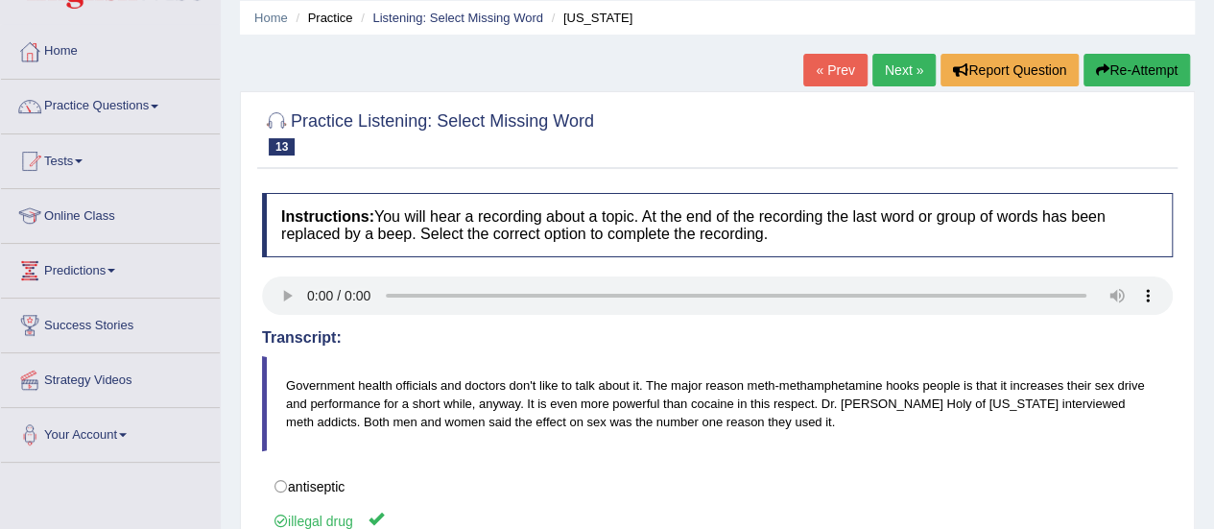
scroll to position [67, 0]
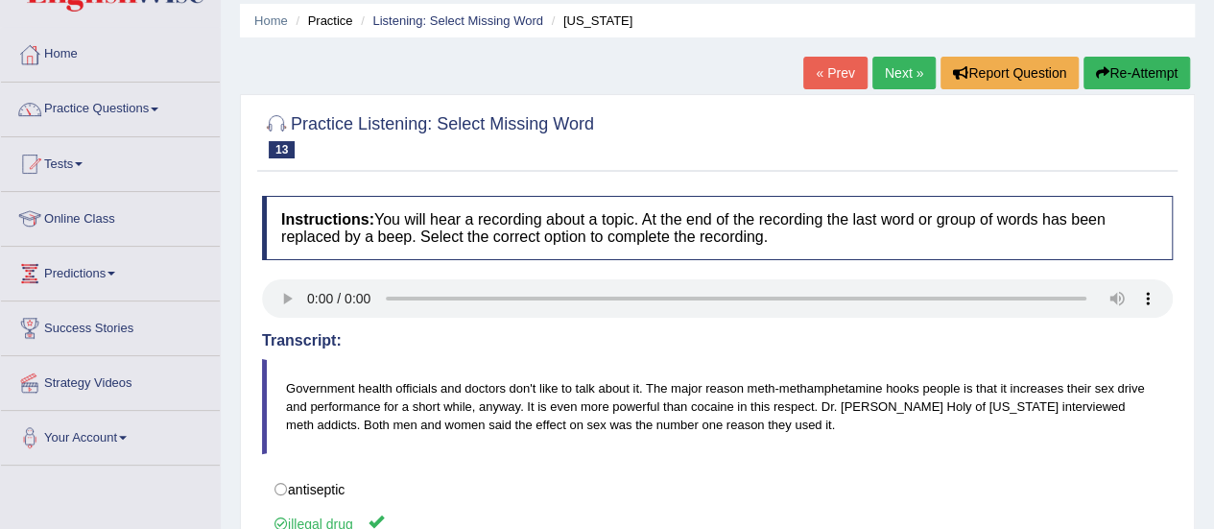
click at [892, 75] on link "Next »" at bounding box center [904, 73] width 63 height 33
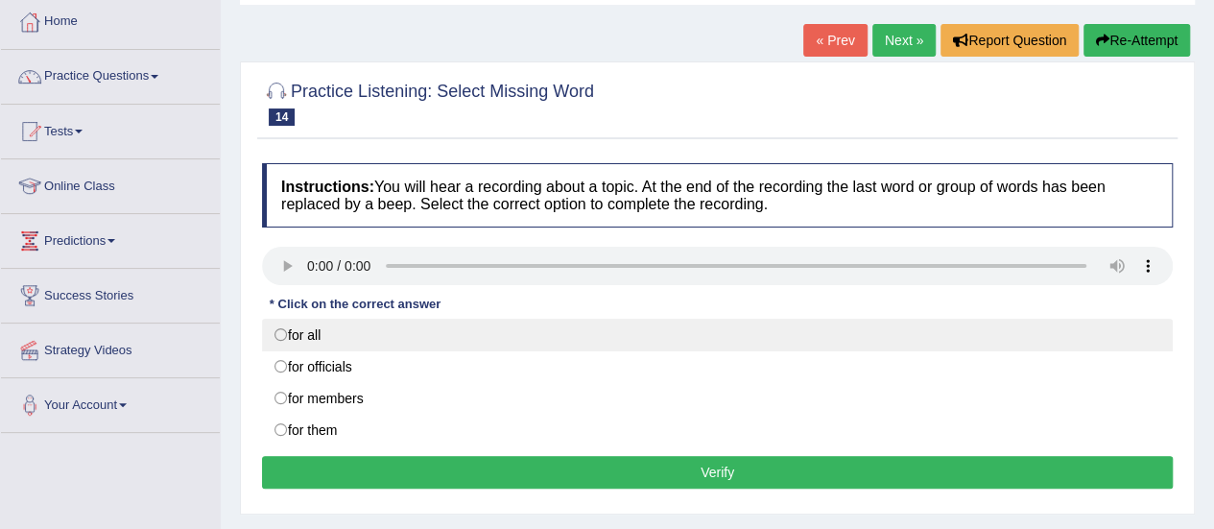
click at [493, 337] on label "for all" at bounding box center [717, 335] width 911 height 33
radio input "true"
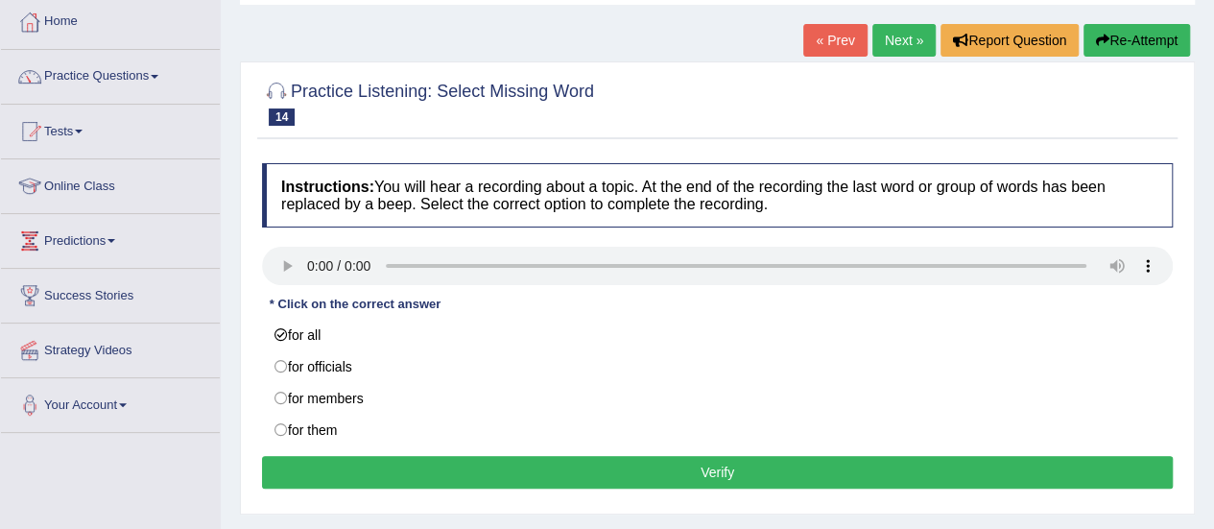
click at [555, 479] on button "Verify" at bounding box center [717, 472] width 911 height 33
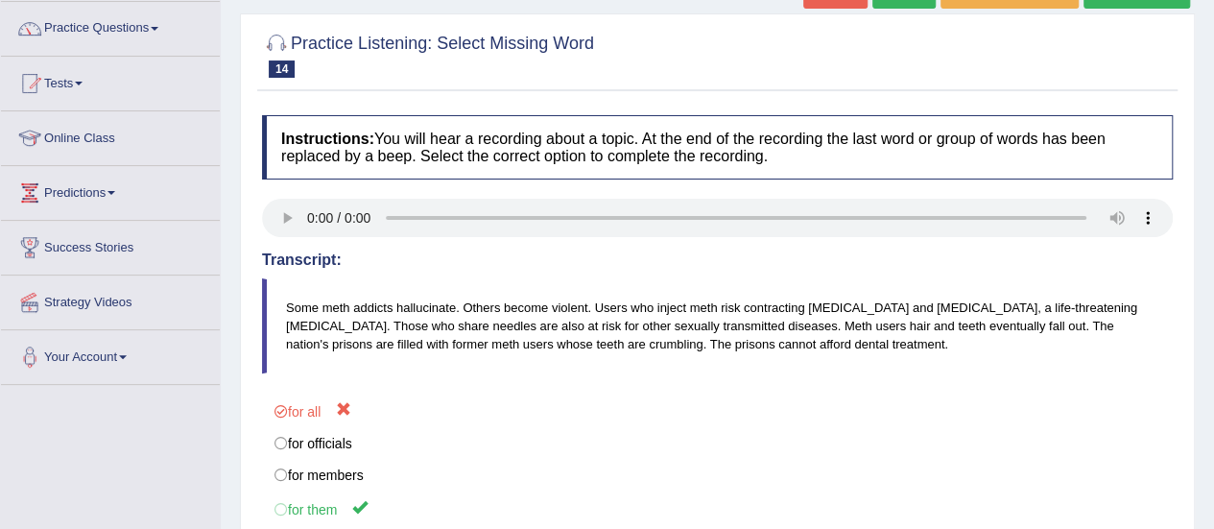
scroll to position [263, 0]
